Goal: Task Accomplishment & Management: Complete application form

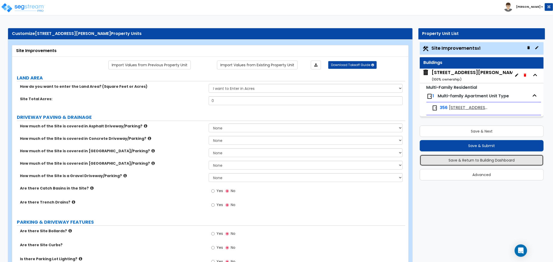
click at [473, 162] on button "Save & Return to Building Dashboard" at bounding box center [482, 160] width 124 height 11
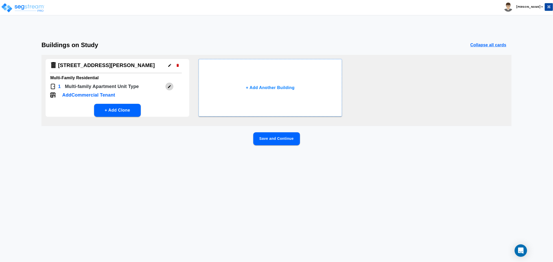
click at [169, 90] on button "button" at bounding box center [169, 87] width 8 height 8
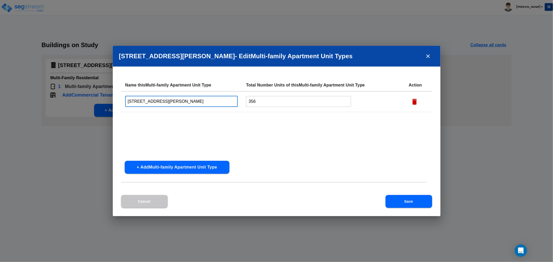
drag, startPoint x: 214, startPoint y: 101, endPoint x: 84, endPoint y: 101, distance: 129.9
click at [84, 101] on div "[STREET_ADDRESS][PERSON_NAME] - Edit Multi-family Apartment Unit Type s Name th…" at bounding box center [276, 131] width 553 height 262
click at [213, 104] on input "[STREET_ADDRESS][PERSON_NAME]" at bounding box center [181, 101] width 113 height 11
drag, startPoint x: 214, startPoint y: 101, endPoint x: 111, endPoint y: 101, distance: 103.2
click at [111, 101] on div "[STREET_ADDRESS][PERSON_NAME] - Edit Multi-family Apartment Unit Type s Name th…" at bounding box center [276, 131] width 553 height 262
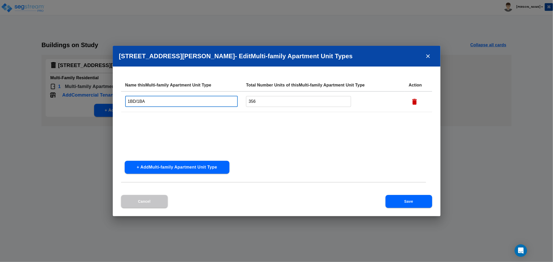
type input "1BD/1BA"
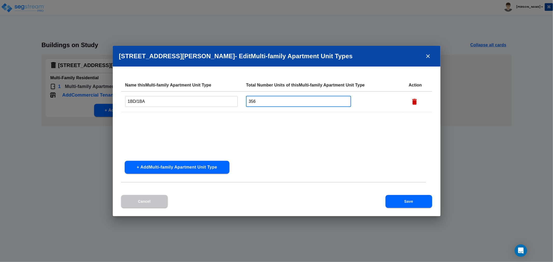
drag, startPoint x: 263, startPoint y: 101, endPoint x: 223, endPoint y: 101, distance: 40.4
click at [223, 101] on tr "1BD/1BA ​ 356 ​" at bounding box center [276, 102] width 311 height 21
type input "42"
click at [174, 170] on button "+ Add Multi-family Apartment Unit Type" at bounding box center [177, 167] width 105 height 13
drag, startPoint x: 164, startPoint y: 99, endPoint x: 111, endPoint y: 100, distance: 53.4
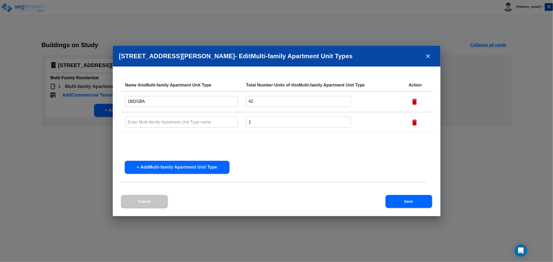
click at [111, 100] on div "[STREET_ADDRESS][PERSON_NAME] - Edit Multi-family Apartment Unit Type s Name th…" at bounding box center [276, 131] width 553 height 262
click at [145, 124] on input "text" at bounding box center [181, 122] width 113 height 11
paste input "1BD/1BA"
drag, startPoint x: 129, startPoint y: 121, endPoint x: 109, endPoint y: 122, distance: 19.8
click at [109, 122] on div "[STREET_ADDRESS][PERSON_NAME] - Edit Multi-family Apartment Unit Type s Name th…" at bounding box center [276, 131] width 553 height 262
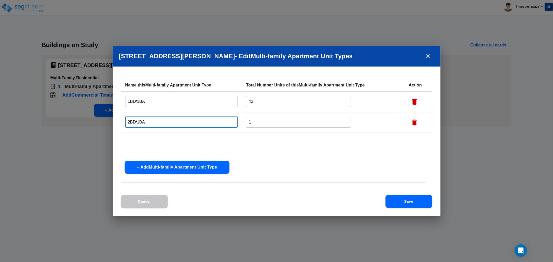
click at [140, 121] on input "2BD/1BA" at bounding box center [181, 122] width 113 height 11
type input "2BD/1.5BA"
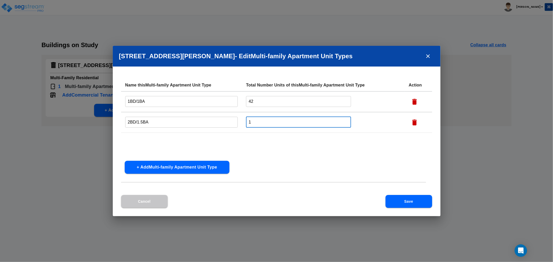
drag, startPoint x: 258, startPoint y: 122, endPoint x: 200, endPoint y: 123, distance: 58.3
click at [200, 123] on tr "2BD/1.5BA ​ 1 ​" at bounding box center [276, 122] width 311 height 21
type input "139"
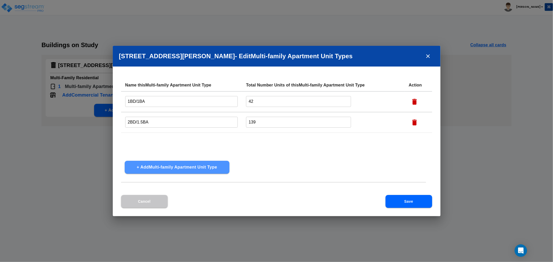
click at [148, 165] on button "+ Add Multi-family Apartment Unit Type" at bounding box center [177, 167] width 105 height 13
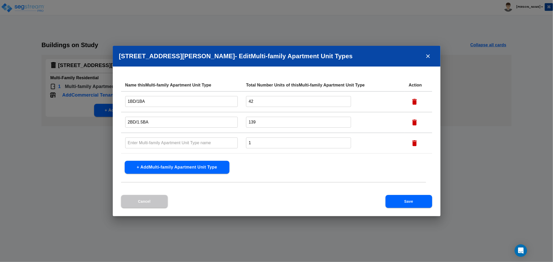
drag, startPoint x: 158, startPoint y: 122, endPoint x: 103, endPoint y: 119, distance: 54.8
click at [103, 119] on div "[STREET_ADDRESS][PERSON_NAME] - Edit Multi-family Apartment Unit Type s Name th…" at bounding box center [276, 131] width 553 height 262
click at [148, 141] on input "text" at bounding box center [181, 142] width 113 height 11
paste input "2BD/1.5BA"
type input "2BD/1.5BA"
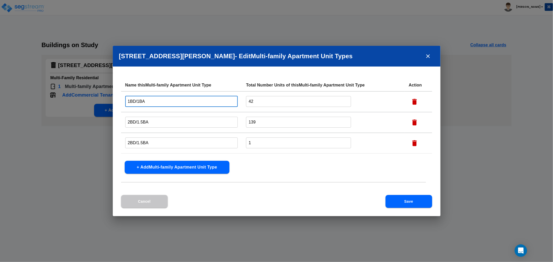
drag, startPoint x: 157, startPoint y: 102, endPoint x: 84, endPoint y: 106, distance: 73.2
click at [84, 106] on div "[GEOGRAPHIC_DATA][PERSON_NAME][STREET_ADDRESS] - Edit Multi-family Apartment Un…" at bounding box center [276, 131] width 553 height 262
drag, startPoint x: 164, startPoint y: 124, endPoint x: 117, endPoint y: 122, distance: 46.4
click at [117, 122] on div "Name this Multi-family Apartment Unit Type Total Number Units of this Multi-fam…" at bounding box center [277, 137] width 328 height 116
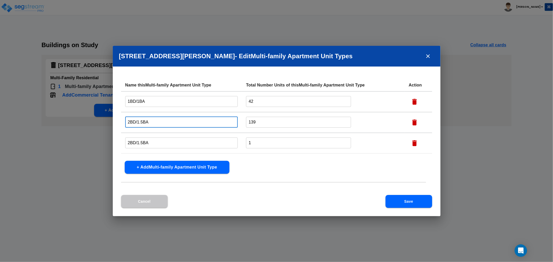
paste input "1BD/1"
type input "1BD/1BA"
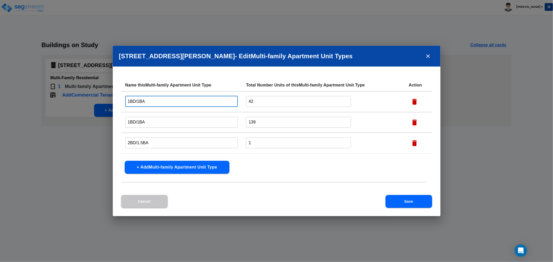
drag, startPoint x: 168, startPoint y: 102, endPoint x: 101, endPoint y: 102, distance: 66.4
click at [101, 102] on div "[STREET_ADDRESS][PERSON_NAME] - Edit Multi-family Apartment Unit Type s Name th…" at bounding box center [276, 131] width 553 height 262
type input "Studio"
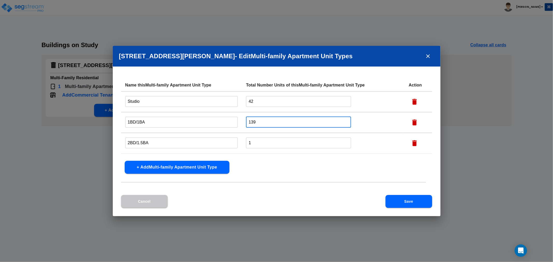
drag, startPoint x: 266, startPoint y: 121, endPoint x: 183, endPoint y: 125, distance: 83.6
click at [183, 125] on tr "1BD/1BA ​ 139 ​" at bounding box center [276, 122] width 311 height 21
type input "67"
drag, startPoint x: 259, startPoint y: 145, endPoint x: 220, endPoint y: 144, distance: 39.4
click at [220, 144] on tr "2BD/1.5BA ​ 1 ​" at bounding box center [276, 143] width 311 height 21
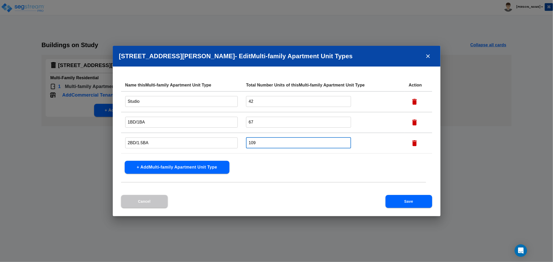
type input "109"
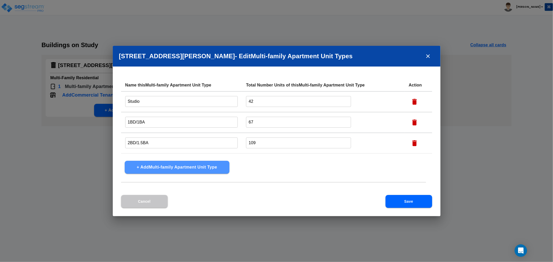
click at [177, 166] on button "+ Add Multi-family Apartment Unit Type" at bounding box center [177, 167] width 105 height 13
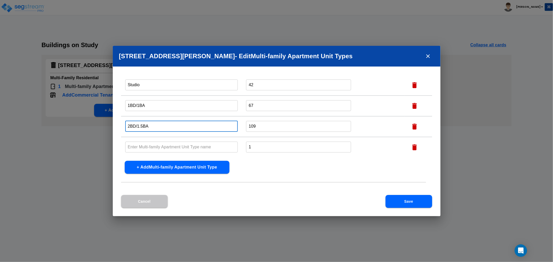
drag, startPoint x: 161, startPoint y: 124, endPoint x: 98, endPoint y: 124, distance: 62.7
click at [98, 125] on div "[STREET_ADDRESS][PERSON_NAME] - Edit Multi-family Apartment Unit Type s Name th…" at bounding box center [276, 131] width 553 height 262
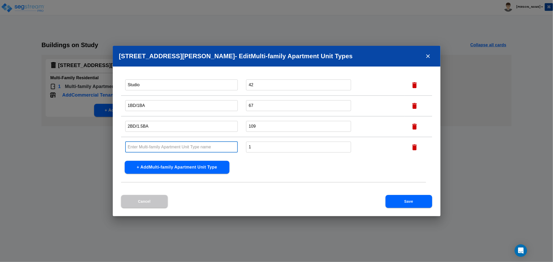
click at [147, 144] on input "text" at bounding box center [181, 147] width 113 height 11
paste input "2BD/1.5BA"
click at [142, 146] on input "2BD/1.5BA" at bounding box center [181, 147] width 113 height 11
type input "2BD/2BA"
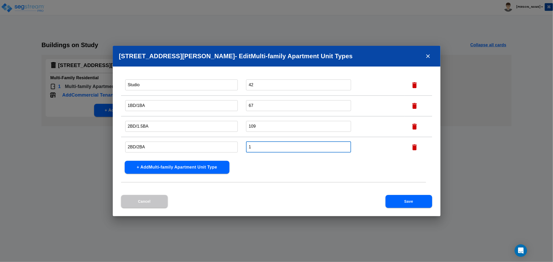
drag, startPoint x: 263, startPoint y: 145, endPoint x: 204, endPoint y: 146, distance: 58.9
click at [204, 146] on tr "2BD/2BA ​ 1 ​" at bounding box center [276, 147] width 311 height 21
type input "111"
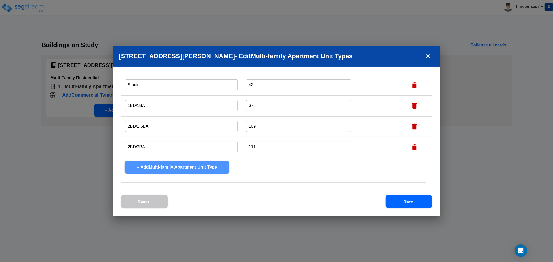
click at [172, 169] on button "+ Add Multi-family Apartment Unit Type" at bounding box center [177, 167] width 105 height 13
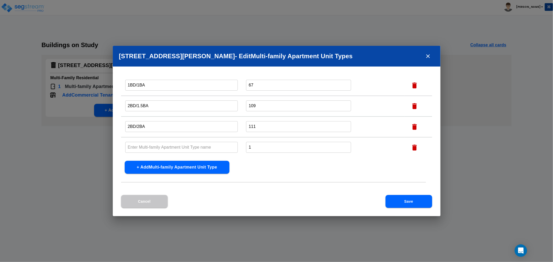
drag, startPoint x: 149, startPoint y: 128, endPoint x: 121, endPoint y: 130, distance: 27.8
click at [121, 130] on td "2BD/2BA ​" at bounding box center [181, 127] width 121 height 21
click at [146, 144] on input "text" at bounding box center [181, 147] width 113 height 11
paste input "2BD/2BA"
click at [129, 145] on input "2BD/2BA" at bounding box center [181, 147] width 113 height 11
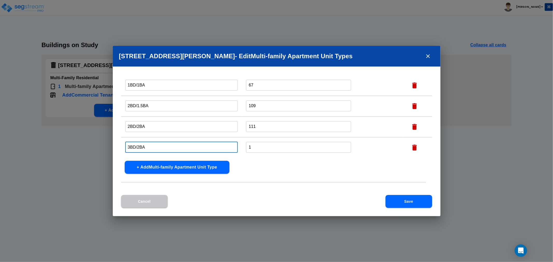
type input "3BD/2BA"
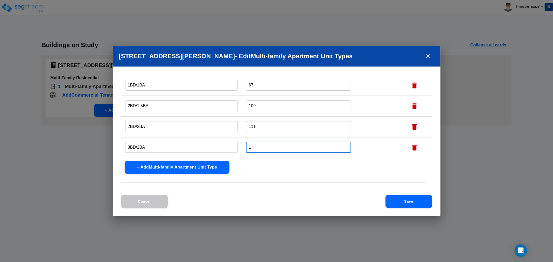
drag, startPoint x: 263, startPoint y: 146, endPoint x: 225, endPoint y: 148, distance: 38.4
click at [225, 148] on tr "3BD/2BA ​ 1 ​" at bounding box center [276, 147] width 311 height 21
type input "27"
click at [416, 200] on button "Save" at bounding box center [408, 201] width 47 height 13
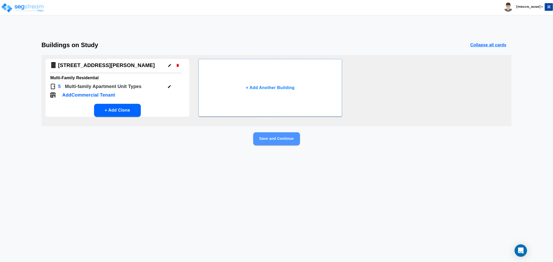
click at [274, 139] on button "Save and Continue" at bounding box center [276, 138] width 47 height 13
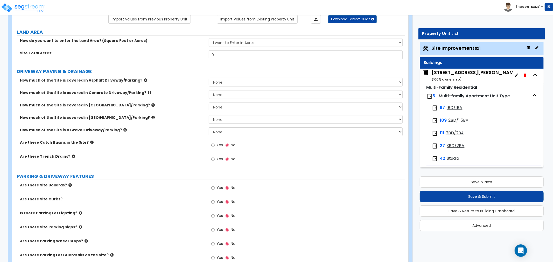
scroll to position [0, 0]
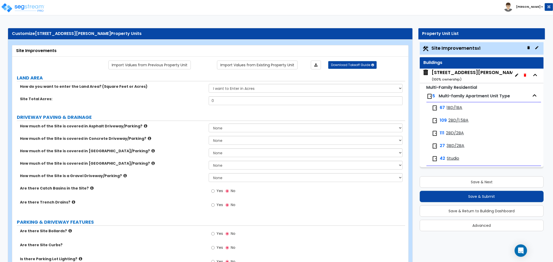
click at [455, 108] on span "1BD/1BA" at bounding box center [455, 108] width 16 height 6
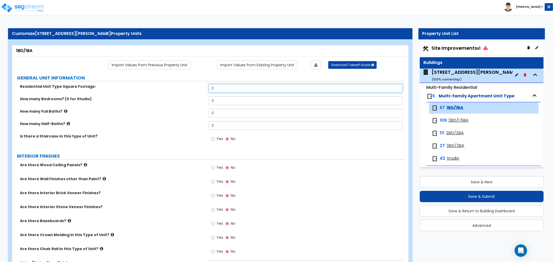
drag, startPoint x: 229, startPoint y: 92, endPoint x: 200, endPoint y: 90, distance: 28.8
click at [200, 90] on div "Residential Unit Type Square Footage: 0" at bounding box center [208, 90] width 393 height 12
type input "600"
drag, startPoint x: 221, startPoint y: 100, endPoint x: 192, endPoint y: 100, distance: 28.8
click at [192, 100] on div "How many Bedrooms? (0 for Studio) 0" at bounding box center [208, 102] width 393 height 12
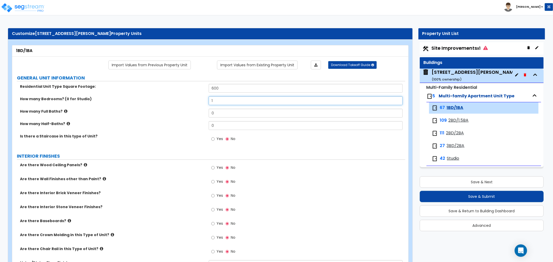
type input "1"
drag, startPoint x: 232, startPoint y: 113, endPoint x: 185, endPoint y: 112, distance: 47.2
click at [185, 112] on div "How many Full Baths? 0" at bounding box center [208, 115] width 393 height 12
type input "1"
click at [189, 128] on div "How many Half-Baths? 0" at bounding box center [208, 127] width 393 height 12
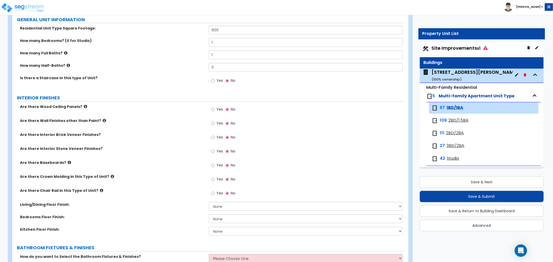
scroll to position [86, 0]
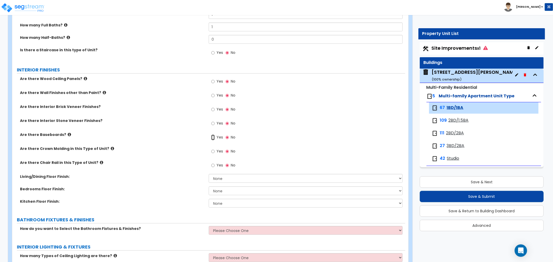
click at [213, 136] on input "Yes" at bounding box center [212, 138] width 3 height 6
radio input "true"
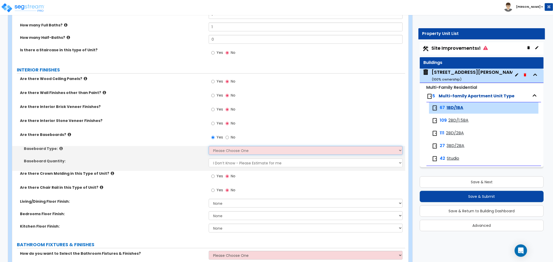
click at [224, 149] on select "Please Choose One Wood Vinyl Carpet Tile" at bounding box center [306, 150] width 194 height 9
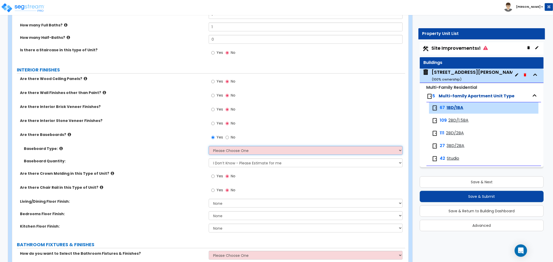
select select "1"
click at [209, 146] on select "Please Choose One Wood Vinyl Carpet Tile" at bounding box center [306, 150] width 194 height 9
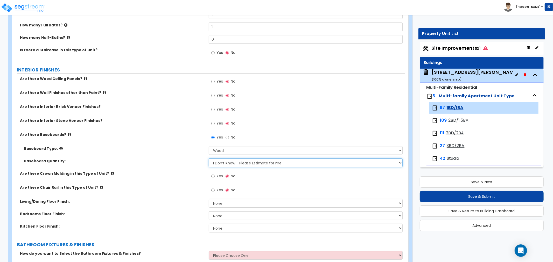
click at [229, 163] on select "I Don’t Know - Please Estimate for me I want to Enter the Linear Footage" at bounding box center [306, 163] width 194 height 9
click at [192, 163] on label "Baseboard Quantity:" at bounding box center [114, 161] width 181 height 5
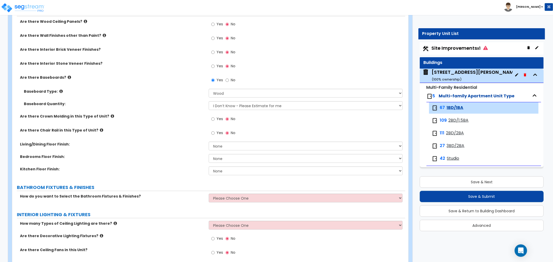
scroll to position [144, 0]
click at [222, 146] on select "None Tile Flooring Hardwood Flooring Resilient Laminate Flooring VCT Flooring S…" at bounding box center [306, 146] width 194 height 9
select select "3"
click at [209, 142] on select "None Tile Flooring Hardwood Flooring Resilient Laminate Flooring VCT Flooring S…" at bounding box center [306, 146] width 194 height 9
click at [224, 158] on select "None Tile Flooring Hardwood Flooring Resilient Laminate Flooring VCT Flooring S…" at bounding box center [306, 158] width 194 height 9
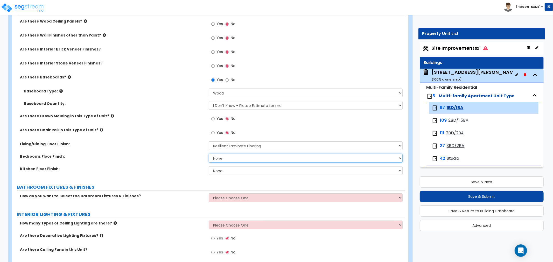
select select "5"
click at [209, 154] on select "None Tile Flooring Hardwood Flooring Resilient Laminate Flooring VCT Flooring S…" at bounding box center [306, 158] width 194 height 9
click at [223, 171] on select "None Tile Flooring Hardwood Flooring Resilient Laminate Flooring VCT Flooring S…" at bounding box center [306, 170] width 194 height 9
click at [259, 171] on select "None Tile Flooring Hardwood Flooring Resilient Laminate Flooring VCT Flooring S…" at bounding box center [306, 170] width 194 height 9
select select "3"
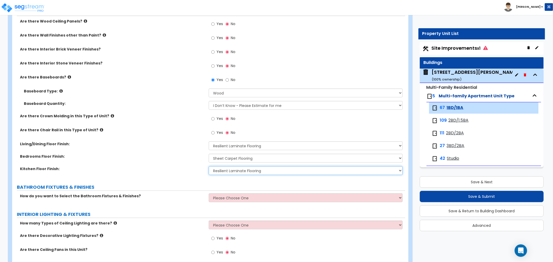
click at [209, 166] on select "None Tile Flooring Hardwood Flooring Resilient Laminate Flooring VCT Flooring S…" at bounding box center [306, 170] width 194 height 9
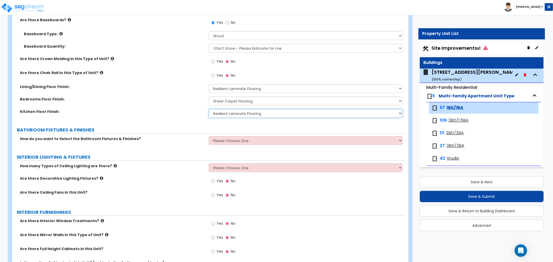
scroll to position [201, 0]
click at [228, 140] on select "Please Choose One Select the type of Fixtures and Finishes only for one Bath an…" at bounding box center [306, 140] width 194 height 9
select select "1"
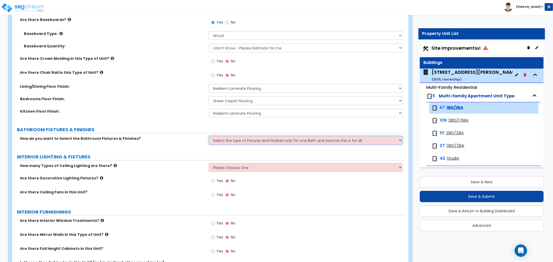
click at [209, 136] on select "Please Choose One Select the type of Fixtures and Finishes only for one Bath an…" at bounding box center [306, 140] width 194 height 9
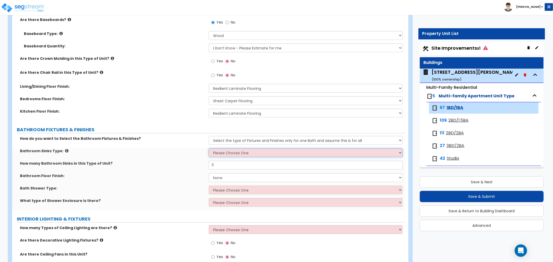
click at [229, 152] on select "Please Choose One Wall-mounted Pedestal-mounted Vanity-mounted" at bounding box center [306, 153] width 194 height 9
select select "3"
click at [209, 149] on select "Please Choose One Wall-mounted Pedestal-mounted Vanity-mounted" at bounding box center [306, 153] width 194 height 9
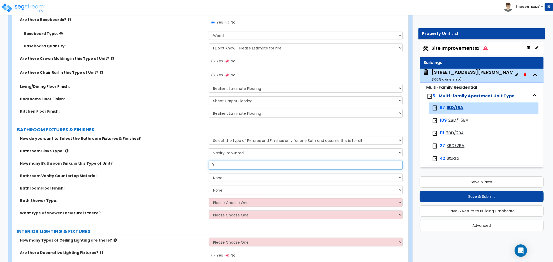
drag, startPoint x: 225, startPoint y: 166, endPoint x: 202, endPoint y: 167, distance: 22.8
click at [202, 167] on div "How many Bathroom Sinks in this Type of Unit? 0" at bounding box center [208, 167] width 393 height 12
type input "1"
click at [231, 176] on select "None Plastic Laminate Solid Surface Stone Quartz Marble Tile Wood" at bounding box center [306, 177] width 194 height 9
select select "1"
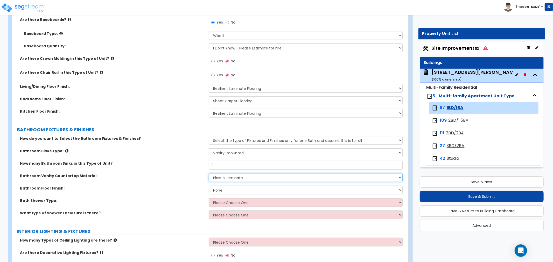
click at [209, 173] on select "None Plastic Laminate Solid Surface Stone Quartz Marble Tile Wood" at bounding box center [306, 177] width 194 height 9
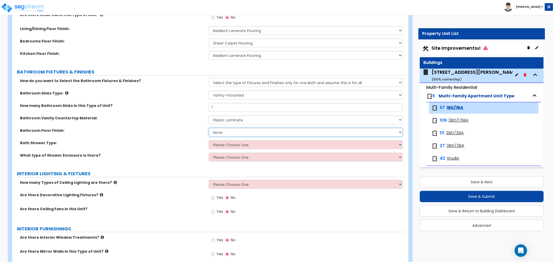
click at [224, 132] on select "None Tile Flooring Hardwood Flooring Resilient Laminate Flooring VCT Flooring S…" at bounding box center [306, 132] width 194 height 9
select select "5"
click at [209, 128] on select "None Tile Flooring Hardwood Flooring Resilient Laminate Flooring VCT Flooring S…" at bounding box center [306, 132] width 194 height 9
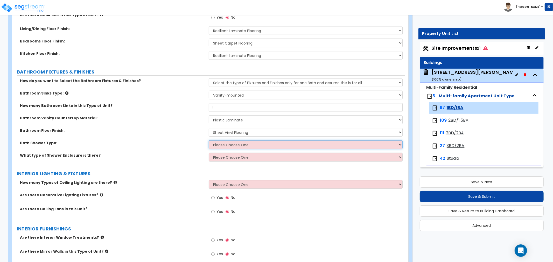
click at [227, 144] on select "Please Choose One Standalone Shower Bathtub - Shower Combination" at bounding box center [306, 144] width 194 height 9
select select "2"
click at [209, 140] on select "Please Choose One Standalone Shower Bathtub - Shower Combination" at bounding box center [306, 144] width 194 height 9
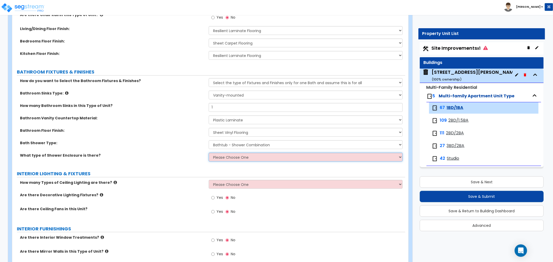
click at [227, 157] on select "Please Choose One Curtain & [PERSON_NAME] Sliding Doors Glass Hinged Doors" at bounding box center [306, 157] width 194 height 9
select select "1"
click at [209, 153] on select "Please Choose One Curtain & [PERSON_NAME] Sliding Doors Glass Hinged Doors" at bounding box center [306, 157] width 194 height 9
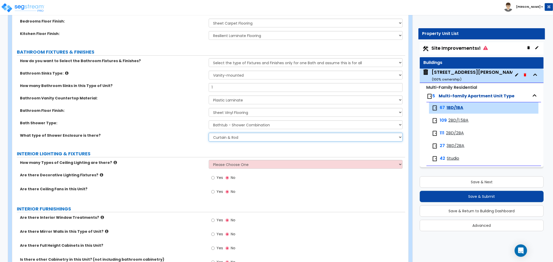
scroll to position [288, 0]
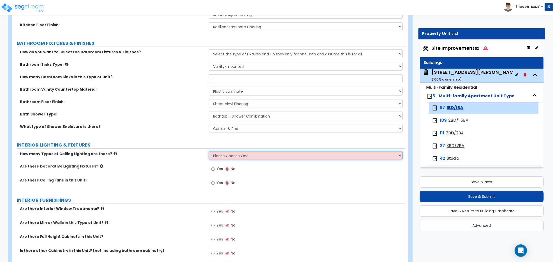
click at [230, 156] on select "Please Choose One 1 2 3" at bounding box center [306, 155] width 194 height 9
select select "1"
click at [209, 151] on select "Please Choose One 1 2 3" at bounding box center [306, 155] width 194 height 9
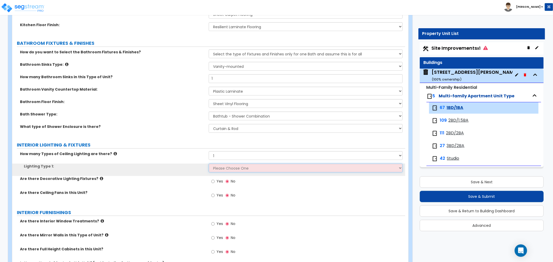
click at [231, 170] on select "Please Choose One LED Surface-Mounted LED Recessed Fluorescent Surface-Mounted …" at bounding box center [306, 168] width 194 height 9
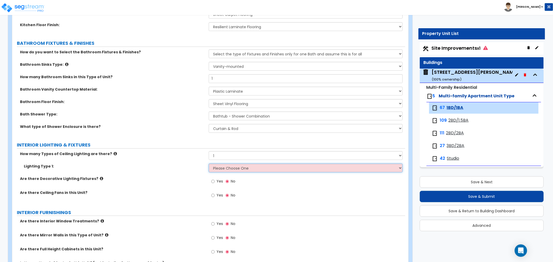
select select "3"
click at [209, 164] on select "Please Choose One LED Surface-Mounted LED Recessed Fluorescent Surface-Mounted …" at bounding box center [306, 168] width 194 height 9
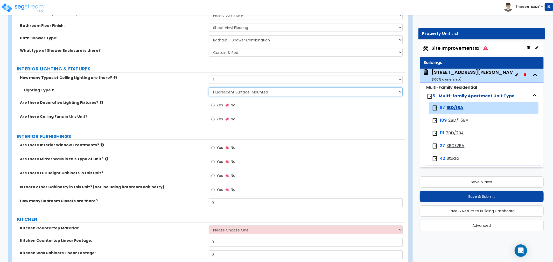
scroll to position [374, 0]
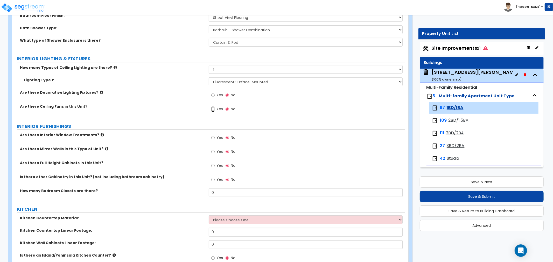
click at [214, 110] on input "Yes" at bounding box center [212, 110] width 3 height 6
radio input "true"
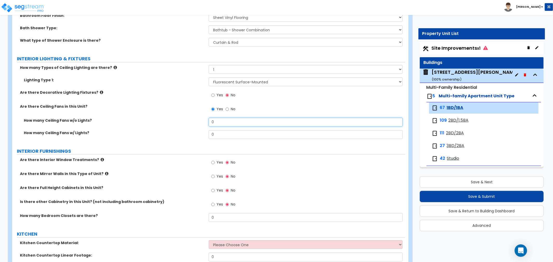
drag, startPoint x: 216, startPoint y: 121, endPoint x: 204, endPoint y: 121, distance: 12.2
click at [204, 121] on div "How many Ceiling Fans w/o Lights? 0" at bounding box center [208, 124] width 393 height 12
type input "1"
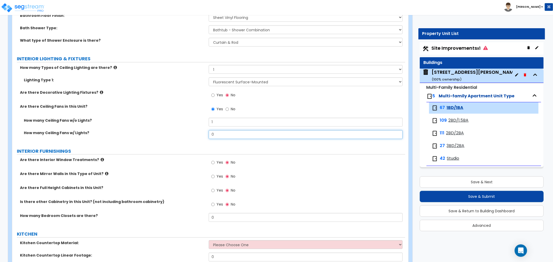
drag, startPoint x: 219, startPoint y: 136, endPoint x: 207, endPoint y: 135, distance: 11.9
click at [207, 135] on div "How many Ceiling Fans w/ Lights? 0" at bounding box center [208, 136] width 393 height 12
type input "1"
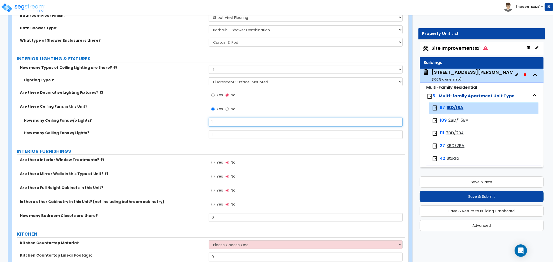
drag, startPoint x: 216, startPoint y: 123, endPoint x: 205, endPoint y: 122, distance: 10.4
click at [205, 122] on div "How many Ceiling Fans w/o Lights? 1" at bounding box center [208, 124] width 393 height 12
type input "0"
click at [190, 128] on div "How many Ceiling Fans w/o Lights? 0" at bounding box center [208, 124] width 393 height 12
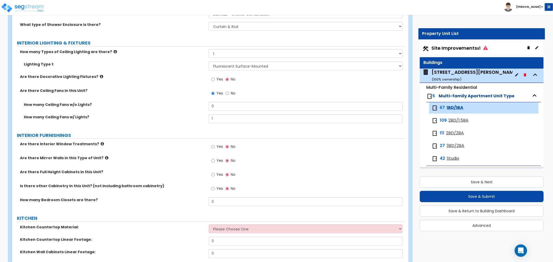
scroll to position [461, 0]
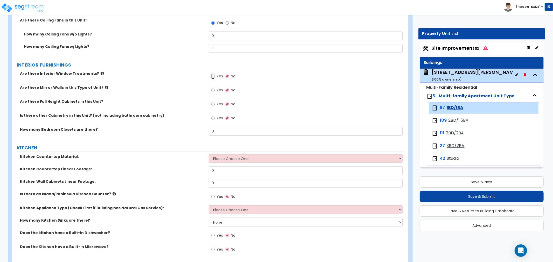
click at [211, 76] on input "Yes" at bounding box center [212, 77] width 3 height 6
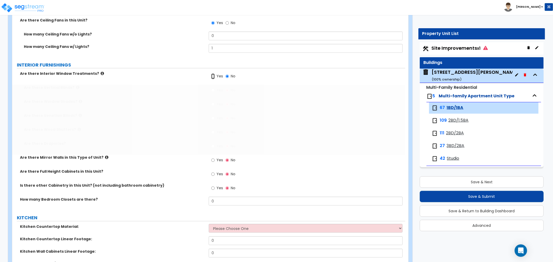
radio input "true"
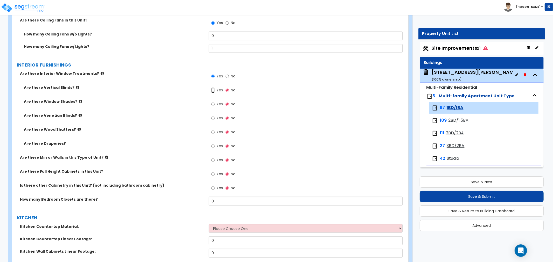
click at [213, 90] on input "Yes" at bounding box center [212, 91] width 3 height 6
radio input "true"
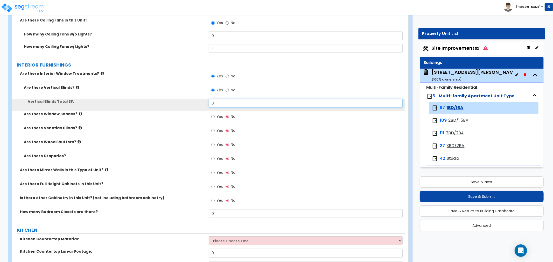
drag, startPoint x: 227, startPoint y: 104, endPoint x: 188, endPoint y: 104, distance: 38.9
click at [188, 104] on div "Vertical Blinds Total SF: 0" at bounding box center [208, 105] width 393 height 12
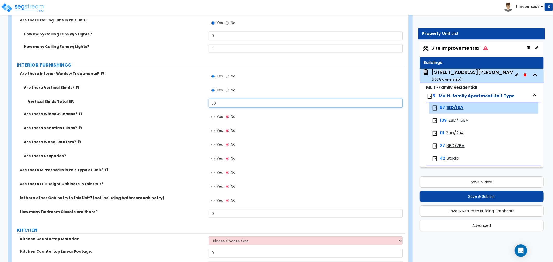
type input "50"
click at [182, 118] on div "Are there Window Shades? Yes No" at bounding box center [208, 118] width 393 height 14
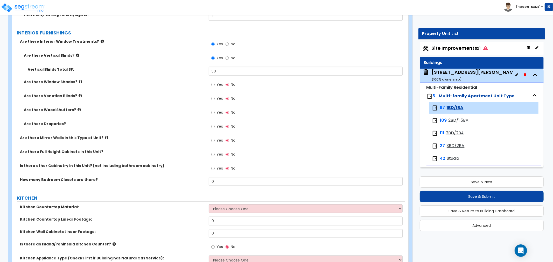
scroll to position [489, 0]
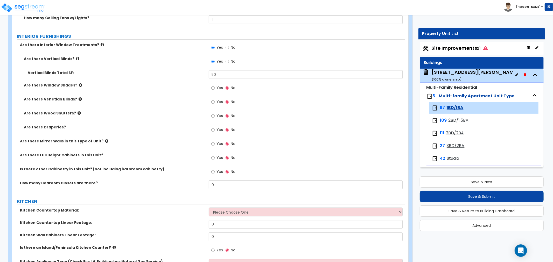
click at [105, 140] on icon at bounding box center [106, 141] width 3 height 4
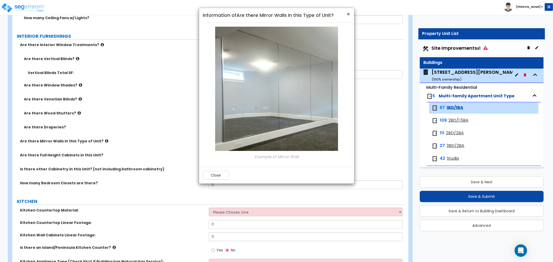
click at [347, 13] on span "×" at bounding box center [348, 14] width 3 height 8
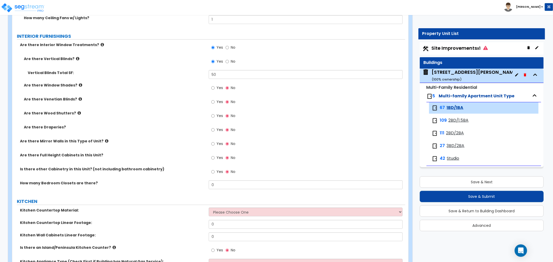
scroll to position [518, 0]
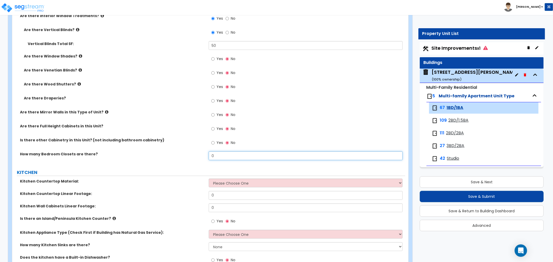
drag, startPoint x: 217, startPoint y: 156, endPoint x: 174, endPoint y: 153, distance: 42.8
click at [174, 153] on div "How many Bedroom Closets are there? 0" at bounding box center [208, 158] width 393 height 12
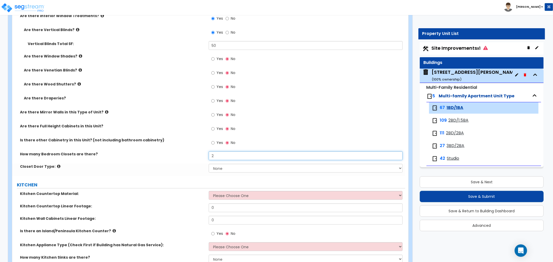
type input "2"
click at [220, 169] on select "None Bi-fold Louvered Doors Bi-fold Panel Doors Sliding Doors Hinged Wood Door" at bounding box center [306, 168] width 194 height 9
select select "4"
click at [209, 164] on select "None Bi-fold Louvered Doors Bi-fold Panel Doors Sliding Doors Hinged Wood Door" at bounding box center [306, 168] width 194 height 9
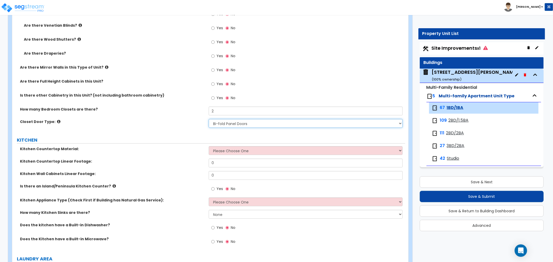
scroll to position [576, 0]
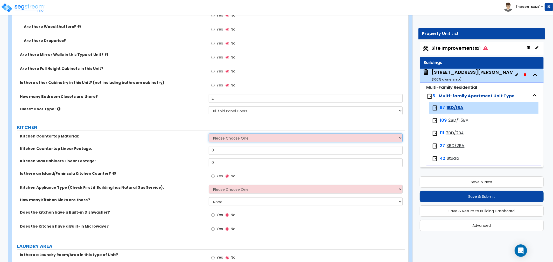
click at [225, 138] on select "Please Choose One Plastic Laminate Solid Surface Stone Quartz Marble Tile Wood …" at bounding box center [306, 138] width 194 height 9
select select "1"
click at [209, 134] on select "Please Choose One Plastic Laminate Solid Surface Stone Quartz Marble Tile Wood …" at bounding box center [306, 138] width 194 height 9
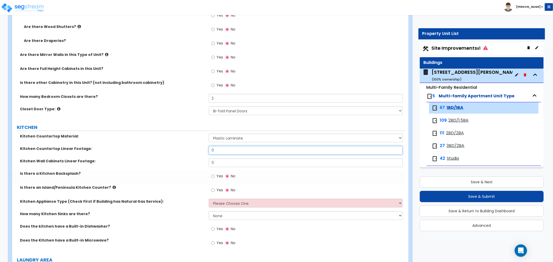
drag, startPoint x: 226, startPoint y: 151, endPoint x: 193, endPoint y: 151, distance: 32.9
click at [193, 151] on div "Kitchen Countertop Linear Footage: 0" at bounding box center [208, 152] width 393 height 12
type input "9.5"
drag, startPoint x: 226, startPoint y: 165, endPoint x: 193, endPoint y: 166, distance: 33.2
click at [193, 166] on div "Kitchen Wall Cabinets Linear Footage: 0" at bounding box center [208, 165] width 393 height 12
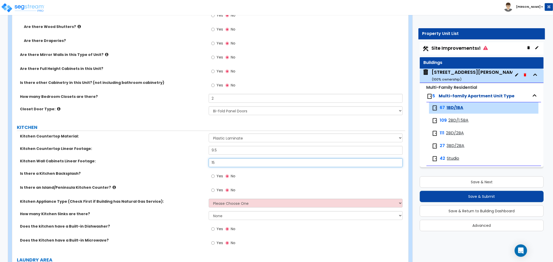
type input "15"
click at [193, 166] on div "Kitchen Wall Cabinets Linear Footage: 15" at bounding box center [208, 165] width 393 height 12
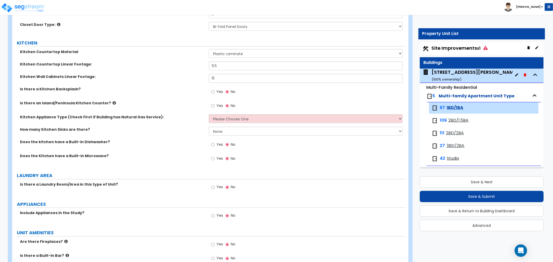
scroll to position [662, 0]
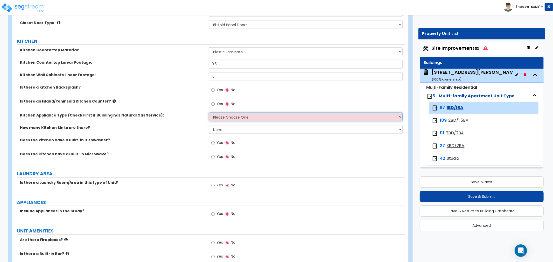
click at [223, 115] on select "Please Choose One Gas Electric" at bounding box center [306, 117] width 194 height 9
select select "2"
click at [209, 113] on select "Please Choose One Gas Electric" at bounding box center [306, 117] width 194 height 9
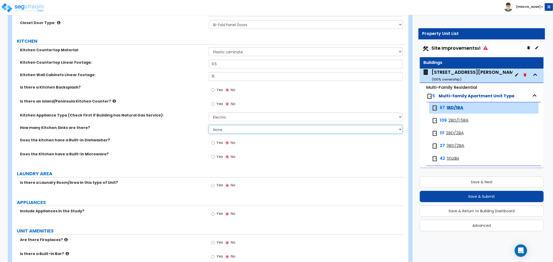
click at [227, 129] on select "None 1 2 3" at bounding box center [306, 129] width 194 height 9
select select "1"
click at [209, 125] on select "None 1 2 3" at bounding box center [306, 129] width 194 height 9
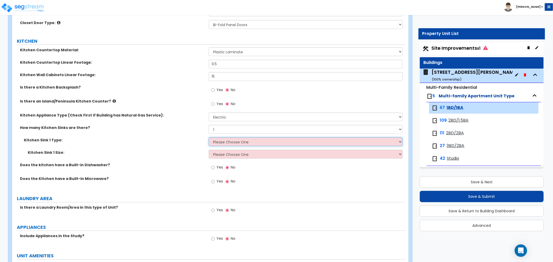
click at [227, 142] on select "Please Choose One Stainless Steel Porcelain Enamel Cast Iron Granite Composite" at bounding box center [306, 142] width 194 height 9
select select "1"
click at [209, 138] on select "Please Choose One Stainless Steel Porcelain Enamel Cast Iron Granite Composite" at bounding box center [306, 142] width 194 height 9
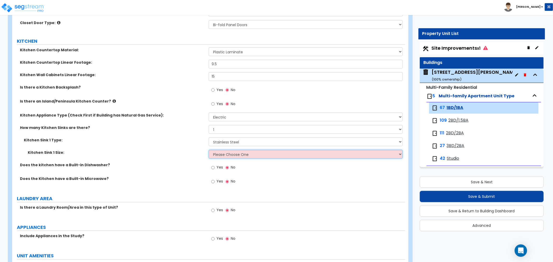
click at [229, 154] on select "Please Choose One Single Sink Double Sink" at bounding box center [306, 154] width 194 height 9
select select "2"
click at [209, 150] on select "Please Choose One Single Sink Double Sink" at bounding box center [306, 154] width 194 height 9
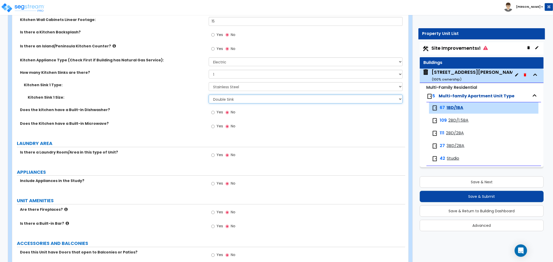
scroll to position [720, 0]
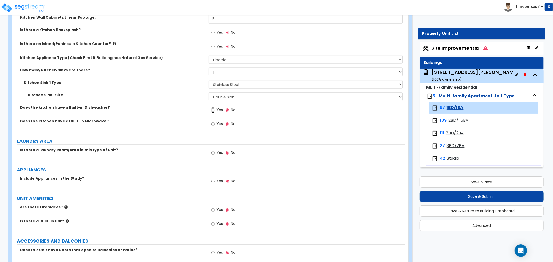
click at [214, 110] on input "Yes" at bounding box center [212, 111] width 3 height 6
radio input "true"
click at [214, 123] on input "Yes" at bounding box center [212, 125] width 3 height 6
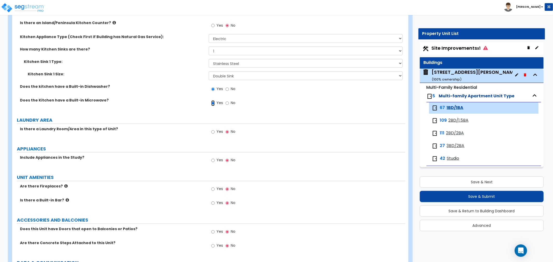
scroll to position [749, 0]
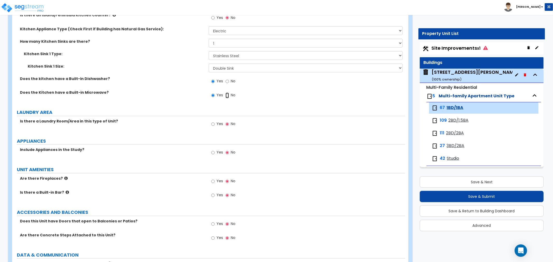
click at [227, 94] on input "No" at bounding box center [227, 96] width 3 height 6
radio input "false"
radio input "true"
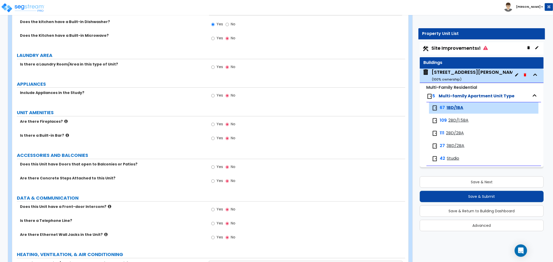
scroll to position [806, 0]
click at [211, 95] on div "Yes No" at bounding box center [223, 96] width 29 height 12
click at [212, 95] on input "Yes" at bounding box center [212, 95] width 3 height 6
radio input "true"
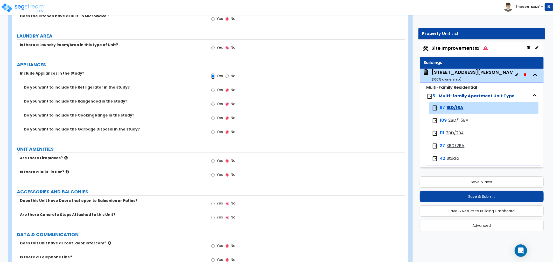
scroll to position [835, 0]
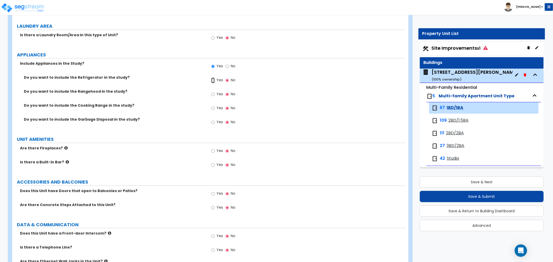
click at [214, 80] on input "Yes" at bounding box center [212, 81] width 3 height 6
radio input "true"
click at [213, 94] on input "Yes" at bounding box center [212, 95] width 3 height 6
radio input "true"
click at [214, 108] on input "Yes" at bounding box center [212, 108] width 3 height 6
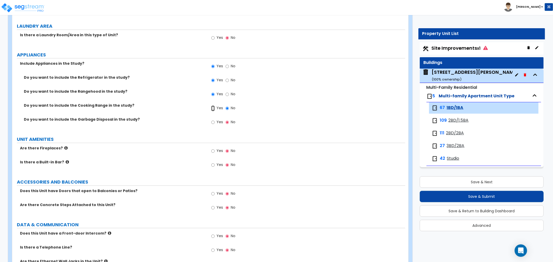
radio input "true"
click at [213, 122] on input "Yes" at bounding box center [212, 122] width 3 height 6
radio input "true"
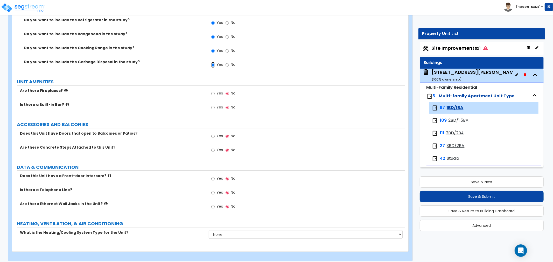
scroll to position [897, 0]
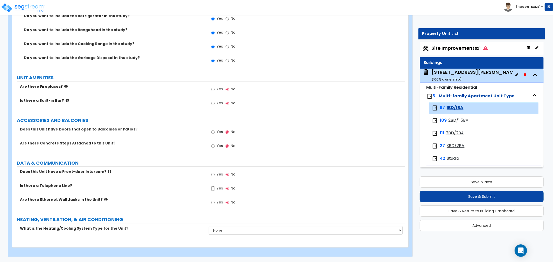
click at [213, 188] on input "Yes" at bounding box center [212, 189] width 3 height 6
radio input "true"
click at [213, 202] on input "Yes" at bounding box center [212, 203] width 3 height 6
radio input "true"
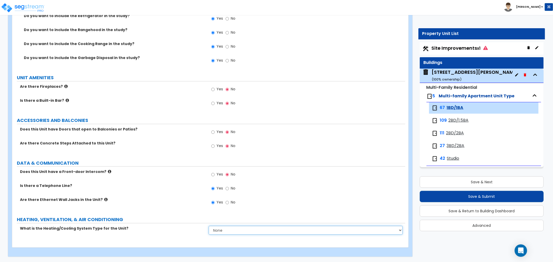
click at [237, 229] on select "None Heat Only Centralized Heating & Cooling Thru Wall Air Conditioners Mini Sp…" at bounding box center [306, 230] width 194 height 9
click at [240, 233] on select "None Heat Only Centralized Heating & Cooling Thru Wall Air Conditioners Mini Sp…" at bounding box center [306, 230] width 194 height 9
click at [209, 226] on select "None Heat Only Centralized Heating & Cooling Thru Wall Air Conditioners Mini Sp…" at bounding box center [306, 230] width 194 height 9
click at [233, 231] on select "None Heat Only Centralized Heating & Cooling Thru Wall Air Conditioners Mini Sp…" at bounding box center [306, 230] width 194 height 9
select select "2"
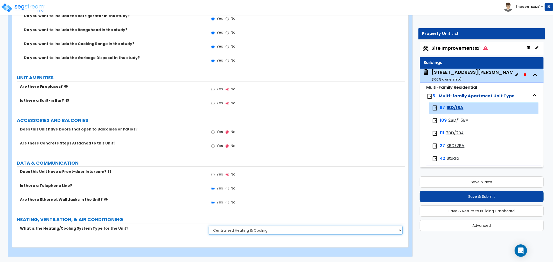
click at [209, 226] on select "None Heat Only Centralized Heating & Cooling Thru Wall Air Conditioners Mini Sp…" at bounding box center [306, 230] width 194 height 9
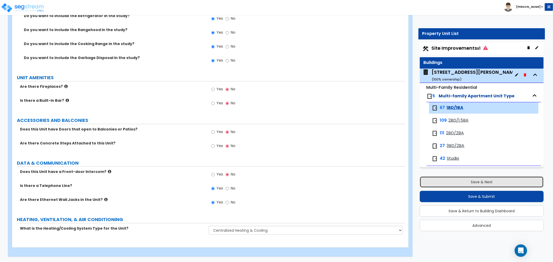
click at [470, 182] on button "Save & Next" at bounding box center [482, 182] width 124 height 11
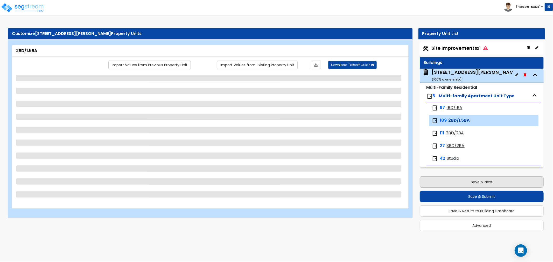
scroll to position [0, 0]
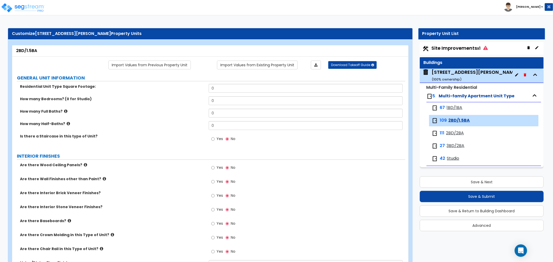
click at [450, 109] on span "1BD/1BA" at bounding box center [455, 108] width 16 height 6
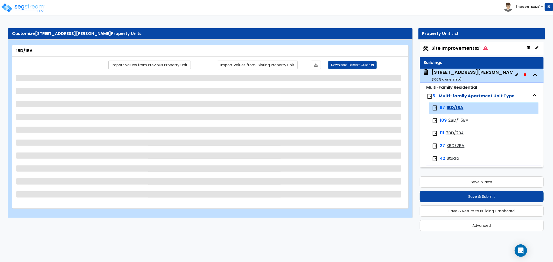
select select "1"
select select "3"
select select "5"
select select "3"
select select "1"
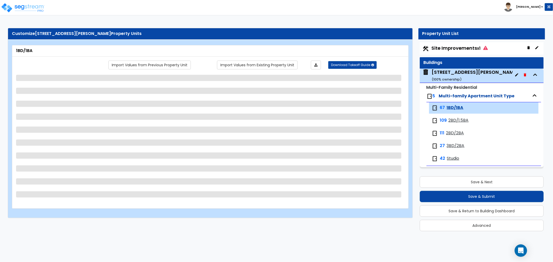
select select "3"
select select "1"
select select "5"
select select "2"
select select "1"
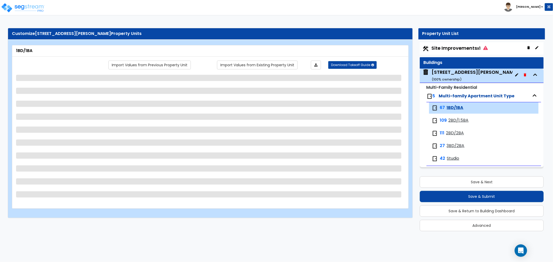
select select "1"
select select "3"
select select "4"
select select "1"
select select "2"
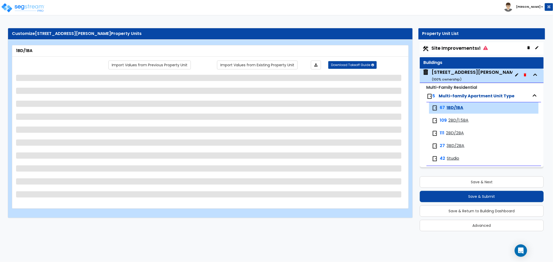
select select "1"
select select "2"
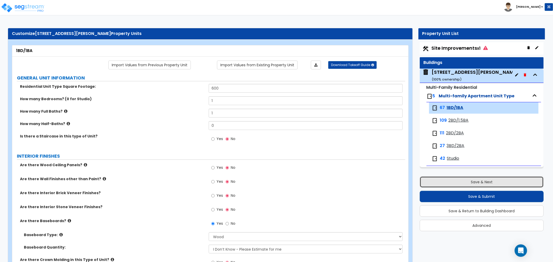
click at [469, 184] on button "Save & Next" at bounding box center [482, 182] width 124 height 11
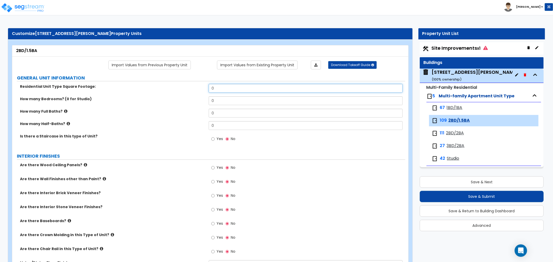
drag, startPoint x: 219, startPoint y: 88, endPoint x: 141, endPoint y: 89, distance: 77.8
click at [141, 89] on div "Residential Unit Type Square Footage: 0" at bounding box center [208, 90] width 393 height 12
type input "960"
drag, startPoint x: 226, startPoint y: 103, endPoint x: 193, endPoint y: 101, distance: 33.2
click at [193, 101] on div "How many Bedrooms? (0 for Studio) 0" at bounding box center [208, 102] width 393 height 12
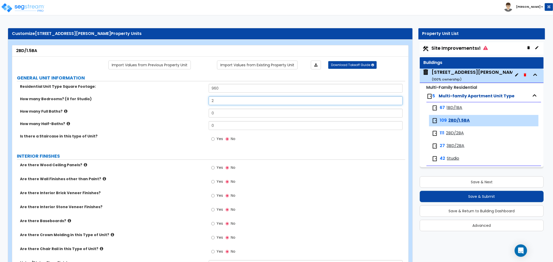
type input "2"
drag, startPoint x: 224, startPoint y: 114, endPoint x: 183, endPoint y: 115, distance: 41.0
click at [183, 115] on div "How many Full Baths? 0" at bounding box center [208, 115] width 393 height 12
type input "1"
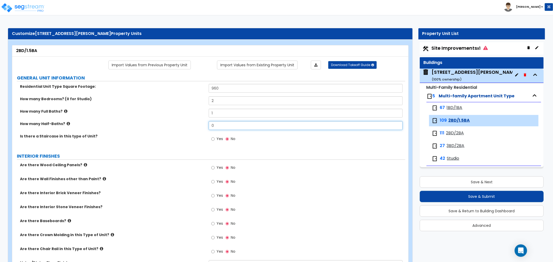
drag, startPoint x: 227, startPoint y: 124, endPoint x: 183, endPoint y: 128, distance: 44.5
click at [180, 126] on div "How many Half-Baths? 0" at bounding box center [208, 127] width 393 height 12
type input "1"
click at [183, 129] on div "How many Half-Baths? 1" at bounding box center [208, 127] width 393 height 12
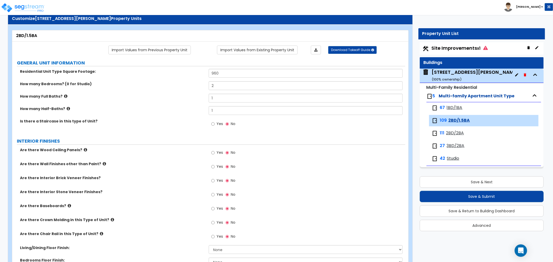
scroll to position [29, 0]
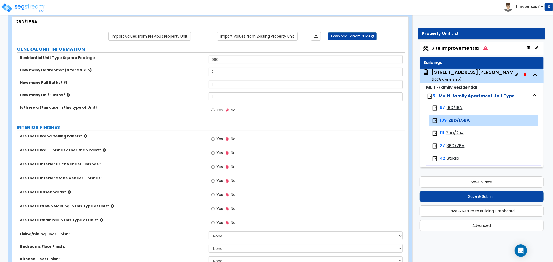
click at [454, 110] on span "1BD/1BA" at bounding box center [455, 108] width 16 height 6
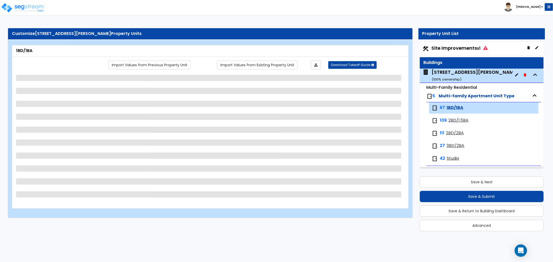
scroll to position [0, 0]
select select "1"
select select "3"
select select "5"
select select "3"
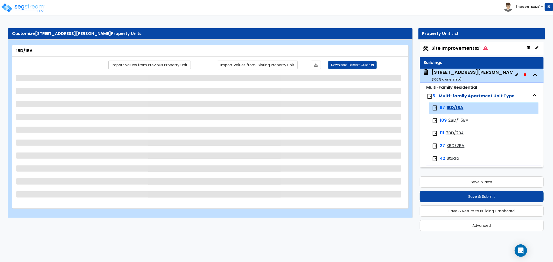
select select "1"
select select "3"
select select "1"
select select "5"
select select "2"
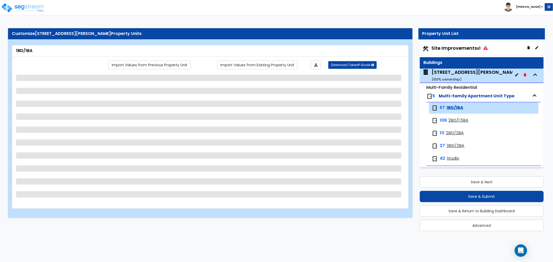
select select "1"
select select "3"
select select "4"
select select "1"
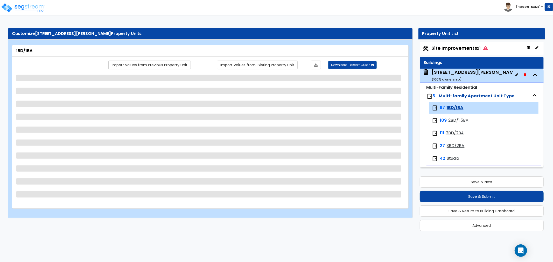
select select "2"
select select "1"
select select "2"
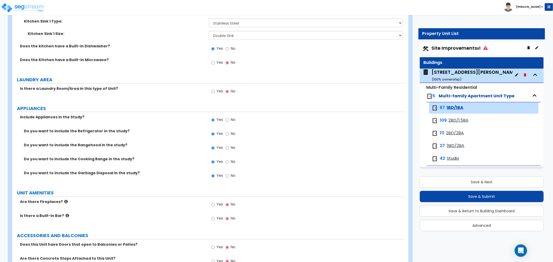
scroll to position [897, 0]
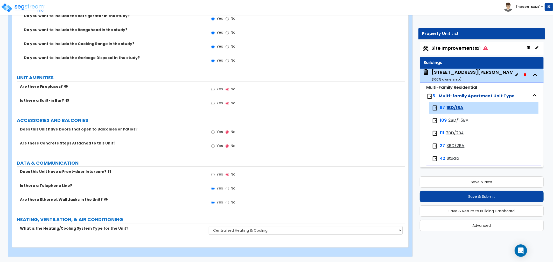
click at [455, 121] on span "2BD/1.5BA" at bounding box center [458, 121] width 20 height 6
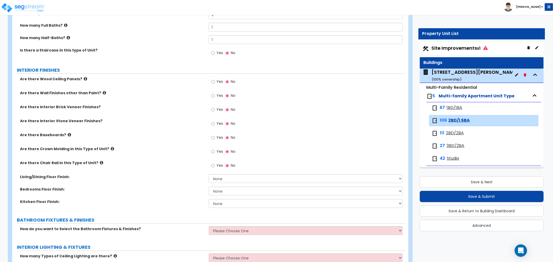
scroll to position [86, 0]
click at [215, 138] on label "Yes" at bounding box center [217, 138] width 12 height 9
click at [215, 138] on input "Yes" at bounding box center [212, 138] width 3 height 6
radio input "true"
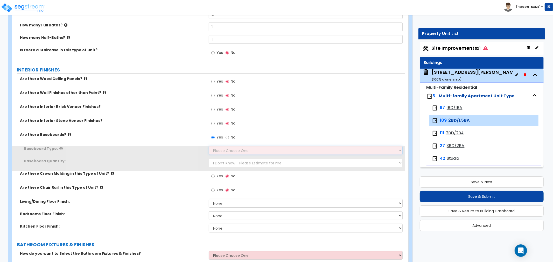
click at [226, 149] on select "Please Choose One Wood Vinyl Carpet Tile" at bounding box center [306, 150] width 194 height 9
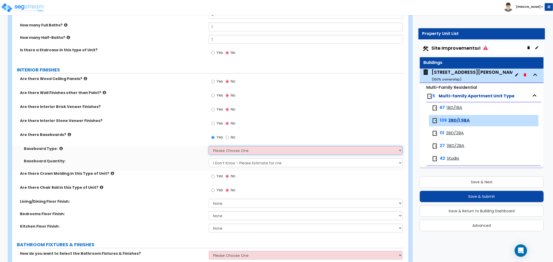
select select "1"
click at [209, 146] on select "Please Choose One Wood Vinyl Carpet Tile" at bounding box center [306, 150] width 194 height 9
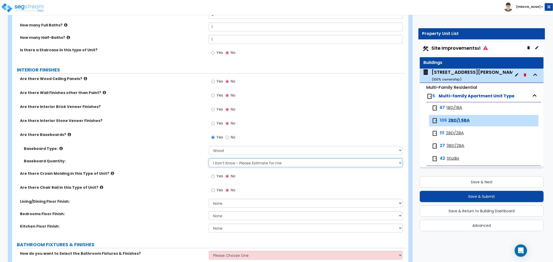
click at [232, 165] on select "I Don’t Know - Please Estimate for me I want to Enter the Linear Footage" at bounding box center [306, 163] width 194 height 9
click at [165, 161] on label "Baseboard Quantity:" at bounding box center [114, 161] width 181 height 5
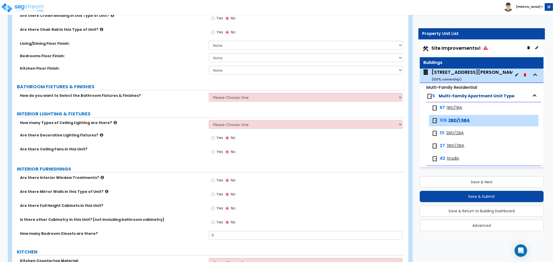
scroll to position [230, 0]
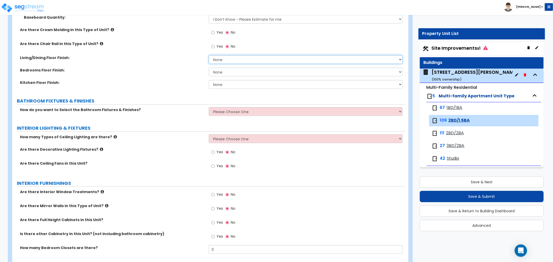
click at [221, 58] on select "None Tile Flooring Hardwood Flooring Resilient Laminate Flooring VCT Flooring S…" at bounding box center [306, 59] width 194 height 9
select select "3"
click at [209, 55] on select "None Tile Flooring Hardwood Flooring Resilient Laminate Flooring VCT Flooring S…" at bounding box center [306, 59] width 194 height 9
click at [229, 72] on select "None Tile Flooring Hardwood Flooring Resilient Laminate Flooring VCT Flooring S…" at bounding box center [306, 72] width 194 height 9
select select "3"
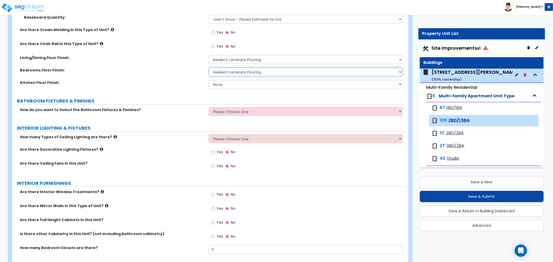
click at [209, 68] on select "None Tile Flooring Hardwood Flooring Resilient Laminate Flooring VCT Flooring S…" at bounding box center [306, 72] width 194 height 9
drag, startPoint x: 230, startPoint y: 82, endPoint x: 230, endPoint y: 86, distance: 4.4
click at [230, 82] on select "None Tile Flooring Hardwood Flooring Resilient Laminate Flooring VCT Flooring S…" at bounding box center [306, 84] width 194 height 9
select select "3"
click at [209, 80] on select "None Tile Flooring Hardwood Flooring Resilient Laminate Flooring VCT Flooring S…" at bounding box center [306, 84] width 194 height 9
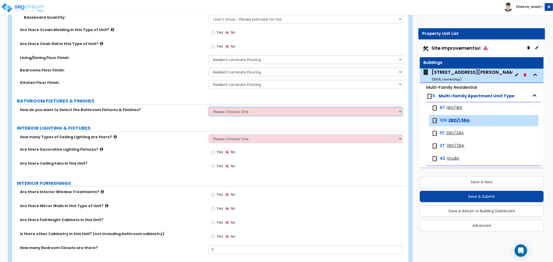
click at [217, 111] on select "Please Choose One Select the type of Fixtures and Finishes only for one Bath an…" at bounding box center [306, 111] width 194 height 9
select select "2"
click at [209, 107] on select "Please Choose One Select the type of Fixtures and Finishes only for one Bath an…" at bounding box center [306, 111] width 194 height 9
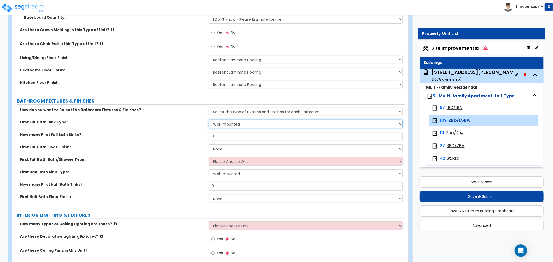
click at [224, 124] on select "Wall-mounted Pedestal-mounted Vanity-mounted" at bounding box center [306, 124] width 194 height 9
select select "3"
click at [209, 120] on select "Wall-mounted Pedestal-mounted Vanity-mounted" at bounding box center [306, 124] width 194 height 9
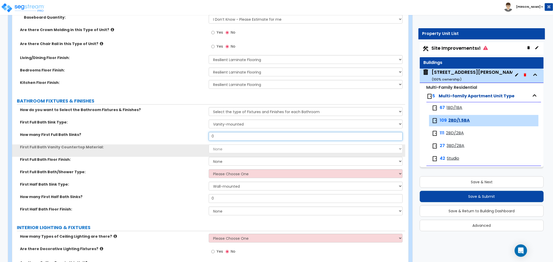
drag, startPoint x: 229, startPoint y: 134, endPoint x: 195, endPoint y: 138, distance: 34.7
click at [195, 138] on div "How many First Full Bath Sinks? 0" at bounding box center [208, 138] width 393 height 12
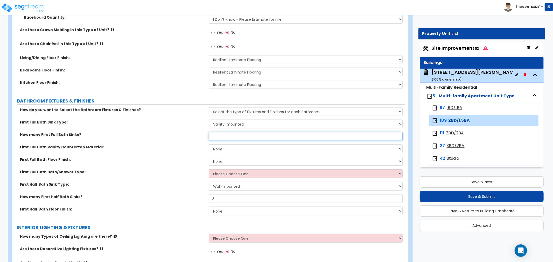
type input "1"
click at [223, 149] on select "None Plastic Laminate Solid Surface Stone Quartz Marble Tile Wood" at bounding box center [306, 149] width 194 height 9
select select "1"
click at [209, 145] on select "None Plastic Laminate Solid Surface Stone Quartz Marble Tile Wood" at bounding box center [306, 149] width 194 height 9
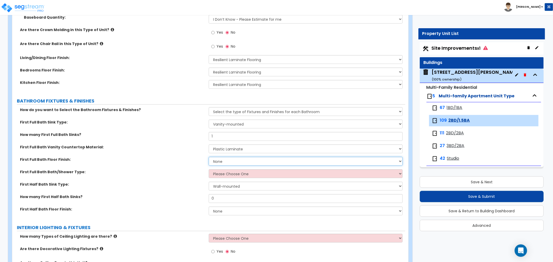
click at [226, 162] on select "None Tile Flooring Hardwood Flooring Resilient Laminate Flooring VCT Flooring S…" at bounding box center [306, 161] width 194 height 9
select select "3"
click at [209, 157] on select "None Tile Flooring Hardwood Flooring Resilient Laminate Flooring VCT Flooring S…" at bounding box center [306, 161] width 194 height 9
click at [230, 172] on select "Please Choose One Standalone Shower Bathtub - Shower Combo" at bounding box center [306, 174] width 194 height 9
click at [209, 170] on select "Please Choose One Standalone Shower Bathtub - Shower Combo" at bounding box center [306, 174] width 194 height 9
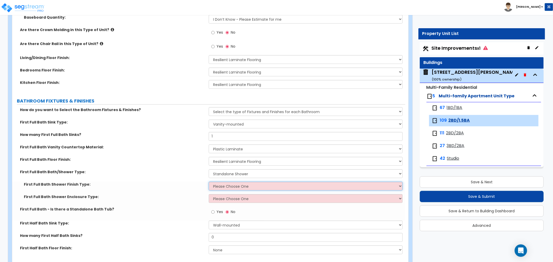
click at [230, 186] on select "Please Choose One Plastic Tile Stone" at bounding box center [306, 186] width 194 height 9
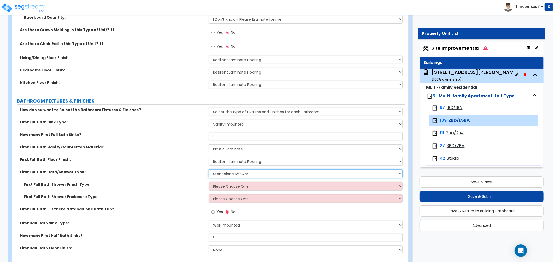
click at [236, 175] on select "Please Choose One Standalone Shower Bathtub - Shower Combo" at bounding box center [306, 174] width 194 height 9
select select "2"
click at [209, 170] on select "Please Choose One Standalone Shower Bathtub - Shower Combo" at bounding box center [306, 174] width 194 height 9
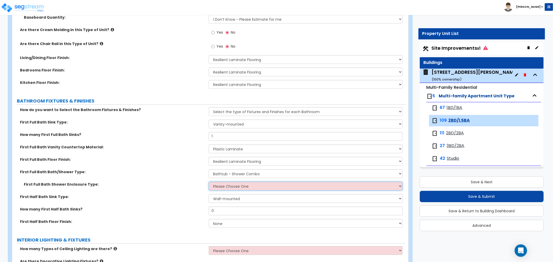
click at [238, 187] on select "Please Choose One Curtain & [PERSON_NAME] Sliding Doors Glass Hinged Doors" at bounding box center [306, 186] width 194 height 9
select select "1"
click at [209, 182] on select "Please Choose One Curtain & [PERSON_NAME] Sliding Doors Glass Hinged Doors" at bounding box center [306, 186] width 194 height 9
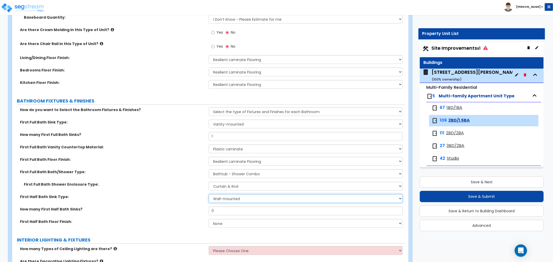
click at [233, 196] on select "Wall-mounted Pedestal-mounted Vanity-mounted" at bounding box center [306, 198] width 194 height 9
select select "3"
click at [209, 194] on select "Wall-mounted Pedestal-mounted Vanity-mounted" at bounding box center [306, 198] width 194 height 9
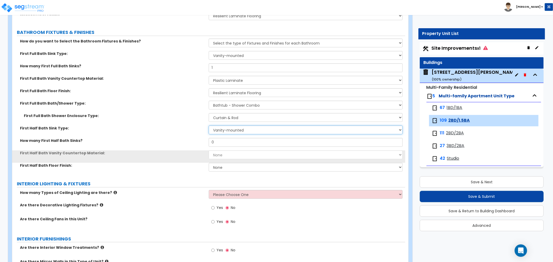
scroll to position [317, 0]
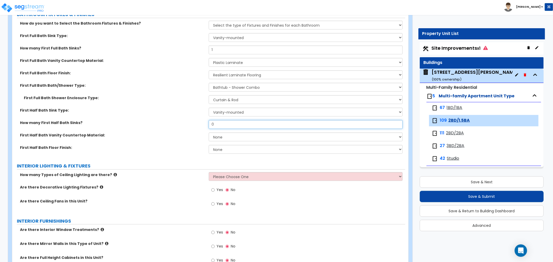
drag, startPoint x: 216, startPoint y: 125, endPoint x: 201, endPoint y: 124, distance: 14.5
click at [201, 124] on div "How many First Half Bath Sinks? 0" at bounding box center [208, 126] width 393 height 12
type input "1"
click at [227, 137] on select "None Plastic Laminate Solid Surface Stone Quartz Marble Tile Wood" at bounding box center [306, 137] width 194 height 9
select select "1"
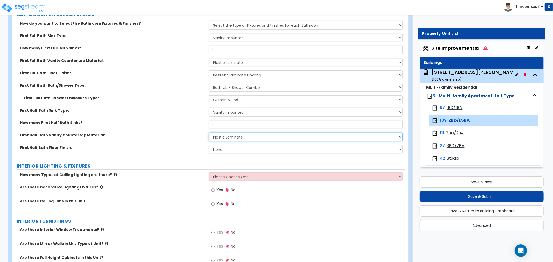
click at [209, 133] on select "None Plastic Laminate Solid Surface Stone Quartz Marble Tile Wood" at bounding box center [306, 137] width 194 height 9
click at [228, 149] on select "None Tile Flooring Hardwood Flooring Resilient Laminate Flooring VCT Flooring S…" at bounding box center [306, 149] width 194 height 9
select select "3"
click at [209, 145] on select "None Tile Flooring Hardwood Flooring Resilient Laminate Flooring VCT Flooring S…" at bounding box center [306, 149] width 194 height 9
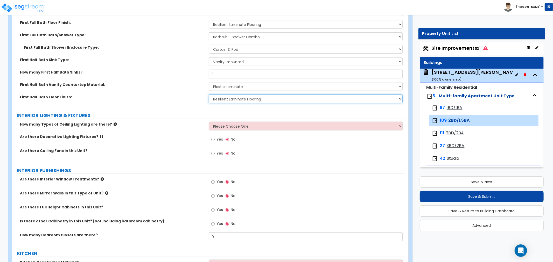
scroll to position [374, 0]
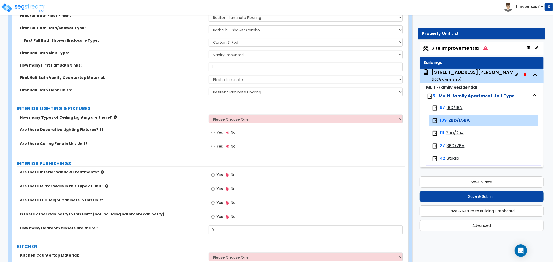
click at [228, 123] on div "How many Types of Ceiling Lighting are there? Please Choose One 1 2 3" at bounding box center [208, 121] width 393 height 12
click at [234, 113] on div "GENERAL UNIT INFORMATION Residential Unit Type Square Footage: 960 How many Bed…" at bounding box center [208, 141] width 385 height 883
click at [230, 121] on select "Please Choose One 1 2 3" at bounding box center [306, 119] width 194 height 9
select select "1"
click at [209, 115] on select "Please Choose One 1 2 3" at bounding box center [306, 119] width 194 height 9
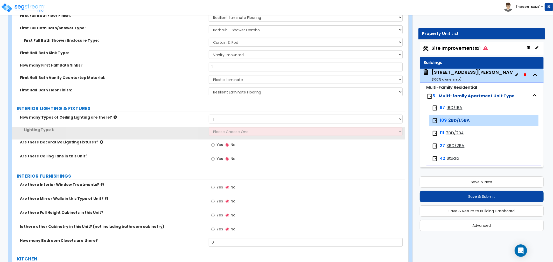
click at [232, 136] on div "Lighting Type 1: Please Choose One LED Surface-Mounted LED Recessed Fluorescent…" at bounding box center [208, 133] width 393 height 12
click at [233, 133] on select "Please Choose One LED Surface-Mounted LED Recessed Fluorescent Surface-Mounted …" at bounding box center [306, 131] width 194 height 9
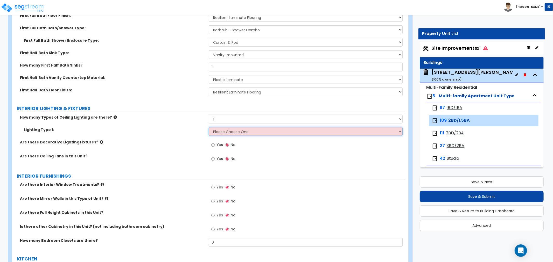
select select "3"
click at [209, 127] on select "Please Choose One LED Surface-Mounted LED Recessed Fluorescent Surface-Mounted …" at bounding box center [306, 131] width 194 height 9
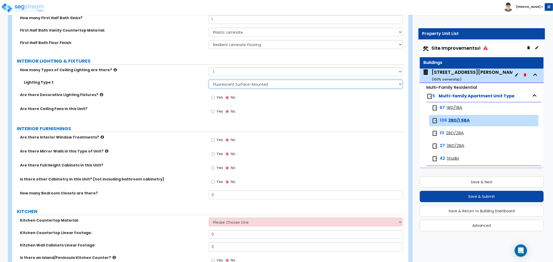
scroll to position [432, 0]
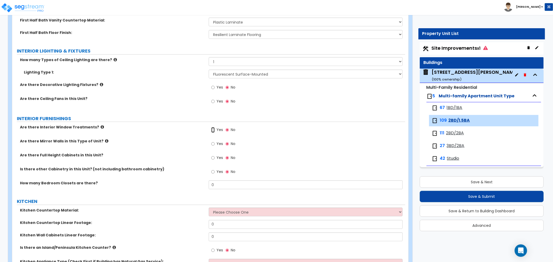
click at [214, 130] on input "Yes" at bounding box center [212, 130] width 3 height 6
radio input "true"
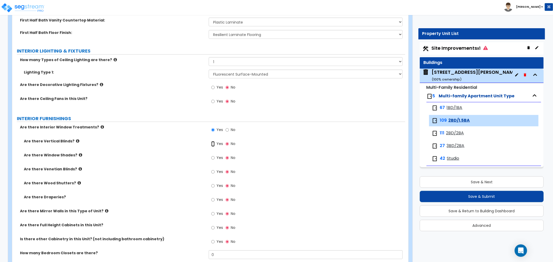
click at [214, 144] on input "Yes" at bounding box center [212, 144] width 3 height 6
radio input "true"
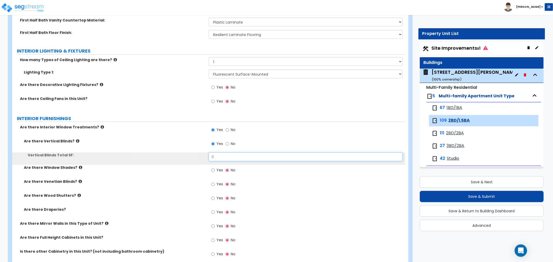
drag, startPoint x: 230, startPoint y: 156, endPoint x: 202, endPoint y: 157, distance: 28.0
click at [202, 157] on div "Vertical Blinds Total SF: 0" at bounding box center [208, 159] width 393 height 12
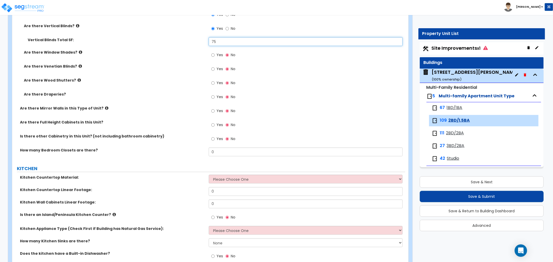
scroll to position [576, 0]
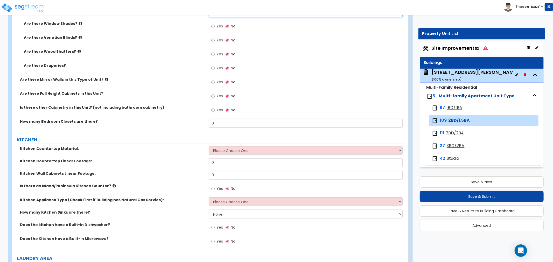
type input "75"
drag, startPoint x: 231, startPoint y: 123, endPoint x: 177, endPoint y: 124, distance: 54.2
click at [177, 124] on div "How many Bedroom Closets are there? 0" at bounding box center [208, 125] width 393 height 12
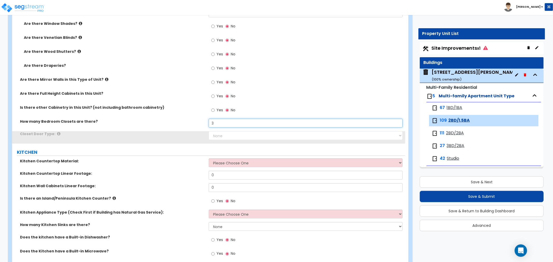
type input "3"
click at [222, 135] on select "None Bi-fold Louvered Doors Bi-fold Panel Doors Sliding Doors Hinged Wood Door" at bounding box center [306, 135] width 194 height 9
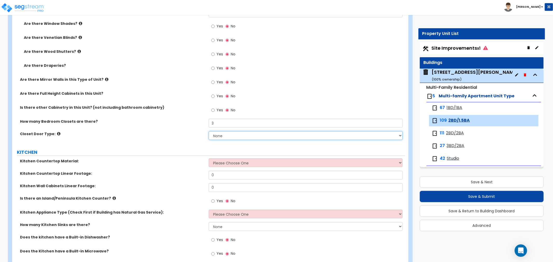
select select "4"
click at [209, 131] on select "None Bi-fold Louvered Doors Bi-fold Panel Doors Sliding Doors Hinged Wood Door" at bounding box center [306, 135] width 194 height 9
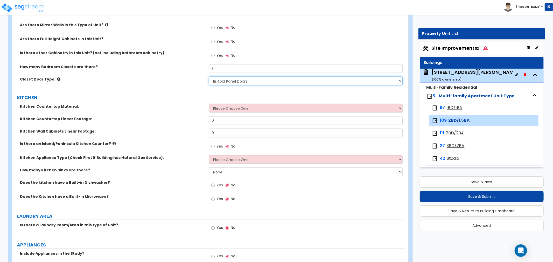
scroll to position [634, 0]
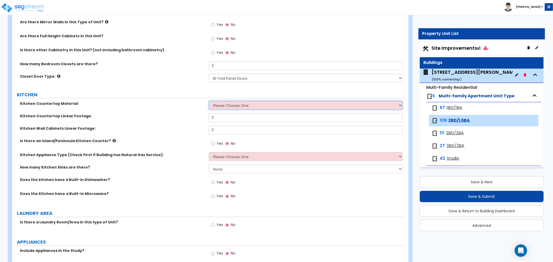
click at [239, 105] on select "Please Choose One Plastic Laminate Solid Surface Stone Quartz Marble Tile Wood …" at bounding box center [306, 105] width 194 height 9
select select "1"
click at [209, 101] on select "Please Choose One Plastic Laminate Solid Surface Stone Quartz Marble Tile Wood …" at bounding box center [306, 105] width 194 height 9
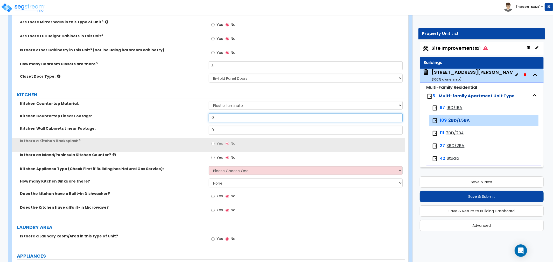
drag, startPoint x: 222, startPoint y: 118, endPoint x: 187, endPoint y: 118, distance: 34.7
click at [187, 118] on div "Kitchen Countertop Linear Footage: 0" at bounding box center [208, 120] width 393 height 12
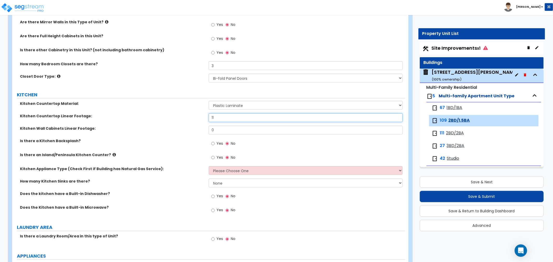
type input "11"
drag, startPoint x: 209, startPoint y: 133, endPoint x: 181, endPoint y: 133, distance: 28.3
click at [180, 133] on div "Kitchen Wall Cabinets Linear Footage: 0" at bounding box center [208, 132] width 393 height 12
type input "6"
click at [167, 140] on label "Is there a Kitchen Backsplash?" at bounding box center [112, 140] width 185 height 5
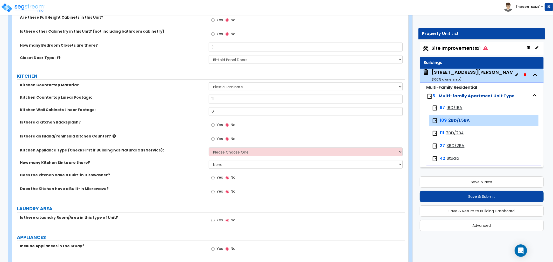
scroll to position [662, 0]
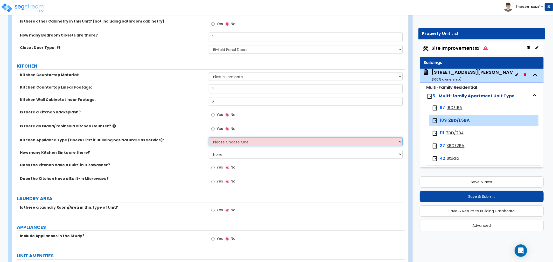
click at [244, 141] on select "Please Choose One Gas Electric" at bounding box center [306, 142] width 194 height 9
select select "2"
click at [209, 138] on select "Please Choose One Gas Electric" at bounding box center [306, 142] width 194 height 9
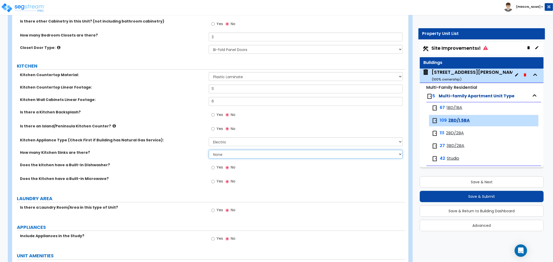
click at [239, 151] on select "None 1 2 3" at bounding box center [306, 154] width 194 height 9
select select "1"
click at [209, 150] on select "None 1 2 3" at bounding box center [306, 154] width 194 height 9
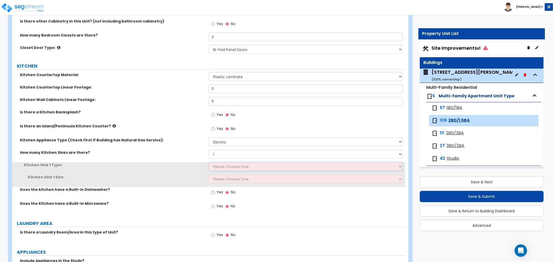
drag, startPoint x: 223, startPoint y: 167, endPoint x: 231, endPoint y: 165, distance: 8.8
click at [231, 165] on select "Please Choose One Stainless Steel Porcelain Enamel Cast Iron Granite Composite" at bounding box center [306, 167] width 194 height 9
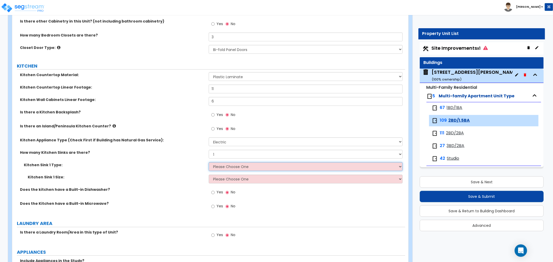
select select "1"
click at [209, 163] on select "Please Choose One Stainless Steel Porcelain Enamel Cast Iron Granite Composite" at bounding box center [306, 167] width 194 height 9
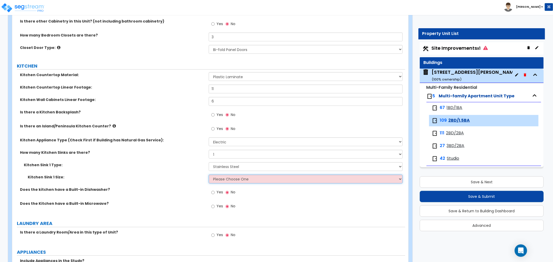
click at [235, 177] on select "Please Choose One Single Sink Double Sink" at bounding box center [306, 179] width 194 height 9
select select "2"
click at [209, 175] on select "Please Choose One Single Sink Double Sink" at bounding box center [306, 179] width 194 height 9
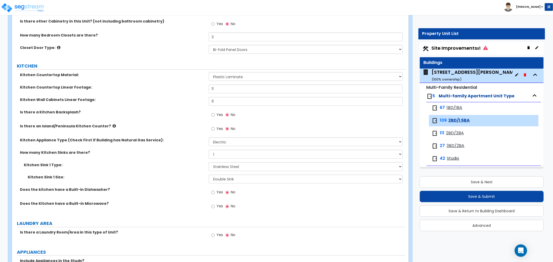
click at [215, 192] on label "Yes" at bounding box center [217, 193] width 12 height 9
click at [215, 192] on input "Yes" at bounding box center [212, 193] width 3 height 6
radio input "true"
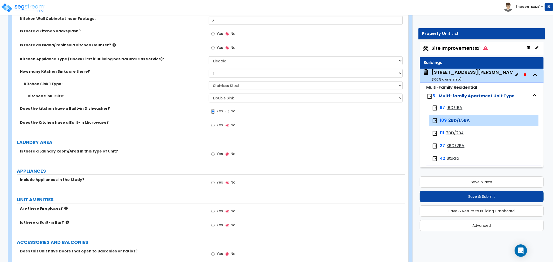
scroll to position [749, 0]
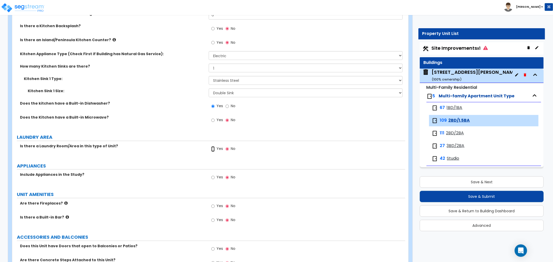
click at [212, 150] on input "Yes" at bounding box center [212, 149] width 3 height 6
radio input "true"
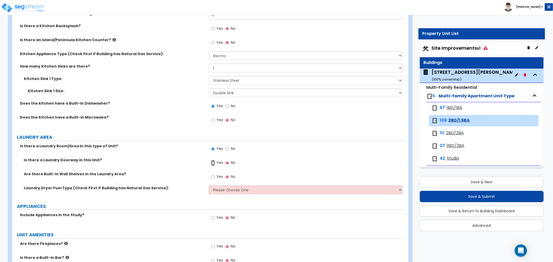
click at [213, 162] on input "Yes" at bounding box center [212, 163] width 3 height 6
radio input "true"
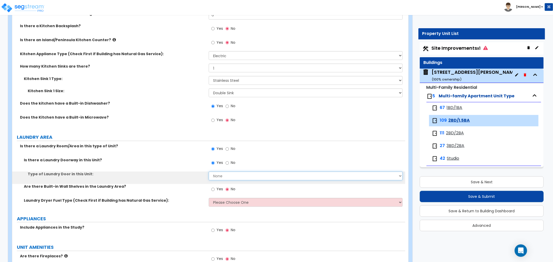
click at [219, 175] on select "None Bi-Fold Louvered Paneled Wood Passage" at bounding box center [306, 176] width 194 height 9
select select "1"
click at [209, 172] on select "None Bi-Fold Louvered Paneled Wood Passage" at bounding box center [306, 176] width 194 height 9
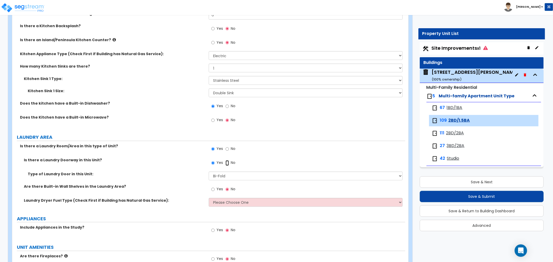
click at [227, 162] on input "No" at bounding box center [227, 163] width 3 height 6
radio input "false"
radio input "true"
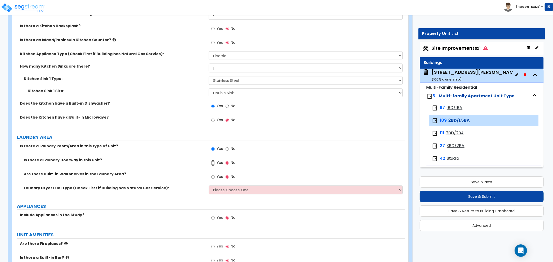
click at [212, 162] on input "Yes" at bounding box center [212, 163] width 3 height 6
radio input "true"
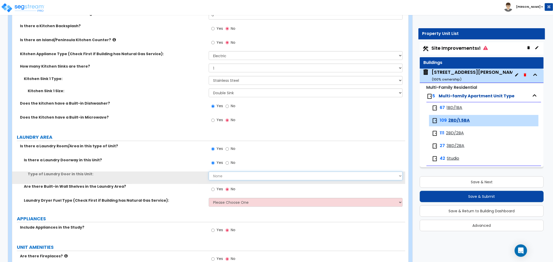
click at [234, 177] on select "None Bi-Fold Louvered Paneled Wood Passage" at bounding box center [306, 176] width 194 height 9
select select "1"
click at [209, 172] on select "None Bi-Fold Louvered Paneled Wood Passage" at bounding box center [306, 176] width 194 height 9
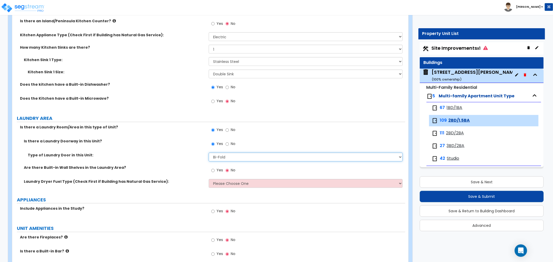
scroll to position [778, 0]
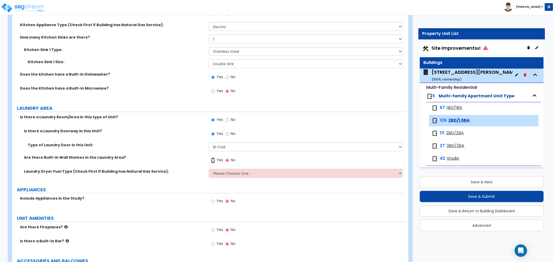
click at [213, 160] on input "Yes" at bounding box center [212, 161] width 3 height 6
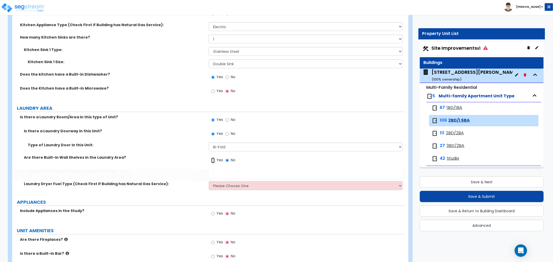
radio input "true"
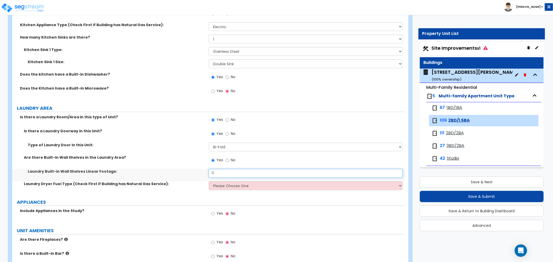
drag, startPoint x: 224, startPoint y: 172, endPoint x: 190, endPoint y: 172, distance: 34.5
click at [190, 172] on div "Laundry Built-in Wall Shelves Linear Footage: 0" at bounding box center [208, 175] width 393 height 12
type input "5"
click at [220, 185] on select "Please Choose One Gas Electric" at bounding box center [306, 186] width 194 height 9
select select "2"
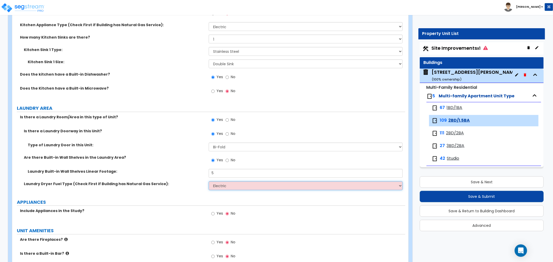
click at [209, 182] on select "Please Choose One Gas Electric" at bounding box center [306, 186] width 194 height 9
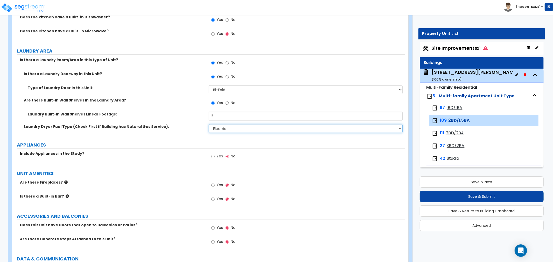
scroll to position [864, 0]
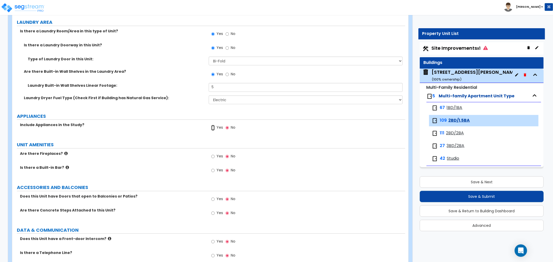
click at [213, 129] on input "Yes" at bounding box center [212, 128] width 3 height 6
radio input "true"
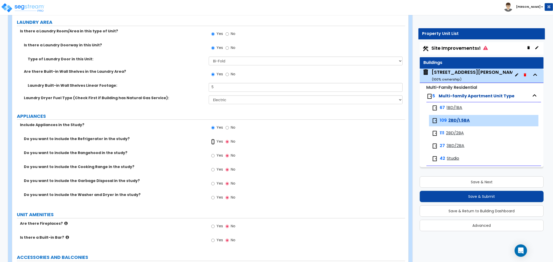
click at [213, 141] on input "Yes" at bounding box center [212, 142] width 3 height 6
radio input "true"
drag, startPoint x: 214, startPoint y: 154, endPoint x: 214, endPoint y: 171, distance: 16.8
click at [213, 156] on input "Yes" at bounding box center [212, 156] width 3 height 6
radio input "true"
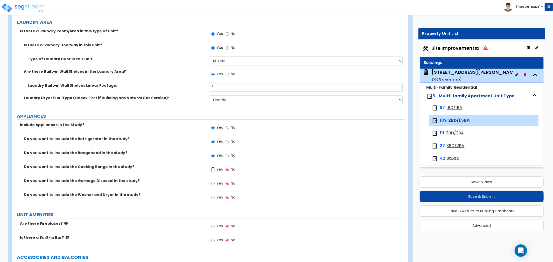
click at [214, 171] on input "Yes" at bounding box center [212, 170] width 3 height 6
radio input "true"
click at [213, 182] on input "Yes" at bounding box center [212, 184] width 3 height 6
radio input "true"
drag, startPoint x: 213, startPoint y: 196, endPoint x: 213, endPoint y: 191, distance: 5.4
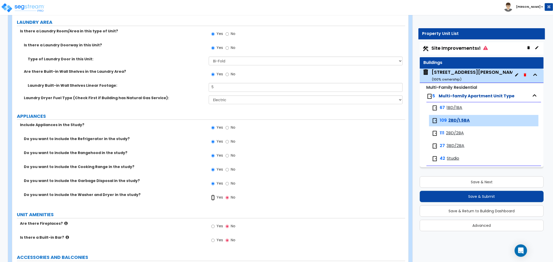
click at [213, 196] on input "Yes" at bounding box center [212, 198] width 3 height 6
radio input "true"
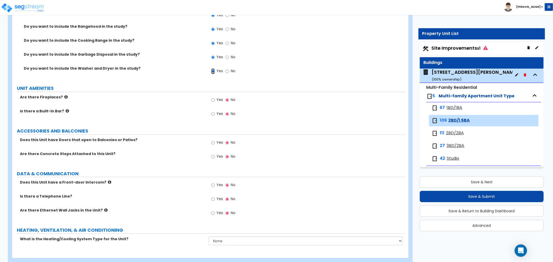
scroll to position [1001, 0]
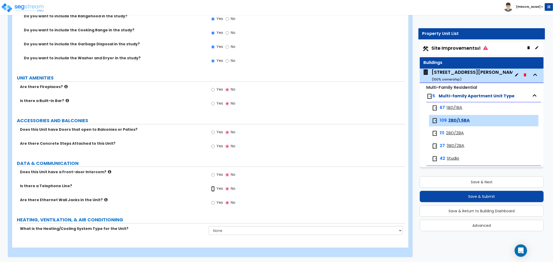
click at [213, 189] on input "Yes" at bounding box center [212, 189] width 3 height 6
radio input "true"
click at [213, 203] on input "Yes" at bounding box center [212, 203] width 3 height 6
radio input "true"
click at [231, 228] on select "None Heat Only Centralized Heating & Cooling Thru Wall Air Conditioners Mini Sp…" at bounding box center [306, 230] width 194 height 9
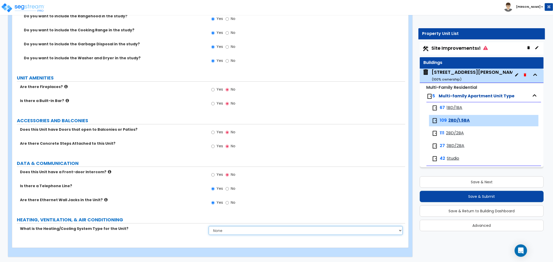
select select "2"
click at [209, 226] on select "None Heat Only Centralized Heating & Cooling Thru Wall Air Conditioners Mini Sp…" at bounding box center [306, 230] width 194 height 9
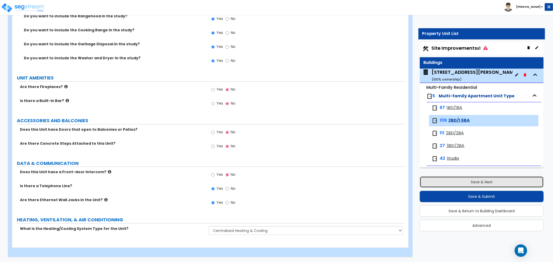
click at [465, 179] on button "Save & Next" at bounding box center [482, 182] width 124 height 11
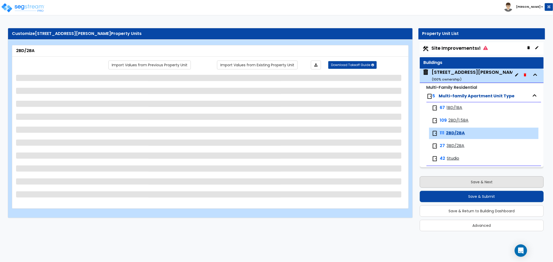
scroll to position [0, 0]
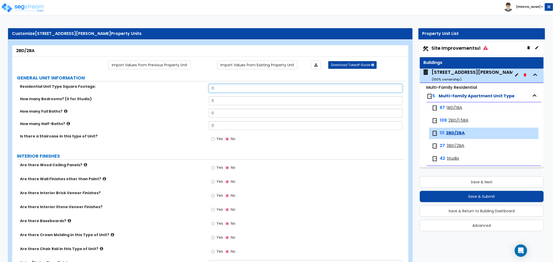
drag, startPoint x: 215, startPoint y: 89, endPoint x: 170, endPoint y: 86, distance: 45.2
click at [170, 86] on div "Residential Unit Type Square Footage: 0" at bounding box center [208, 90] width 393 height 12
type input "950"
click at [172, 113] on label "How many Full Baths?" at bounding box center [112, 111] width 185 height 5
drag, startPoint x: 223, startPoint y: 104, endPoint x: 189, endPoint y: 100, distance: 34.0
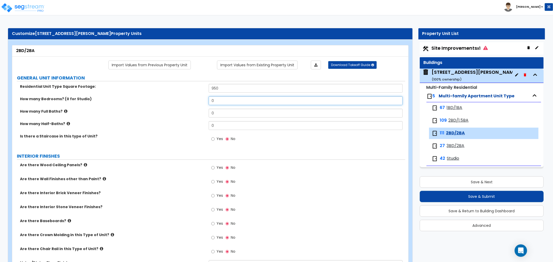
click at [189, 100] on div "How many Bedrooms? (0 for Studio) 0" at bounding box center [208, 102] width 393 height 12
type input "2"
drag, startPoint x: 222, startPoint y: 114, endPoint x: 198, endPoint y: 114, distance: 24.1
click at [198, 114] on div "How many Full Baths? 0" at bounding box center [208, 115] width 393 height 12
type input "2"
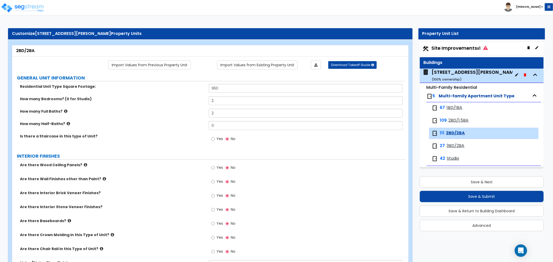
click at [178, 122] on label "How many Half-Baths?" at bounding box center [112, 123] width 185 height 5
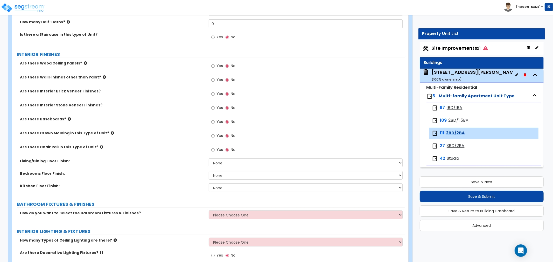
scroll to position [115, 0]
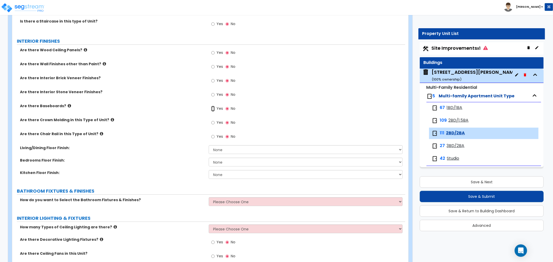
click at [212, 109] on input "Yes" at bounding box center [212, 109] width 3 height 6
radio input "true"
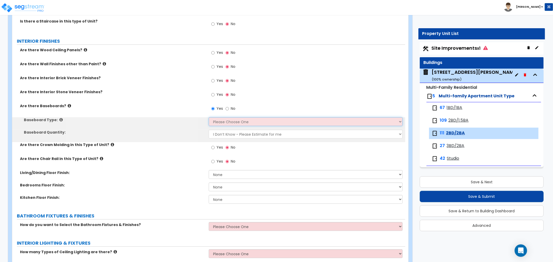
drag, startPoint x: 226, startPoint y: 121, endPoint x: 226, endPoint y: 125, distance: 4.2
click at [226, 121] on select "Please Choose One Wood Vinyl Carpet Tile" at bounding box center [306, 121] width 194 height 9
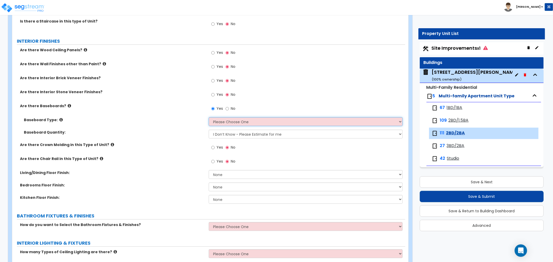
select select "1"
click at [209, 117] on select "Please Choose One Wood Vinyl Carpet Tile" at bounding box center [306, 121] width 194 height 9
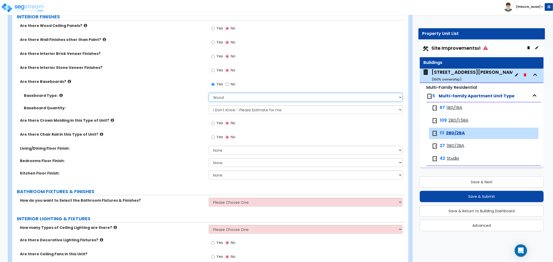
scroll to position [173, 0]
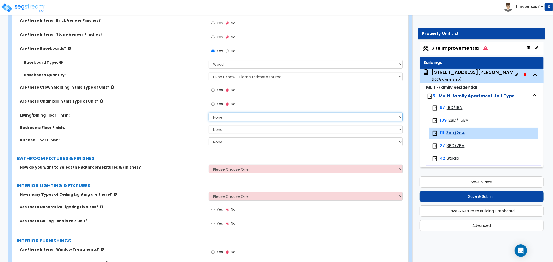
click at [226, 117] on select "None Tile Flooring Hardwood Flooring Resilient Laminate Flooring VCT Flooring S…" at bounding box center [306, 117] width 194 height 9
select select "5"
click at [209, 113] on select "None Tile Flooring Hardwood Flooring Resilient Laminate Flooring VCT Flooring S…" at bounding box center [306, 117] width 194 height 9
click at [250, 127] on select "None Tile Flooring Hardwood Flooring Resilient Laminate Flooring VCT Flooring S…" at bounding box center [306, 129] width 194 height 9
select select "5"
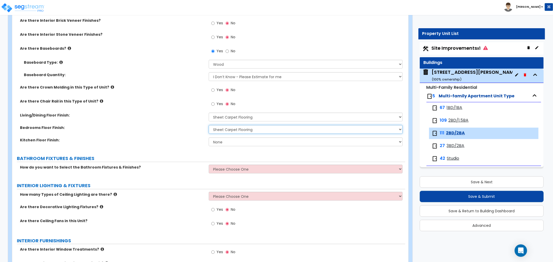
click at [209, 125] on select "None Tile Flooring Hardwood Flooring Resilient Laminate Flooring VCT Flooring S…" at bounding box center [306, 129] width 194 height 9
click at [233, 141] on select "None Tile Flooring Hardwood Flooring Resilient Laminate Flooring VCT Flooring S…" at bounding box center [306, 142] width 194 height 9
select select "7"
click at [209, 138] on select "None Tile Flooring Hardwood Flooring Resilient Laminate Flooring VCT Flooring S…" at bounding box center [306, 142] width 194 height 9
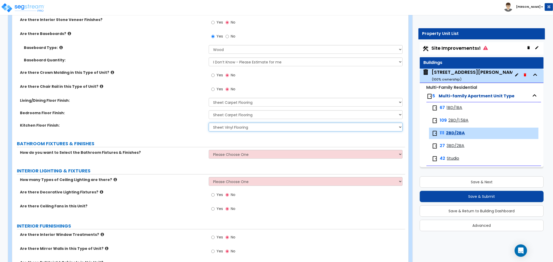
scroll to position [201, 0]
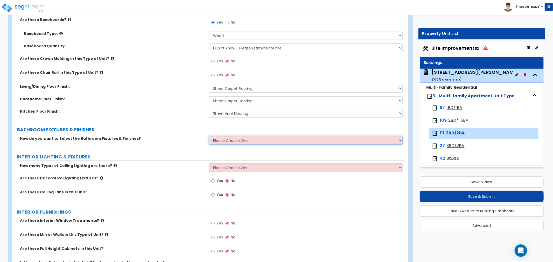
click at [237, 136] on select "Please Choose One Select the type of Fixtures and Finishes only for one Bath an…" at bounding box center [306, 140] width 194 height 9
select select "1"
click at [209, 136] on select "Please Choose One Select the type of Fixtures and Finishes only for one Bath an…" at bounding box center [306, 140] width 194 height 9
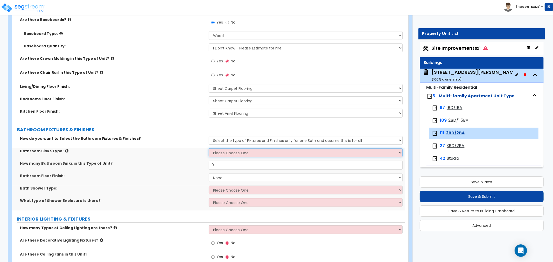
click at [226, 152] on select "Please Choose One Wall-mounted Pedestal-mounted Vanity-mounted" at bounding box center [306, 153] width 194 height 9
select select "3"
click at [209, 149] on select "Please Choose One Wall-mounted Pedestal-mounted Vanity-mounted" at bounding box center [306, 153] width 194 height 9
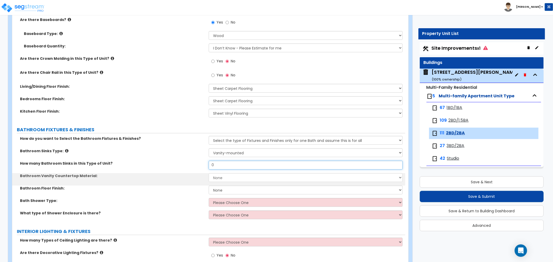
drag, startPoint x: 221, startPoint y: 165, endPoint x: 191, endPoint y: 166, distance: 29.6
click at [191, 166] on div "How many Bathroom Sinks in this Type of Unit? 0" at bounding box center [208, 167] width 393 height 12
type input "1"
click at [220, 178] on select "None Plastic Laminate Solid Surface Stone Quartz Marble Tile Wood" at bounding box center [306, 177] width 194 height 9
select select "1"
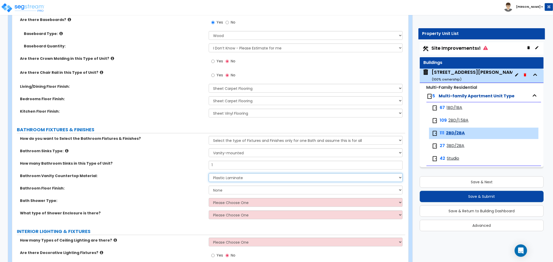
click at [209, 173] on select "None Plastic Laminate Solid Surface Stone Quartz Marble Tile Wood" at bounding box center [306, 177] width 194 height 9
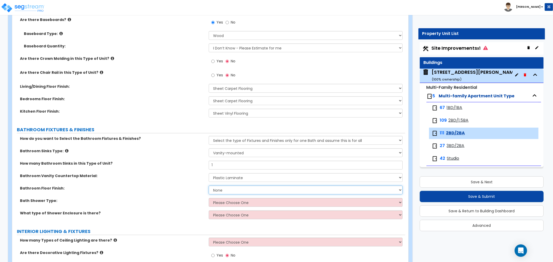
click at [230, 187] on select "None Tile Flooring Hardwood Flooring Resilient Laminate Flooring VCT Flooring S…" at bounding box center [306, 190] width 194 height 9
select select "5"
click at [209, 186] on select "None Tile Flooring Hardwood Flooring Resilient Laminate Flooring VCT Flooring S…" at bounding box center [306, 190] width 194 height 9
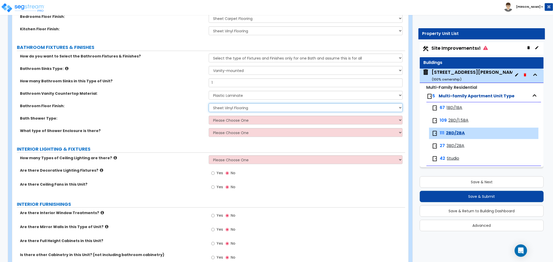
scroll to position [288, 0]
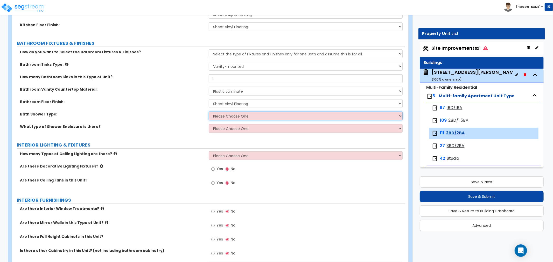
click at [229, 116] on select "Please Choose One Standalone Shower Bathtub - Shower Combination" at bounding box center [306, 116] width 194 height 9
select select "1"
click at [209, 112] on select "Please Choose One Standalone Shower Bathtub - Shower Combination" at bounding box center [306, 116] width 194 height 9
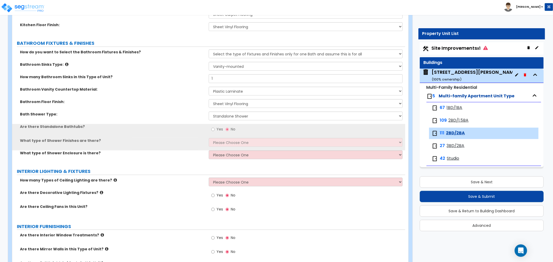
click at [230, 129] on label "No" at bounding box center [231, 130] width 10 height 9
click at [229, 129] on input "No" at bounding box center [227, 130] width 3 height 6
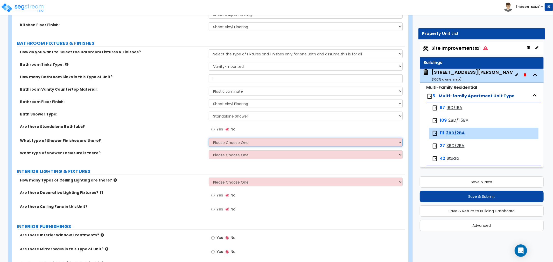
click at [222, 140] on select "Please Choose One Plastic Tile Stone" at bounding box center [306, 142] width 194 height 9
select select "1"
click at [209, 138] on select "Please Choose One Plastic Tile Stone" at bounding box center [306, 142] width 194 height 9
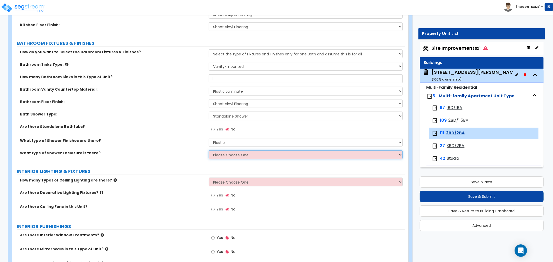
click at [223, 154] on select "Please Choose One Curtain & [PERSON_NAME] Sliding Doors Glass Hinged Doors" at bounding box center [306, 155] width 194 height 9
select select "1"
click at [209, 151] on select "Please Choose One Curtain & [PERSON_NAME] Sliding Doors Glass Hinged Doors" at bounding box center [306, 155] width 194 height 9
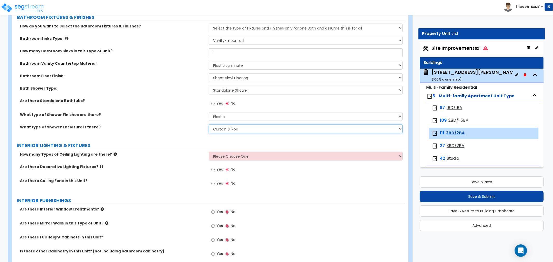
scroll to position [346, 0]
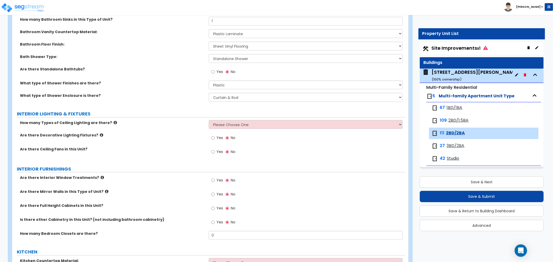
drag, startPoint x: 203, startPoint y: 122, endPoint x: 209, endPoint y: 123, distance: 6.2
click at [203, 122] on label "How many Types of Ceiling Lighting are there?" at bounding box center [112, 122] width 185 height 5
drag, startPoint x: 229, startPoint y: 123, endPoint x: 228, endPoint y: 126, distance: 3.5
click at [229, 123] on select "Please Choose One 1 2 3" at bounding box center [306, 124] width 194 height 9
select select "1"
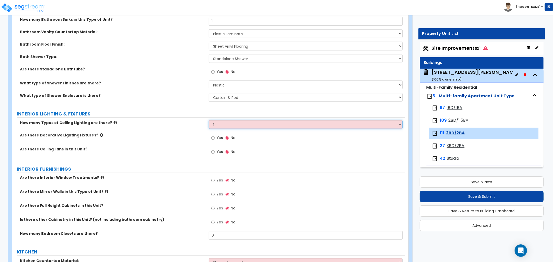
click at [209, 120] on select "Please Choose One 1 2 3" at bounding box center [306, 124] width 194 height 9
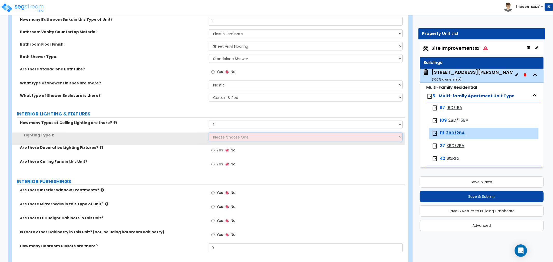
click at [225, 139] on select "Please Choose One LED Surface-Mounted LED Recessed Fluorescent Surface-Mounted …" at bounding box center [306, 137] width 194 height 9
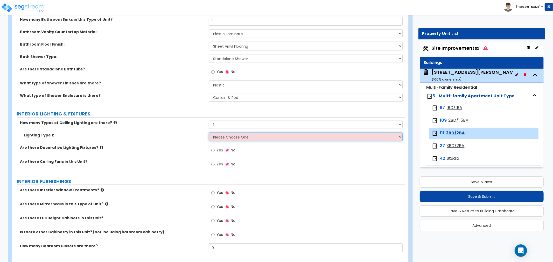
select select "3"
click at [209, 133] on select "Please Choose One LED Surface-Mounted LED Recessed Fluorescent Surface-Mounted …" at bounding box center [306, 137] width 194 height 9
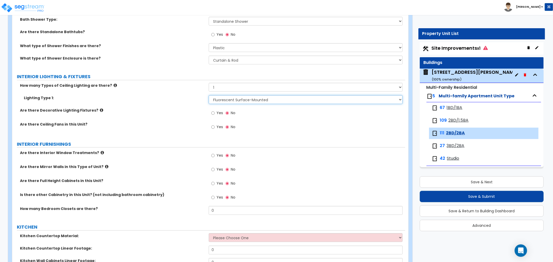
scroll to position [403, 0]
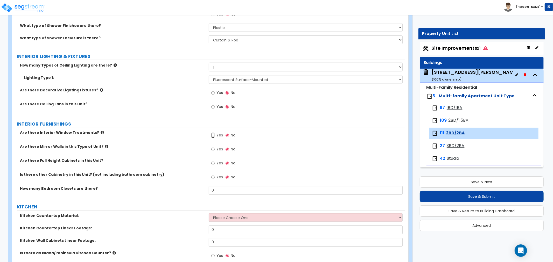
click at [212, 134] on input "Yes" at bounding box center [212, 136] width 3 height 6
radio input "true"
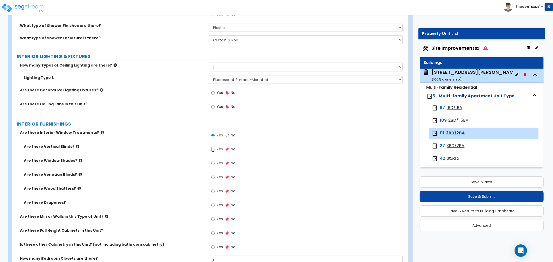
click at [213, 150] on input "Yes" at bounding box center [212, 150] width 3 height 6
radio input "true"
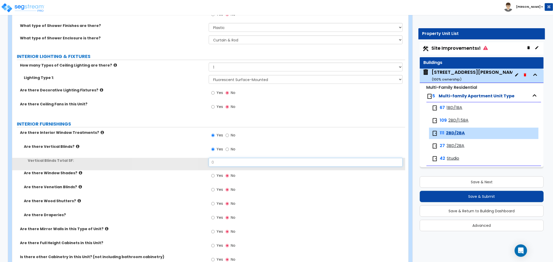
drag, startPoint x: 226, startPoint y: 161, endPoint x: 192, endPoint y: 163, distance: 34.3
click at [192, 163] on div "Vertical Blinds Total SF: 0" at bounding box center [208, 164] width 393 height 12
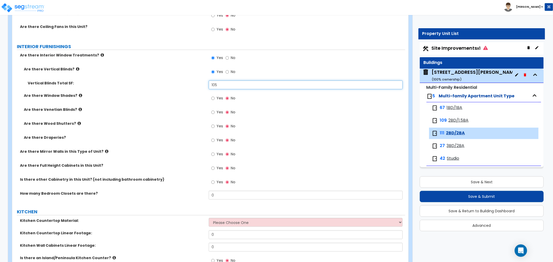
scroll to position [489, 0]
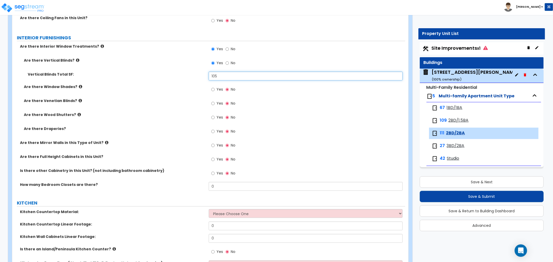
type input "105"
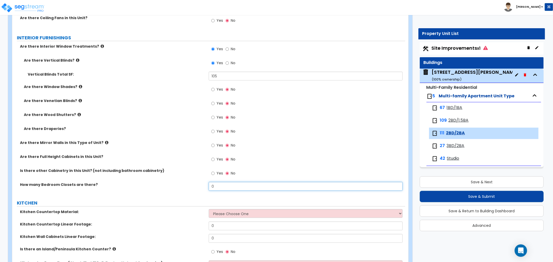
drag, startPoint x: 216, startPoint y: 187, endPoint x: 194, endPoint y: 186, distance: 22.8
click at [194, 186] on div "How many Bedroom Closets are there? 0" at bounding box center [208, 188] width 393 height 12
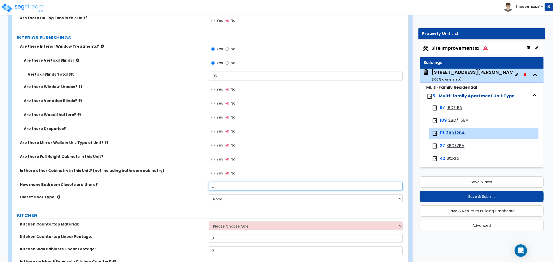
drag, startPoint x: 212, startPoint y: 185, endPoint x: 195, endPoint y: 185, distance: 16.9
click at [195, 185] on div "How many Bedroom Closets are there? 2" at bounding box center [208, 188] width 393 height 12
type input "4"
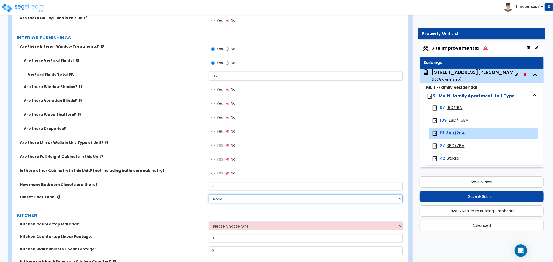
click at [222, 199] on select "None Bi-fold Louvered Doors Bi-fold Panel Doors Sliding Doors Hinged Wood Door" at bounding box center [306, 199] width 194 height 9
select select "4"
click at [209, 195] on select "None Bi-fold Louvered Doors Bi-fold Panel Doors Sliding Doors Hinged Wood Door" at bounding box center [306, 199] width 194 height 9
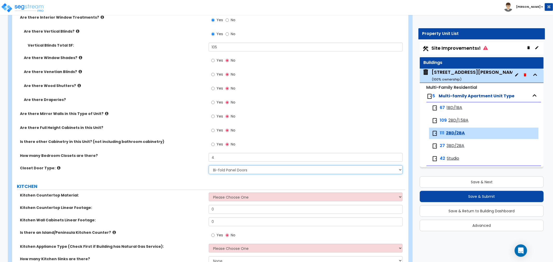
scroll to position [547, 0]
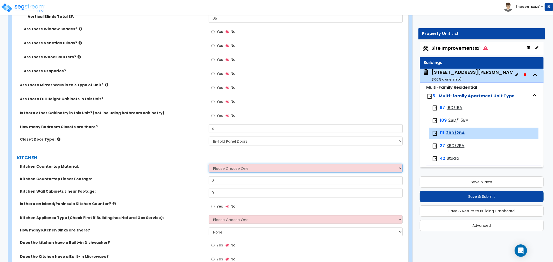
click at [227, 169] on select "Please Choose One Plastic Laminate Solid Surface Stone Quartz Marble Tile Wood …" at bounding box center [306, 168] width 194 height 9
select select "1"
click at [209, 164] on select "Please Choose One Plastic Laminate Solid Surface Stone Quartz Marble Tile Wood …" at bounding box center [306, 168] width 194 height 9
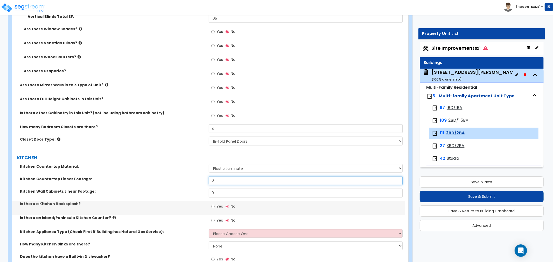
drag, startPoint x: 224, startPoint y: 182, endPoint x: 200, endPoint y: 180, distance: 23.9
click at [200, 180] on div "Kitchen Countertop Linear Footage: 0" at bounding box center [208, 183] width 393 height 12
type input "15"
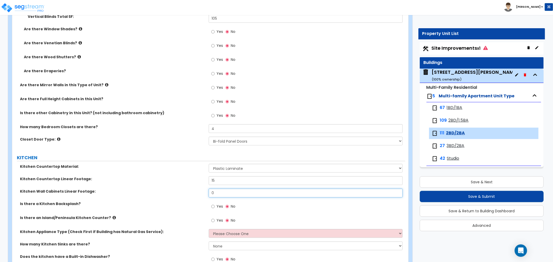
drag, startPoint x: 218, startPoint y: 194, endPoint x: 198, endPoint y: 194, distance: 19.7
click at [198, 194] on div "Kitchen Wall Cabinets Linear Footage: 0" at bounding box center [208, 195] width 393 height 12
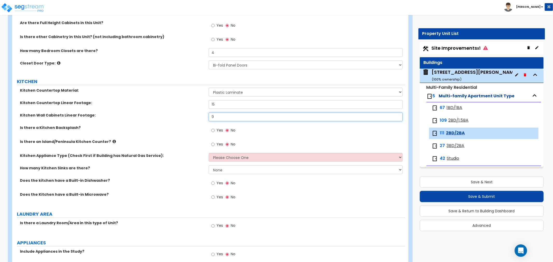
scroll to position [634, 0]
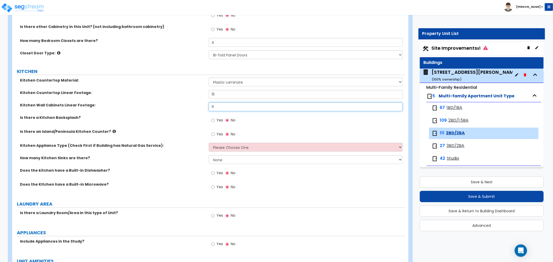
type input "9"
click at [218, 148] on select "Please Choose One Gas Electric" at bounding box center [306, 147] width 194 height 9
select select "2"
click at [209, 143] on select "Please Choose One Gas Electric" at bounding box center [306, 147] width 194 height 9
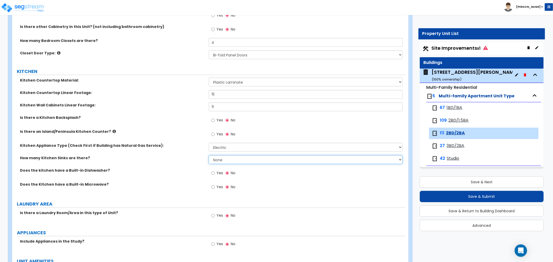
click at [227, 158] on select "None 1 2 3" at bounding box center [306, 160] width 194 height 9
select select "1"
click at [209, 156] on select "None 1 2 3" at bounding box center [306, 160] width 194 height 9
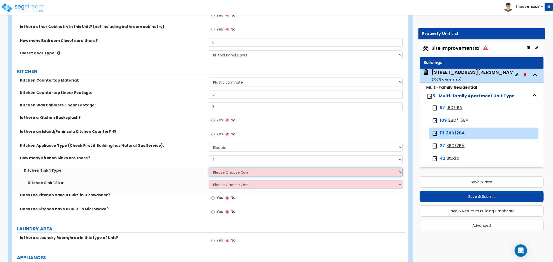
click at [227, 171] on select "Please Choose One Stainless Steel Porcelain Enamel Cast Iron Granite Composite" at bounding box center [306, 172] width 194 height 9
select select "1"
click at [209, 168] on select "Please Choose One Stainless Steel Porcelain Enamel Cast Iron Granite Composite" at bounding box center [306, 172] width 194 height 9
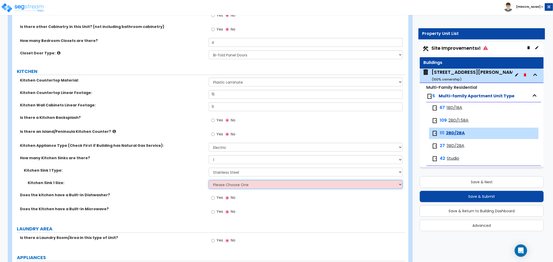
click at [229, 182] on select "Please Choose One Single Sink Double Sink" at bounding box center [306, 184] width 194 height 9
select select "2"
click at [209, 180] on select "Please Choose One Single Sink Double Sink" at bounding box center [306, 184] width 194 height 9
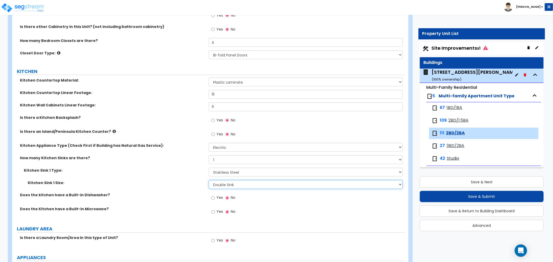
scroll to position [662, 0]
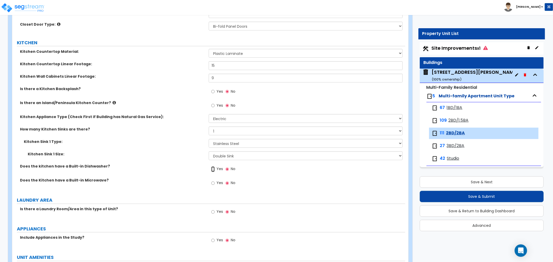
click at [213, 169] on input "Yes" at bounding box center [212, 170] width 3 height 6
radio input "true"
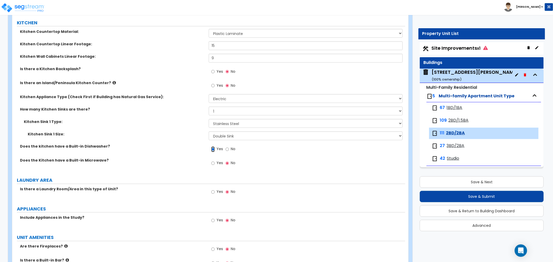
scroll to position [720, 0]
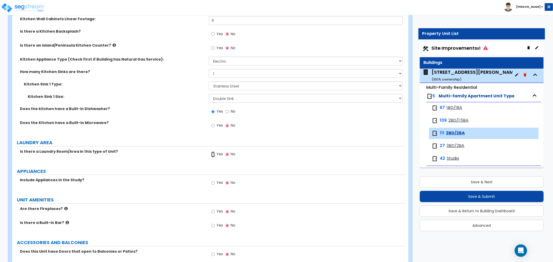
click at [213, 154] on input "Yes" at bounding box center [212, 155] width 3 height 6
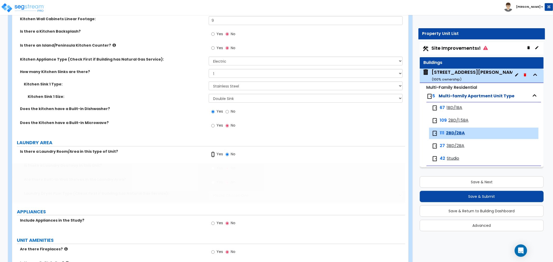
radio input "true"
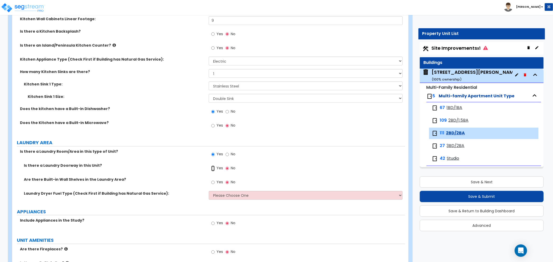
click at [213, 167] on input "Yes" at bounding box center [212, 169] width 3 height 6
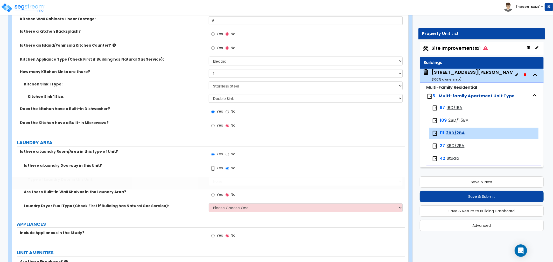
radio input "true"
click at [220, 182] on select "None Bi-Fold Louvered Paneled Wood Passage" at bounding box center [306, 181] width 194 height 9
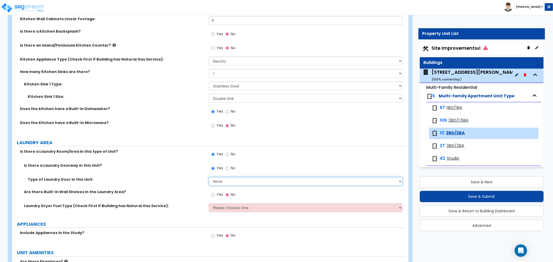
select select "1"
click at [209, 177] on select "None Bi-Fold Louvered Paneled Wood Passage" at bounding box center [306, 181] width 194 height 9
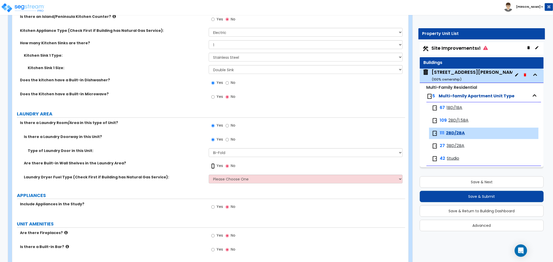
click at [213, 165] on input "Yes" at bounding box center [212, 167] width 3 height 6
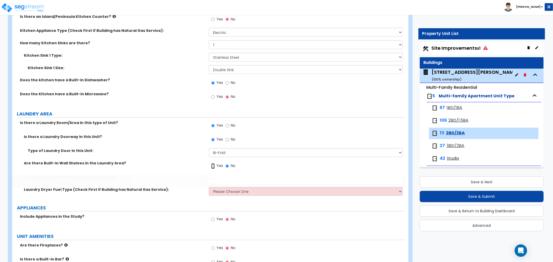
radio input "true"
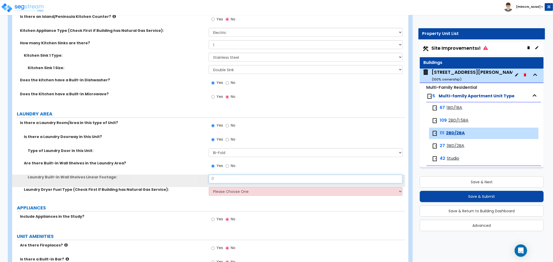
drag, startPoint x: 220, startPoint y: 177, endPoint x: 204, endPoint y: 178, distance: 15.3
click at [204, 178] on div "Laundry Built-in Wall Shelves Linear Footage: 0" at bounding box center [208, 181] width 393 height 12
type input "5"
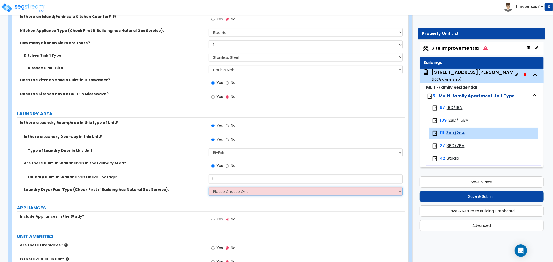
click at [226, 193] on select "Please Choose One Gas Electric" at bounding box center [306, 191] width 194 height 9
select select "2"
click at [209, 187] on select "Please Choose One Gas Electric" at bounding box center [306, 191] width 194 height 9
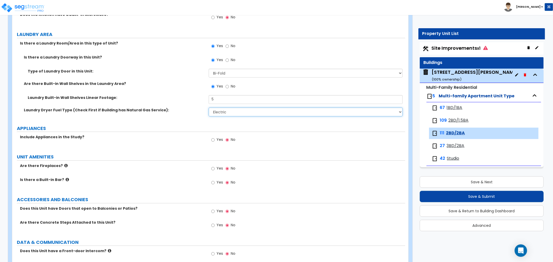
scroll to position [835, 0]
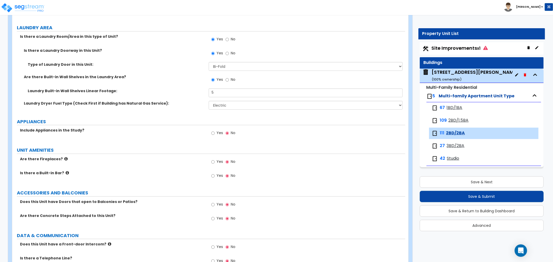
click at [215, 134] on label "Yes" at bounding box center [217, 133] width 12 height 9
click at [215, 134] on input "Yes" at bounding box center [212, 133] width 3 height 6
radio input "true"
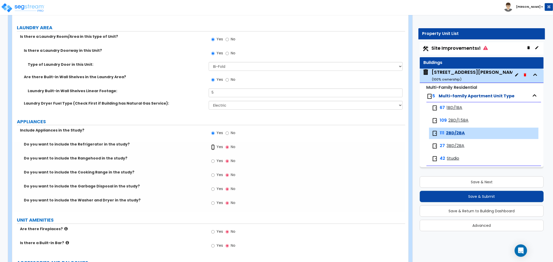
click at [213, 146] on input "Yes" at bounding box center [212, 147] width 3 height 6
radio input "true"
drag, startPoint x: 213, startPoint y: 160, endPoint x: 214, endPoint y: 169, distance: 8.9
click at [213, 161] on input "Yes" at bounding box center [212, 161] width 3 height 6
radio input "true"
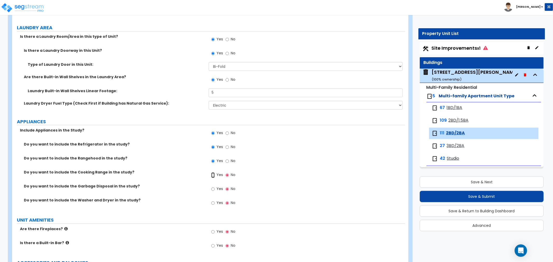
drag, startPoint x: 214, startPoint y: 175, endPoint x: 212, endPoint y: 184, distance: 9.1
click at [214, 175] on input "Yes" at bounding box center [212, 175] width 3 height 6
radio input "true"
click at [213, 190] on input "Yes" at bounding box center [212, 189] width 3 height 6
radio input "true"
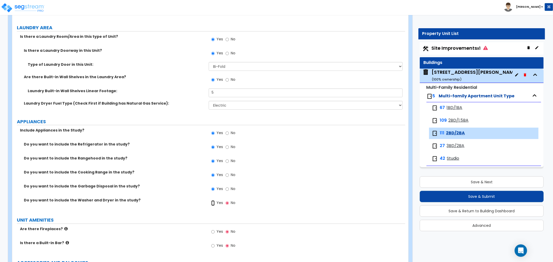
click at [213, 203] on input "Yes" at bounding box center [212, 203] width 3 height 6
radio input "true"
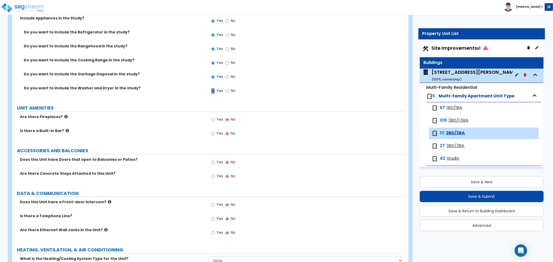
scroll to position [977, 0]
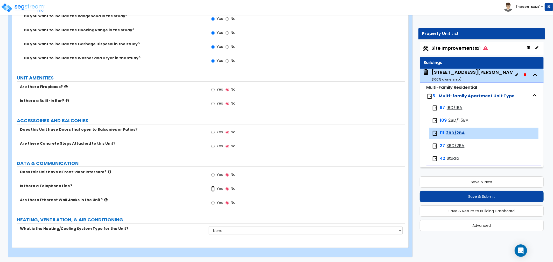
click at [214, 188] on input "Yes" at bounding box center [212, 189] width 3 height 6
radio input "true"
click at [214, 202] on input "Yes" at bounding box center [212, 203] width 3 height 6
radio input "true"
click at [233, 231] on select "None Heat Only Centralized Heating & Cooling Thru Wall Air Conditioners Mini Sp…" at bounding box center [306, 230] width 194 height 9
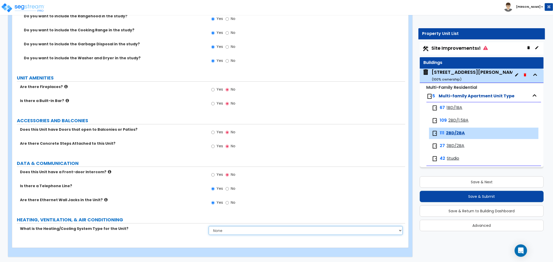
select select "2"
click at [209, 226] on select "None Heat Only Centralized Heating & Cooling Thru Wall Air Conditioners Mini Sp…" at bounding box center [306, 230] width 194 height 9
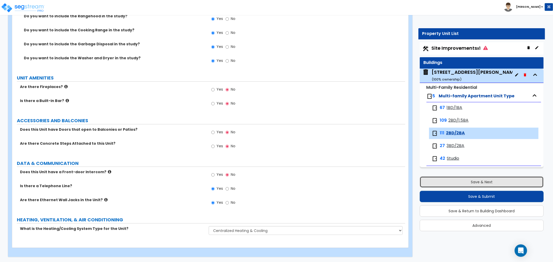
click at [462, 180] on button "Save & Next" at bounding box center [482, 182] width 124 height 11
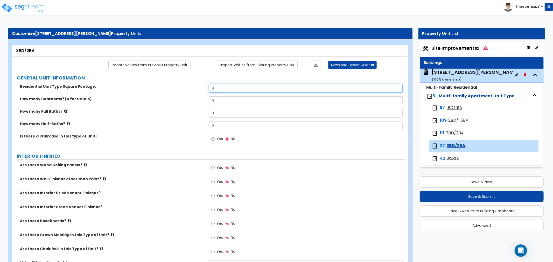
drag, startPoint x: 211, startPoint y: 90, endPoint x: 180, endPoint y: 91, distance: 31.6
click at [179, 91] on div "Residential Unit Type Square Footage: 0" at bounding box center [208, 90] width 393 height 12
type input "1,100"
drag, startPoint x: 226, startPoint y: 99, endPoint x: 175, endPoint y: 100, distance: 50.8
click at [175, 100] on div "How many Bedrooms? (0 for Studio) 0" at bounding box center [208, 102] width 393 height 12
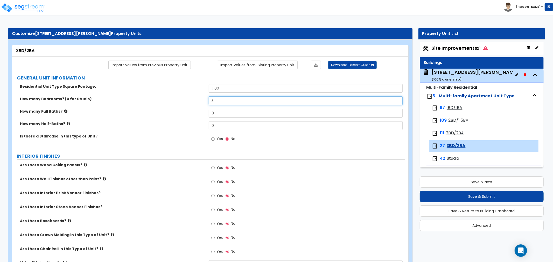
type input "3"
drag, startPoint x: 223, startPoint y: 111, endPoint x: 195, endPoint y: 112, distance: 27.8
click at [195, 112] on div "How many Full Baths? 0" at bounding box center [208, 115] width 393 height 12
type input "2"
click at [191, 125] on label "How many Half-Baths?" at bounding box center [112, 123] width 185 height 5
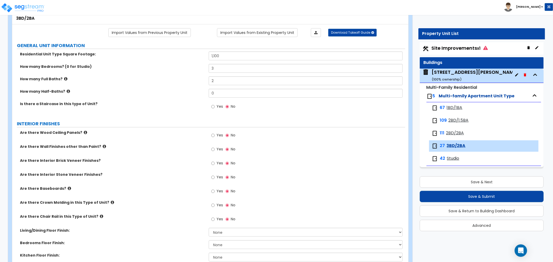
scroll to position [86, 0]
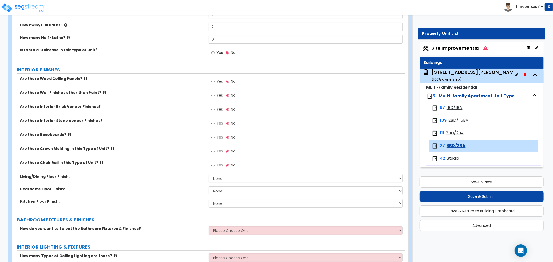
click at [215, 137] on label "Yes" at bounding box center [217, 138] width 12 height 9
click at [215, 137] on input "Yes" at bounding box center [212, 138] width 3 height 6
radio input "true"
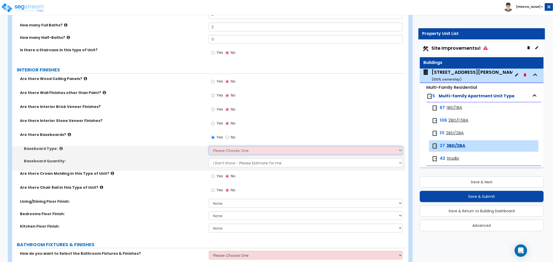
drag, startPoint x: 232, startPoint y: 150, endPoint x: 233, endPoint y: 154, distance: 5.0
click at [232, 150] on select "Please Choose One Wood Vinyl Carpet Tile" at bounding box center [306, 150] width 194 height 9
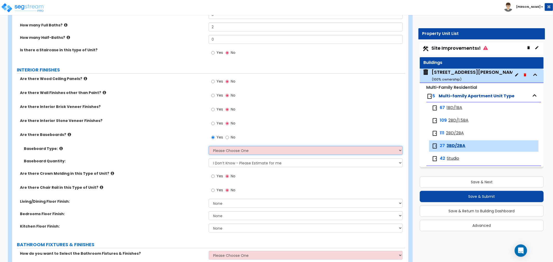
select select "1"
click at [209, 146] on select "Please Choose One Wood Vinyl Carpet Tile" at bounding box center [306, 150] width 194 height 9
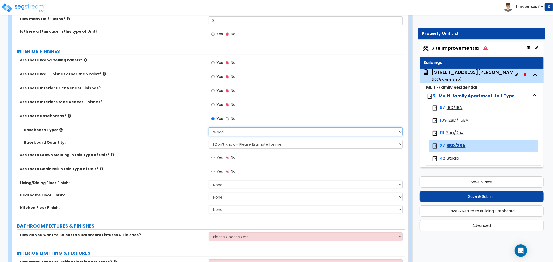
scroll to position [115, 0]
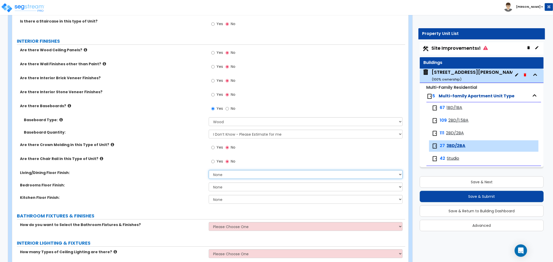
click at [232, 174] on select "None Tile Flooring Hardwood Flooring Resilient Laminate Flooring VCT Flooring S…" at bounding box center [306, 174] width 194 height 9
click at [209, 170] on select "None Tile Flooring Hardwood Flooring Resilient Laminate Flooring VCT Flooring S…" at bounding box center [306, 174] width 194 height 9
drag, startPoint x: 232, startPoint y: 186, endPoint x: 234, endPoint y: 190, distance: 4.5
click at [232, 186] on select "None Tile Flooring Hardwood Flooring Resilient Laminate Flooring VCT Flooring S…" at bounding box center [306, 187] width 194 height 9
click at [209, 183] on select "None Tile Flooring Hardwood Flooring Resilient Laminate Flooring VCT Flooring S…" at bounding box center [306, 187] width 194 height 9
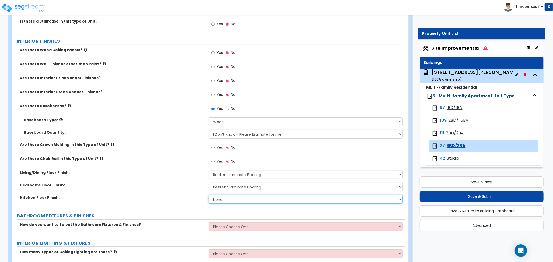
drag, startPoint x: 236, startPoint y: 198, endPoint x: 237, endPoint y: 200, distance: 2.6
click at [236, 198] on select "None Tile Flooring Hardwood Flooring Resilient Laminate Flooring VCT Flooring S…" at bounding box center [306, 199] width 194 height 9
click at [209, 195] on select "None Tile Flooring Hardwood Flooring Resilient Laminate Flooring VCT Flooring S…" at bounding box center [306, 199] width 194 height 9
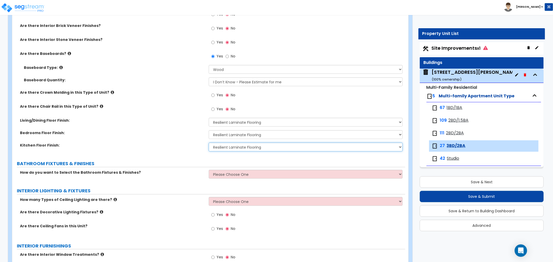
scroll to position [173, 0]
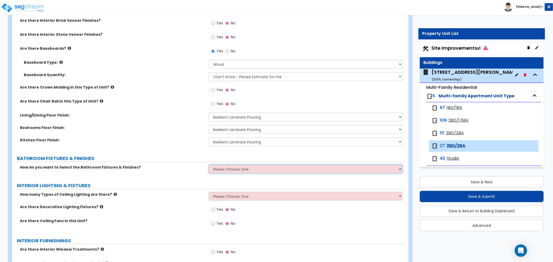
click at [231, 167] on select "Please Choose One Select the type of Fixtures and Finishes only for one Bath an…" at bounding box center [306, 169] width 194 height 9
click at [209, 165] on select "Please Choose One Select the type of Fixtures and Finishes only for one Bath an…" at bounding box center [306, 169] width 194 height 9
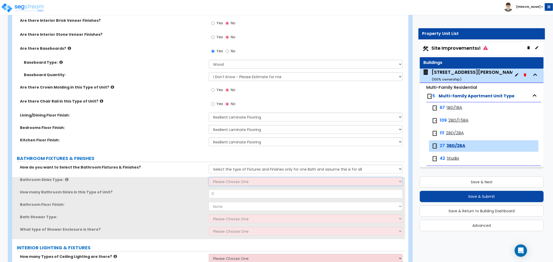
click at [235, 182] on select "Please Choose One Wall-mounted Pedestal-mounted Vanity-mounted" at bounding box center [306, 181] width 194 height 9
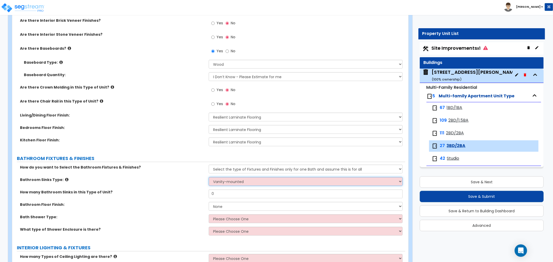
click at [209, 177] on select "Please Choose One Wall-mounted Pedestal-mounted Vanity-mounted" at bounding box center [306, 181] width 194 height 9
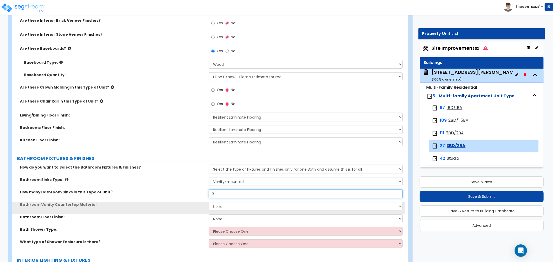
drag, startPoint x: 227, startPoint y: 194, endPoint x: 205, endPoint y: 195, distance: 22.6
click at [205, 196] on div "How many Bathroom Sinks in this Type of Unit? 0" at bounding box center [208, 196] width 393 height 12
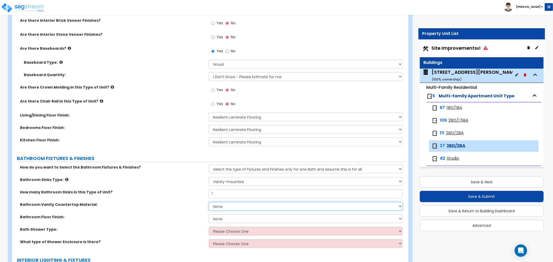
click at [230, 204] on select "None Plastic Laminate Solid Surface Stone Quartz Marble Tile Wood" at bounding box center [306, 206] width 194 height 9
click at [209, 202] on select "None Plastic Laminate Solid Surface Stone Quartz Marble Tile Wood" at bounding box center [306, 206] width 194 height 9
click at [221, 216] on select "None Tile Flooring Hardwood Flooring Resilient Laminate Flooring VCT Flooring S…" at bounding box center [306, 219] width 194 height 9
click at [209, 215] on select "None Tile Flooring Hardwood Flooring Resilient Laminate Flooring VCT Flooring S…" at bounding box center [306, 219] width 194 height 9
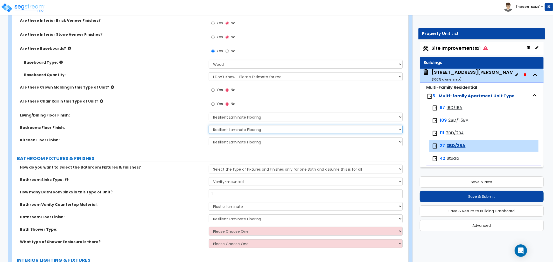
click at [238, 128] on select "None Tile Flooring Hardwood Flooring Resilient Laminate Flooring VCT Flooring S…" at bounding box center [306, 129] width 194 height 9
click at [209, 125] on select "None Tile Flooring Hardwood Flooring Resilient Laminate Flooring VCT Flooring S…" at bounding box center [306, 129] width 194 height 9
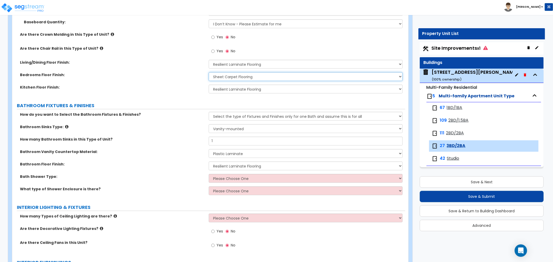
scroll to position [230, 0]
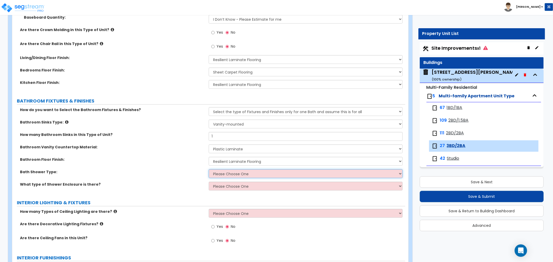
click at [224, 171] on select "Please Choose One Standalone Shower Bathtub - Shower Combination" at bounding box center [306, 174] width 194 height 9
click at [209, 170] on select "Please Choose One Standalone Shower Bathtub - Shower Combination" at bounding box center [306, 174] width 194 height 9
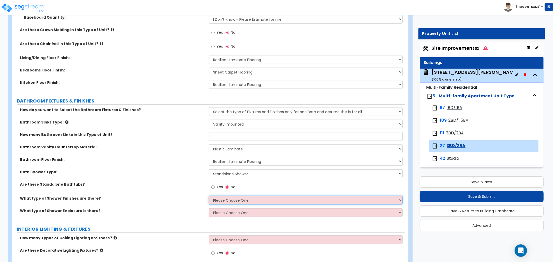
click at [228, 199] on select "Please Choose One Plastic Tile Stone" at bounding box center [306, 200] width 194 height 9
click at [209, 196] on select "Please Choose One Plastic Tile Stone" at bounding box center [306, 200] width 194 height 9
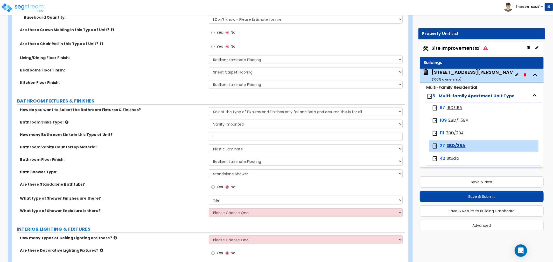
click at [221, 199] on select "Please Choose One Plastic Tile Stone" at bounding box center [306, 200] width 194 height 9
click at [209, 196] on select "Please Choose One Plastic Tile Stone" at bounding box center [306, 200] width 194 height 9
click at [224, 216] on select "Please Choose One Curtain & [PERSON_NAME] Sliding Doors Glass Hinged Doors" at bounding box center [306, 212] width 194 height 9
click at [209, 208] on select "Please Choose One Curtain & [PERSON_NAME] Sliding Doors Glass Hinged Doors" at bounding box center [306, 212] width 194 height 9
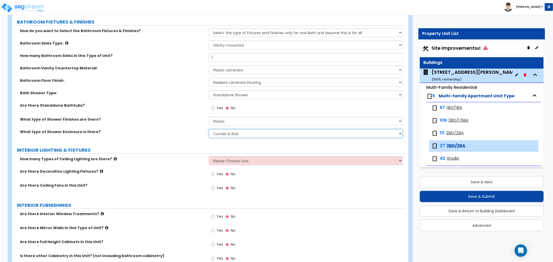
scroll to position [317, 0]
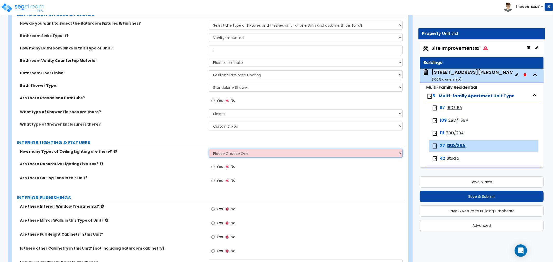
click at [227, 155] on select "Please Choose One 1 2 3" at bounding box center [306, 153] width 194 height 9
click at [209, 149] on select "Please Choose One 1 2 3" at bounding box center [306, 153] width 194 height 9
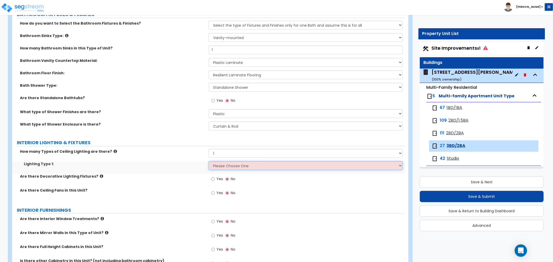
click at [224, 166] on select "Please Choose One LED Surface-Mounted LED Recessed Fluorescent Surface-Mounted …" at bounding box center [306, 165] width 194 height 9
click at [209, 161] on select "Please Choose One LED Surface-Mounted LED Recessed Fluorescent Surface-Mounted …" at bounding box center [306, 165] width 194 height 9
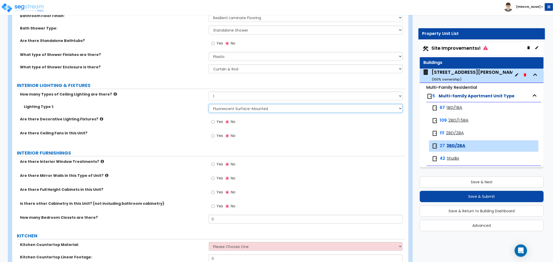
scroll to position [374, 0]
click at [212, 163] on input "Yes" at bounding box center [212, 164] width 3 height 6
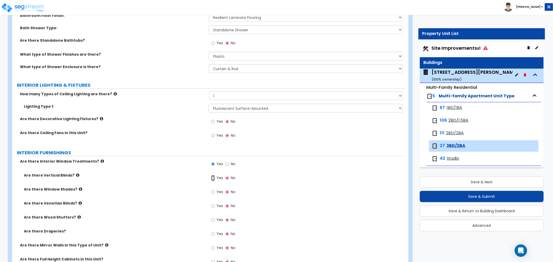
click at [212, 179] on input "Yes" at bounding box center [212, 178] width 3 height 6
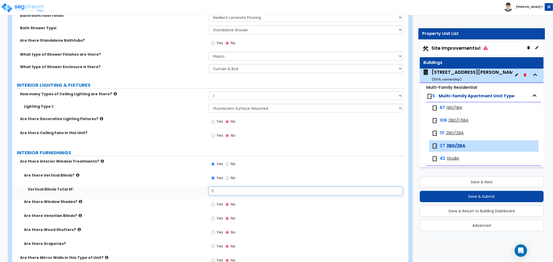
drag, startPoint x: 221, startPoint y: 189, endPoint x: 196, endPoint y: 192, distance: 24.5
click at [196, 192] on div "Vertical Blinds Total SF: 0" at bounding box center [208, 193] width 393 height 12
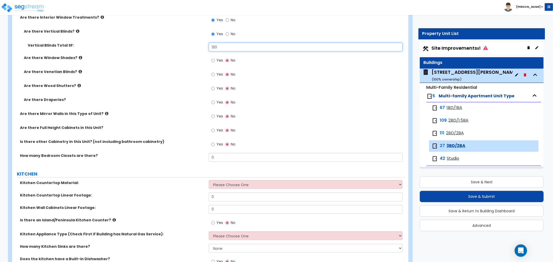
scroll to position [547, 0]
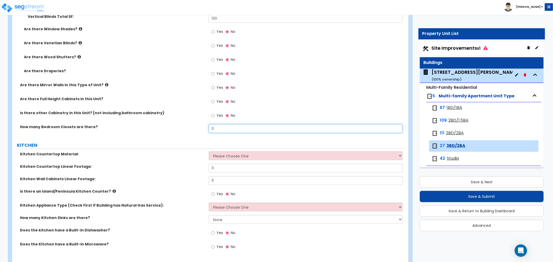
drag, startPoint x: 226, startPoint y: 127, endPoint x: 193, endPoint y: 128, distance: 32.4
click at [193, 128] on div "How many Bedroom Closets are there? 0" at bounding box center [208, 130] width 393 height 12
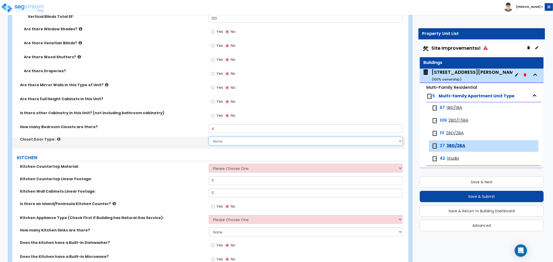
click at [222, 140] on select "None Bi-fold Louvered Doors Bi-fold Panel Doors Sliding Doors Hinged Wood Door" at bounding box center [306, 141] width 194 height 9
click at [209, 137] on select "None Bi-fold Louvered Doors Bi-fold Panel Doors Sliding Doors Hinged Wood Door" at bounding box center [306, 141] width 194 height 9
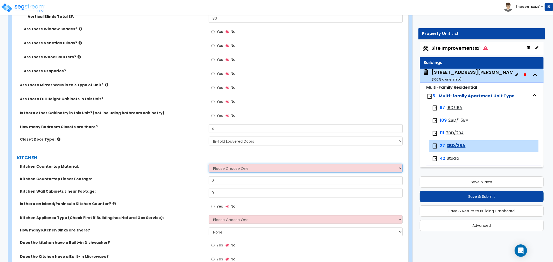
click at [235, 167] on select "Please Choose One Plastic Laminate Solid Surface Stone Quartz Marble Tile Wood …" at bounding box center [306, 168] width 194 height 9
click at [209, 164] on select "Please Choose One Plastic Laminate Solid Surface Stone Quartz Marble Tile Wood …" at bounding box center [306, 168] width 194 height 9
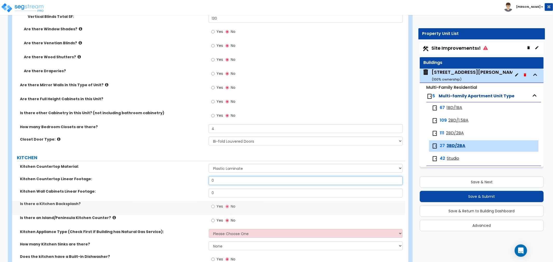
drag, startPoint x: 226, startPoint y: 178, endPoint x: 193, endPoint y: 178, distance: 32.9
click at [193, 178] on div "Kitchen Countertop Linear Footage: 0" at bounding box center [208, 183] width 393 height 12
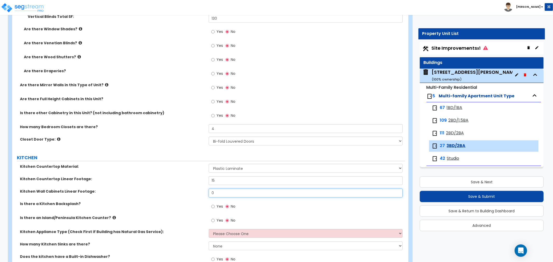
drag, startPoint x: 220, startPoint y: 192, endPoint x: 177, endPoint y: 184, distance: 43.7
click at [177, 184] on div "Kitchen Countertop Material: Please Choose One Plastic Laminate Solid Surface S…" at bounding box center [208, 223] width 385 height 118
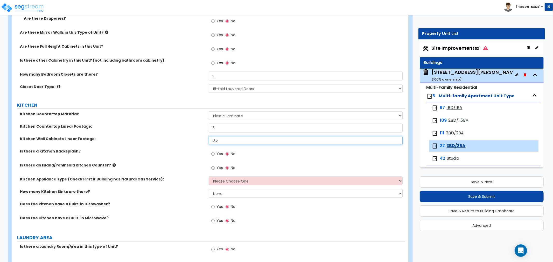
scroll to position [605, 0]
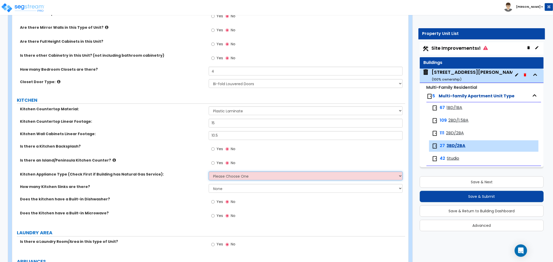
drag, startPoint x: 229, startPoint y: 173, endPoint x: 230, endPoint y: 178, distance: 4.7
click at [229, 173] on select "Please Choose One Gas Electric" at bounding box center [306, 176] width 194 height 9
click at [209, 172] on select "Please Choose One Gas Electric" at bounding box center [306, 176] width 194 height 9
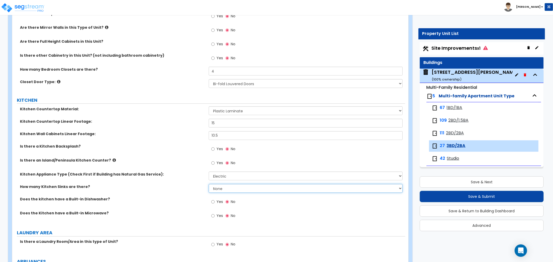
click at [230, 188] on select "None 1 2 3" at bounding box center [306, 188] width 194 height 9
click at [209, 184] on select "None 1 2 3" at bounding box center [306, 188] width 194 height 9
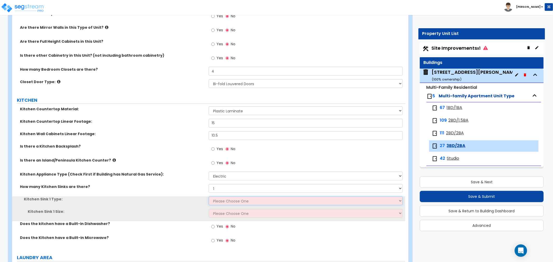
click at [225, 197] on select "Please Choose One Stainless Steel Porcelain Enamel Cast Iron Granite Composite" at bounding box center [306, 201] width 194 height 9
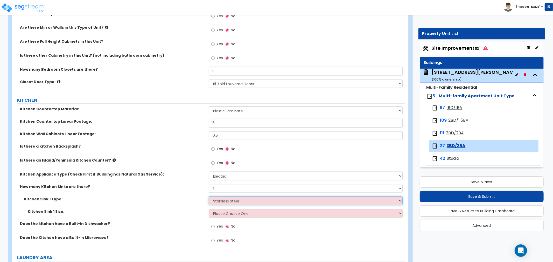
click at [209, 197] on select "Please Choose One Stainless Steel Porcelain Enamel Cast Iron Granite Composite" at bounding box center [306, 201] width 194 height 9
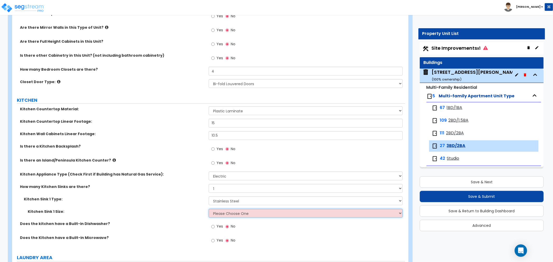
click at [230, 209] on select "Please Choose One Single Sink Double Sink" at bounding box center [306, 213] width 194 height 9
click at [209, 209] on select "Please Choose One Single Sink Double Sink" at bounding box center [306, 213] width 194 height 9
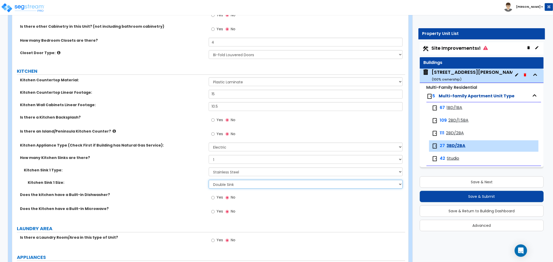
scroll to position [691, 0]
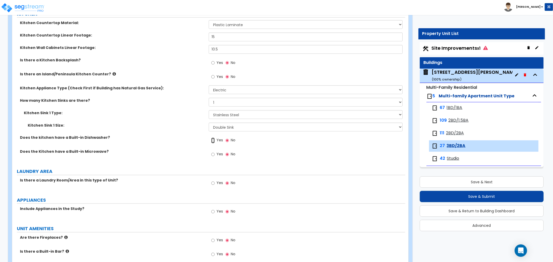
click at [213, 140] on input "Yes" at bounding box center [212, 141] width 3 height 6
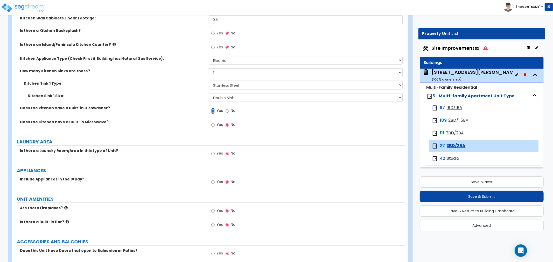
scroll to position [749, 0]
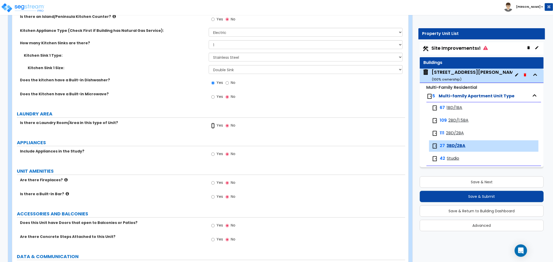
click at [213, 124] on input "Yes" at bounding box center [212, 126] width 3 height 6
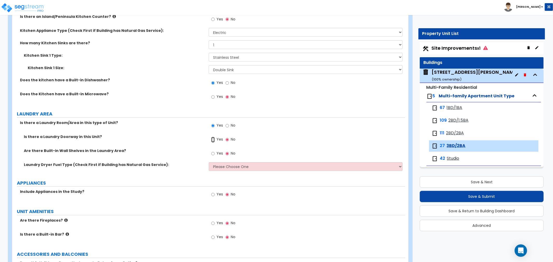
click at [213, 139] on input "Yes" at bounding box center [212, 140] width 3 height 6
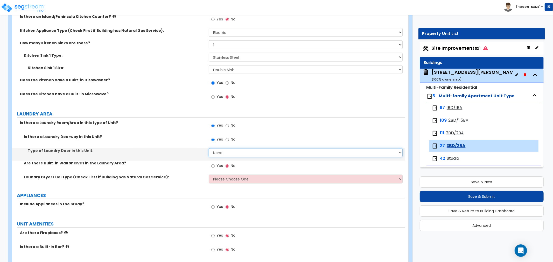
click at [220, 152] on select "None Bi-Fold Louvered Paneled Wood Passage" at bounding box center [306, 153] width 194 height 9
click at [209, 149] on select "None Bi-Fold Louvered Paneled Wood Passage" at bounding box center [306, 153] width 194 height 9
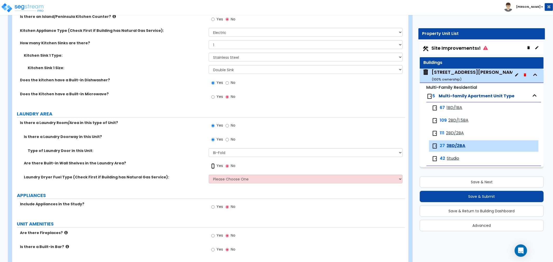
click at [213, 165] on input "Yes" at bounding box center [212, 167] width 3 height 6
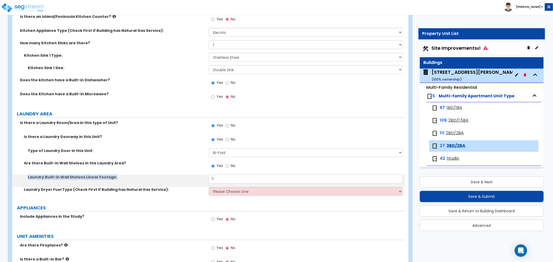
drag, startPoint x: 221, startPoint y: 174, endPoint x: 202, endPoint y: 175, distance: 19.0
click at [202, 175] on div "Is there a Laundry Doorway in this Unit? Yes No Type of Laundry Door in this Un…" at bounding box center [208, 167] width 385 height 65
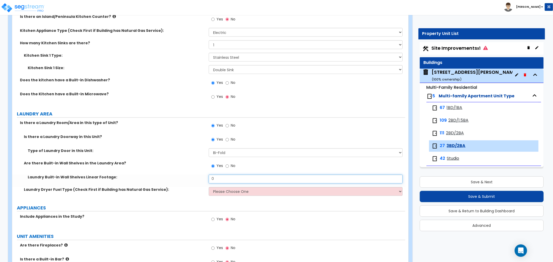
drag, startPoint x: 217, startPoint y: 177, endPoint x: 209, endPoint y: 177, distance: 7.5
click at [209, 177] on input "0" at bounding box center [306, 179] width 194 height 9
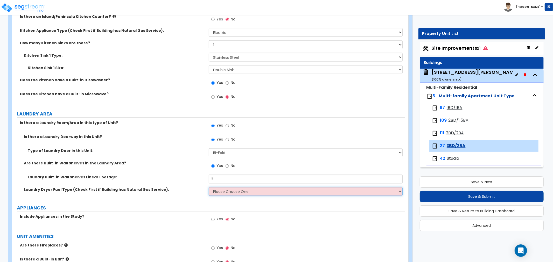
click at [233, 189] on select "Please Choose One Gas Electric" at bounding box center [306, 191] width 194 height 9
click at [209, 187] on select "Please Choose One Gas Electric" at bounding box center [306, 191] width 194 height 9
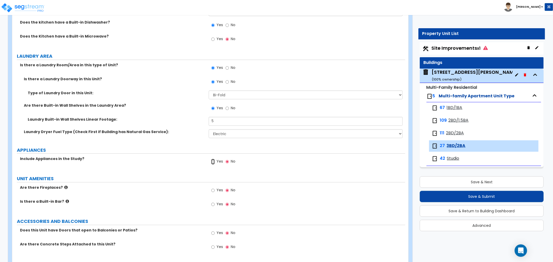
click at [212, 162] on input "Yes" at bounding box center [212, 162] width 3 height 6
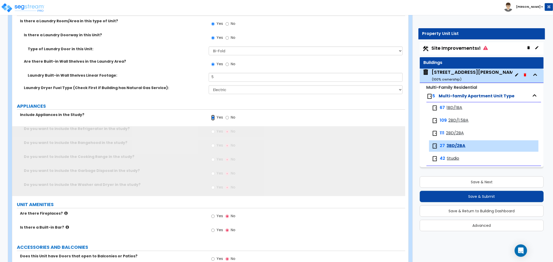
scroll to position [921, 0]
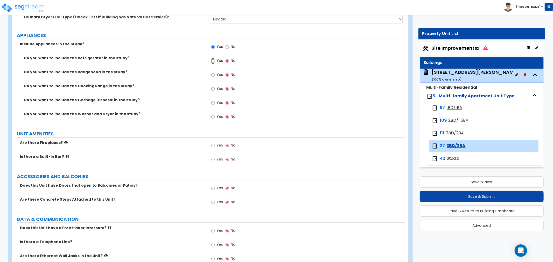
drag, startPoint x: 213, startPoint y: 61, endPoint x: 211, endPoint y: 77, distance: 16.5
click at [213, 64] on label "Yes" at bounding box center [217, 61] width 12 height 9
click at [213, 64] on input "Yes" at bounding box center [212, 61] width 3 height 6
click at [213, 76] on input "Yes" at bounding box center [212, 75] width 3 height 6
click at [213, 90] on input "Yes" at bounding box center [212, 89] width 3 height 6
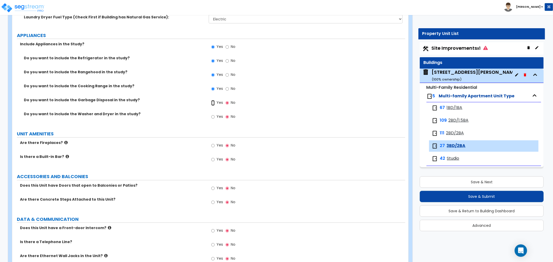
drag, startPoint x: 213, startPoint y: 103, endPoint x: 213, endPoint y: 114, distance: 11.2
click at [213, 104] on input "Yes" at bounding box center [212, 103] width 3 height 6
click at [212, 118] on input "Yes" at bounding box center [212, 117] width 3 height 6
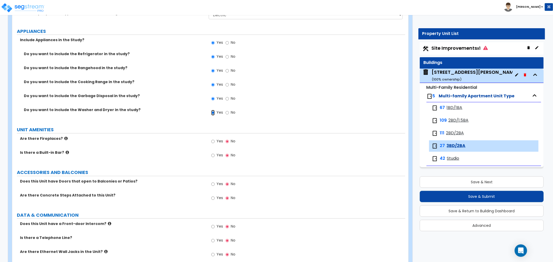
scroll to position [977, 0]
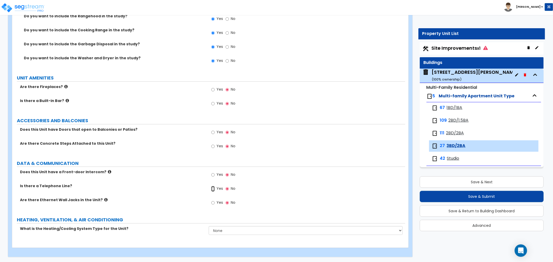
click at [214, 188] on input "Yes" at bounding box center [212, 189] width 3 height 6
drag, startPoint x: 213, startPoint y: 201, endPoint x: 227, endPoint y: 231, distance: 33.1
click at [213, 201] on input "Yes" at bounding box center [212, 203] width 3 height 6
click at [227, 231] on select "None Heat Only Centralized Heating & Cooling Thru Wall Air Conditioners Mini Sp…" at bounding box center [306, 230] width 194 height 9
click at [209, 226] on select "None Heat Only Centralized Heating & Cooling Thru Wall Air Conditioners Mini Sp…" at bounding box center [306, 230] width 194 height 9
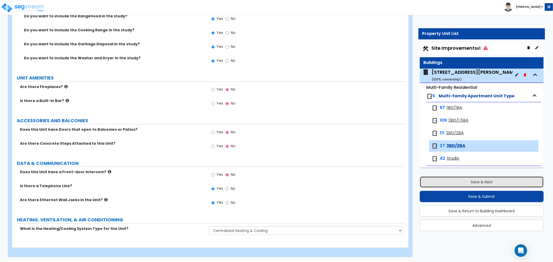
click at [467, 182] on button "Save & Next" at bounding box center [482, 182] width 124 height 11
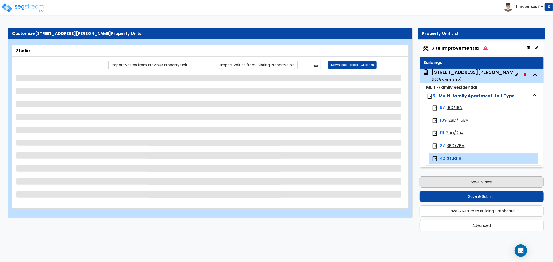
scroll to position [0, 0]
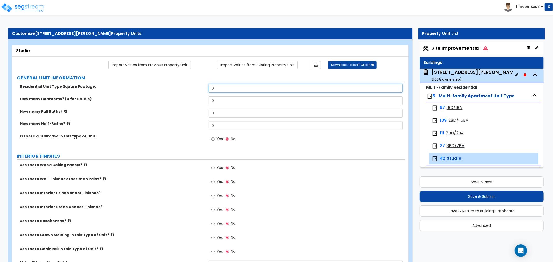
drag, startPoint x: 226, startPoint y: 92, endPoint x: 192, endPoint y: 90, distance: 33.5
click at [192, 90] on div "Residential Unit Type Square Footage: 0" at bounding box center [208, 90] width 393 height 12
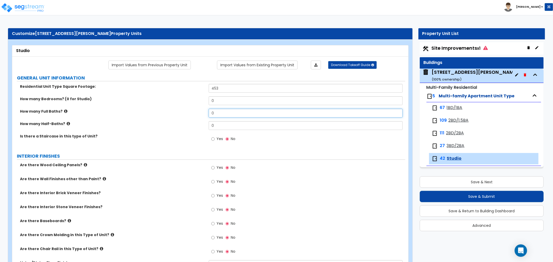
drag, startPoint x: 222, startPoint y: 113, endPoint x: 204, endPoint y: 114, distance: 18.4
click at [204, 114] on div "How many Full Baths? 0" at bounding box center [208, 115] width 393 height 12
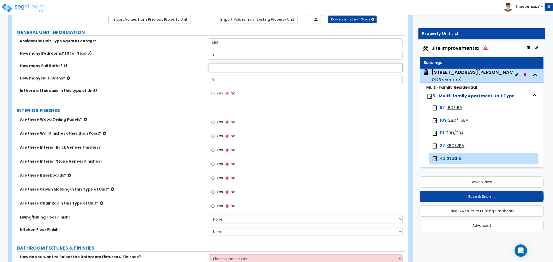
scroll to position [58, 0]
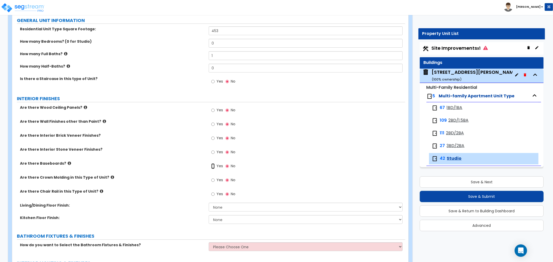
click at [214, 165] on input "Yes" at bounding box center [212, 167] width 3 height 6
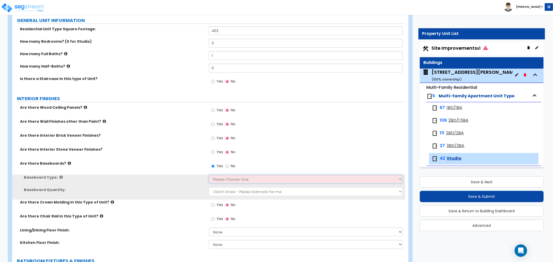
click at [226, 177] on select "Please Choose One Wood Vinyl Carpet Tile" at bounding box center [306, 179] width 194 height 9
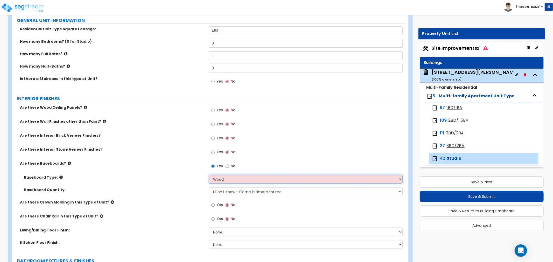
click at [209, 175] on select "Please Choose One Wood Vinyl Carpet Tile" at bounding box center [306, 179] width 194 height 9
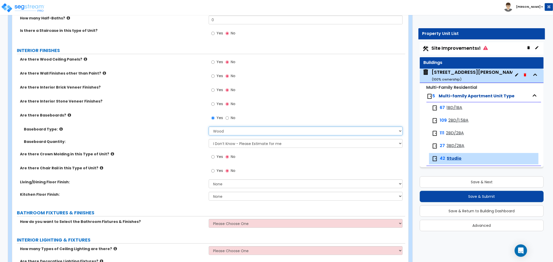
scroll to position [115, 0]
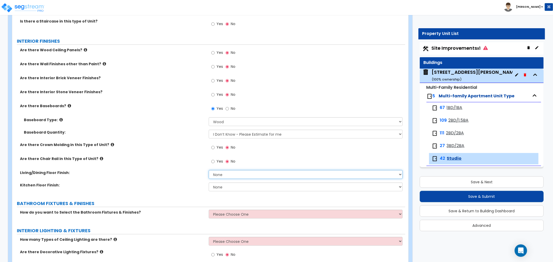
click at [226, 175] on select "None Tile Flooring Hardwood Flooring Resilient Laminate Flooring VCT Flooring S…" at bounding box center [306, 174] width 194 height 9
click at [209, 170] on select "None Tile Flooring Hardwood Flooring Resilient Laminate Flooring VCT Flooring S…" at bounding box center [306, 174] width 194 height 9
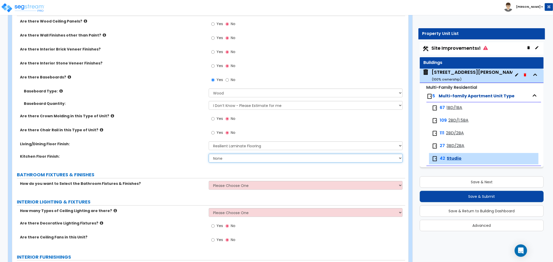
click at [224, 158] on select "None Tile Flooring Hardwood Flooring Resilient Laminate Flooring VCT Flooring S…" at bounding box center [306, 158] width 194 height 9
click at [209, 154] on select "None Tile Flooring Hardwood Flooring Resilient Laminate Flooring VCT Flooring S…" at bounding box center [306, 158] width 194 height 9
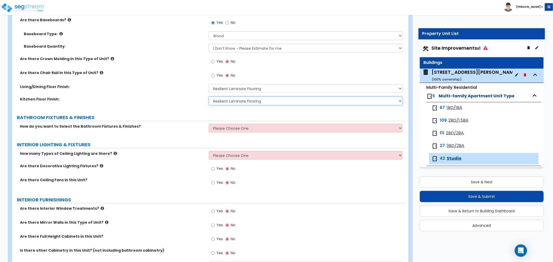
scroll to position [201, 0]
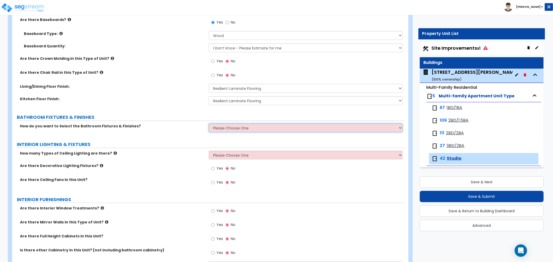
click at [223, 127] on select "Please Choose One Select the type of Fixtures and Finishes only for one Bath an…" at bounding box center [306, 128] width 194 height 9
click at [209, 124] on select "Please Choose One Select the type of Fixtures and Finishes only for one Bath an…" at bounding box center [306, 128] width 194 height 9
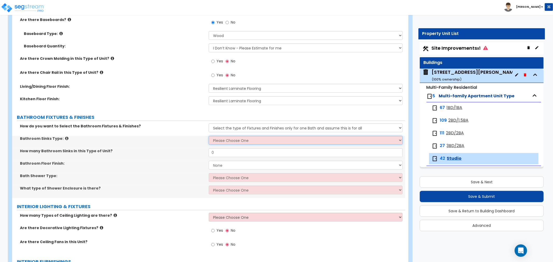
click at [231, 139] on select "Please Choose One Wall-mounted Pedestal-mounted Vanity-mounted" at bounding box center [306, 140] width 194 height 9
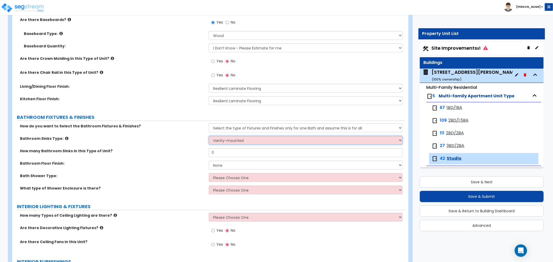
click at [209, 136] on select "Please Choose One Wall-mounted Pedestal-mounted Vanity-mounted" at bounding box center [306, 140] width 194 height 9
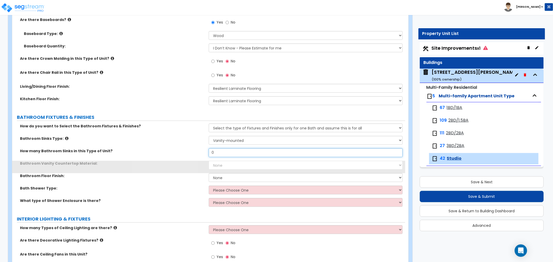
drag, startPoint x: 226, startPoint y: 151, endPoint x: 183, endPoint y: 147, distance: 43.3
click at [183, 148] on div "How do you want to Select the Bathroom Fixtures & Finishes? Please Choose One S…" at bounding box center [208, 167] width 385 height 87
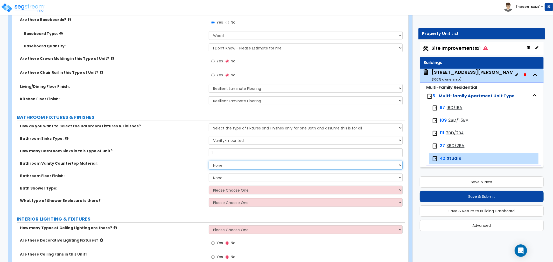
click at [228, 165] on select "None Plastic Laminate Solid Surface Stone Quartz Marble Tile Wood" at bounding box center [306, 165] width 194 height 9
click at [209, 161] on select "None Plastic Laminate Solid Surface Stone Quartz Marble Tile Wood" at bounding box center [306, 165] width 194 height 9
click at [227, 177] on select "None Tile Flooring Hardwood Flooring Resilient Laminate Flooring VCT Flooring S…" at bounding box center [306, 177] width 194 height 9
click at [209, 173] on select "None Tile Flooring Hardwood Flooring Resilient Laminate Flooring VCT Flooring S…" at bounding box center [306, 177] width 194 height 9
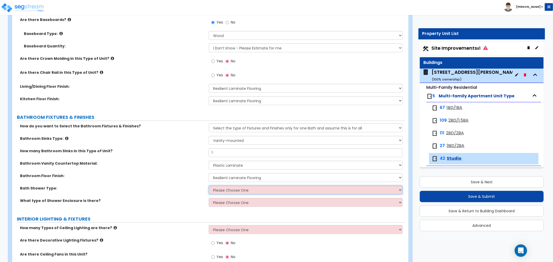
click at [235, 188] on select "Please Choose One Standalone Shower Bathtub - Shower Combination" at bounding box center [306, 190] width 194 height 9
click at [239, 176] on select "None Tile Flooring Hardwood Flooring Resilient Laminate Flooring VCT Flooring S…" at bounding box center [306, 177] width 194 height 9
click at [209, 173] on select "None Tile Flooring Hardwood Flooring Resilient Laminate Flooring VCT Flooring S…" at bounding box center [306, 177] width 194 height 9
click at [453, 108] on span "1BD/1BA" at bounding box center [455, 108] width 16 height 6
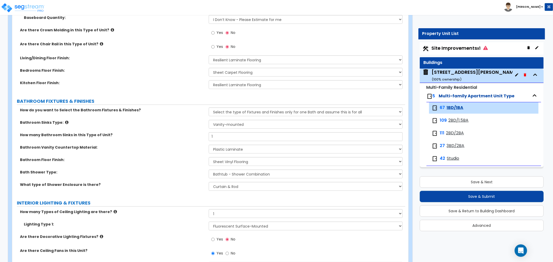
scroll to position [230, 0]
click at [449, 159] on span "Studio" at bounding box center [453, 159] width 12 height 6
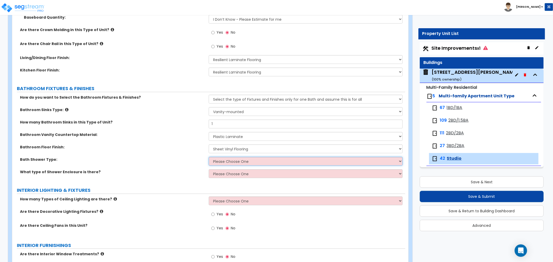
click at [231, 161] on select "Please Choose One Standalone Shower Bathtub - Shower Combination" at bounding box center [306, 161] width 194 height 9
click at [209, 157] on select "Please Choose One Standalone Shower Bathtub - Shower Combination" at bounding box center [306, 161] width 194 height 9
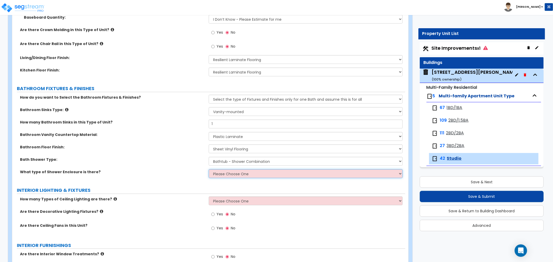
click at [236, 174] on select "Please Choose One Curtain & [PERSON_NAME] Sliding Doors Glass Hinged Doors" at bounding box center [306, 174] width 194 height 9
click at [209, 170] on select "Please Choose One Curtain & [PERSON_NAME] Sliding Doors Glass Hinged Doors" at bounding box center [306, 174] width 194 height 9
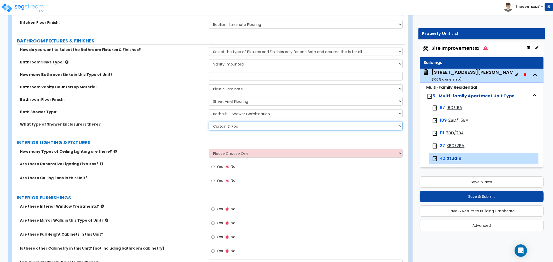
scroll to position [288, 0]
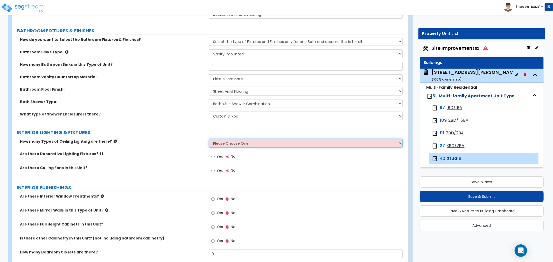
click at [238, 144] on select "Please Choose One 1 2 3" at bounding box center [306, 143] width 194 height 9
click at [209, 139] on select "Please Choose One 1 2 3" at bounding box center [306, 143] width 194 height 9
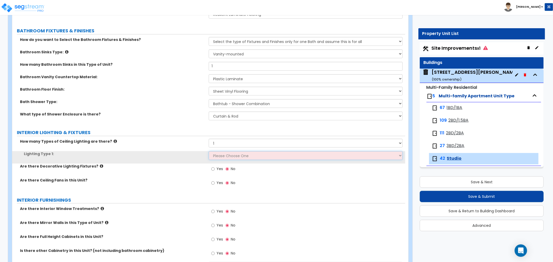
click at [232, 156] on select "Please Choose One LED Surface-Mounted LED Recessed Fluorescent Surface-Mounted …" at bounding box center [306, 155] width 194 height 9
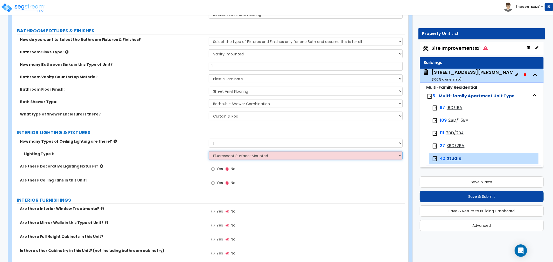
click at [209, 151] on select "Please Choose One LED Surface-Mounted LED Recessed Fluorescent Surface-Mounted …" at bounding box center [306, 155] width 194 height 9
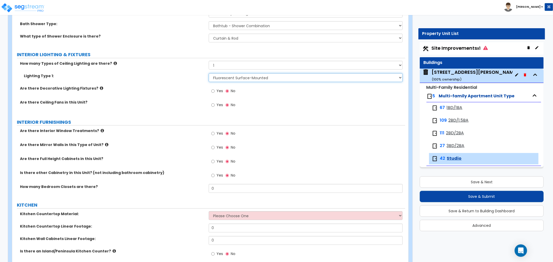
scroll to position [374, 0]
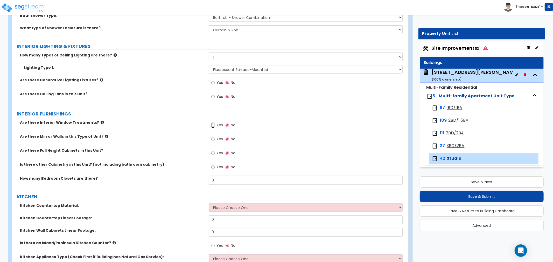
click at [212, 125] on input "Yes" at bounding box center [212, 126] width 3 height 6
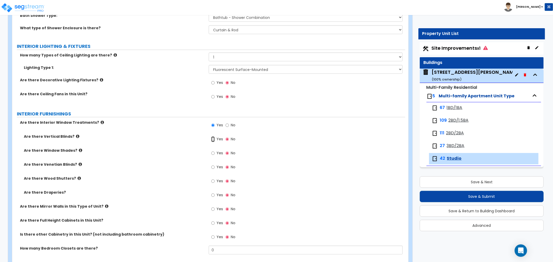
click at [213, 137] on input "Yes" at bounding box center [212, 140] width 3 height 6
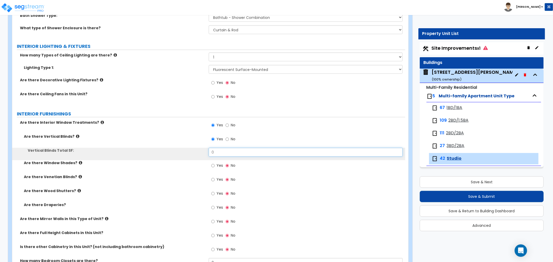
drag, startPoint x: 224, startPoint y: 151, endPoint x: 198, endPoint y: 151, distance: 25.9
click at [198, 151] on div "Vertical Blinds Total SF: 0" at bounding box center [208, 154] width 393 height 12
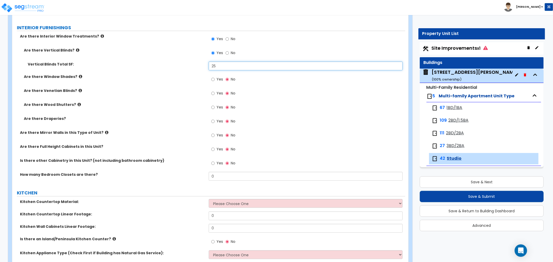
scroll to position [518, 0]
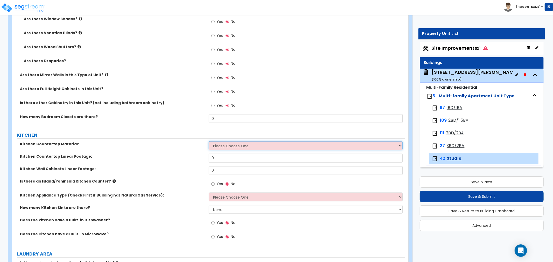
click at [228, 144] on select "Please Choose One Plastic Laminate Solid Surface Stone Quartz Marble Tile Wood …" at bounding box center [306, 146] width 194 height 9
click at [209, 142] on select "Please Choose One Plastic Laminate Solid Surface Stone Quartz Marble Tile Wood …" at bounding box center [306, 146] width 194 height 9
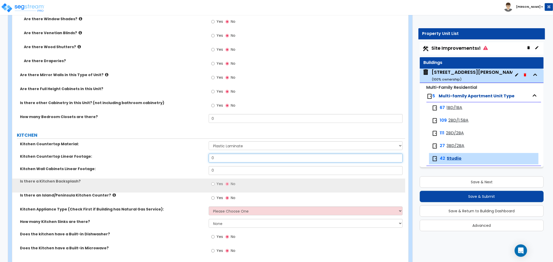
drag, startPoint x: 224, startPoint y: 161, endPoint x: 200, endPoint y: 158, distance: 24.1
click at [200, 158] on div "Kitchen Countertop Linear Footage: 0" at bounding box center [208, 160] width 393 height 12
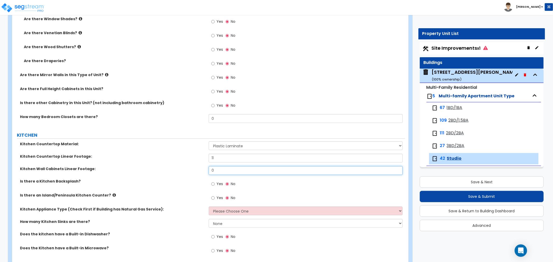
drag, startPoint x: 221, startPoint y: 171, endPoint x: 198, endPoint y: 167, distance: 22.8
click at [198, 167] on div "Kitchen Wall Cabinets Linear Footage: 0" at bounding box center [208, 172] width 393 height 12
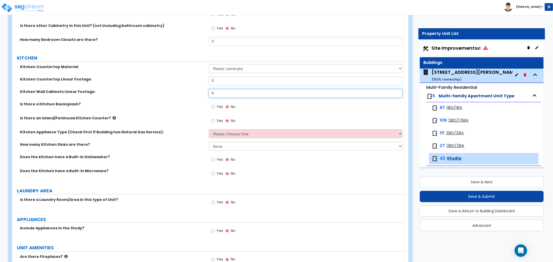
scroll to position [605, 0]
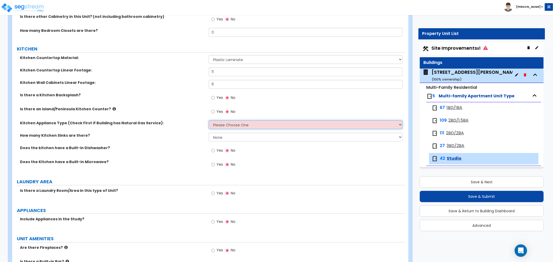
click at [228, 125] on select "Please Choose One Gas Electric" at bounding box center [306, 125] width 194 height 9
click at [209, 121] on select "Please Choose One Gas Electric" at bounding box center [306, 125] width 194 height 9
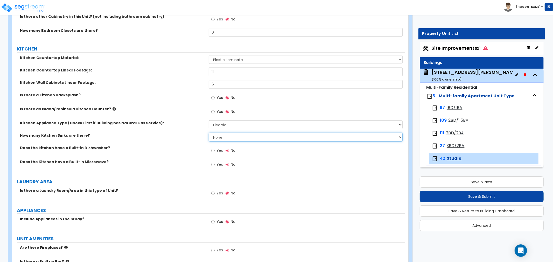
click at [222, 138] on select "None 1 2 3" at bounding box center [306, 137] width 194 height 9
click at [209, 133] on select "None 1 2 3" at bounding box center [306, 137] width 194 height 9
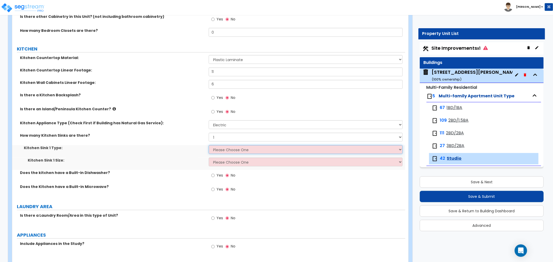
click at [222, 149] on select "Please Choose One Stainless Steel Porcelain Enamel Cast Iron Granite Composite" at bounding box center [306, 149] width 194 height 9
click at [209, 145] on select "Please Choose One Stainless Steel Porcelain Enamel Cast Iron Granite Composite" at bounding box center [306, 149] width 194 height 9
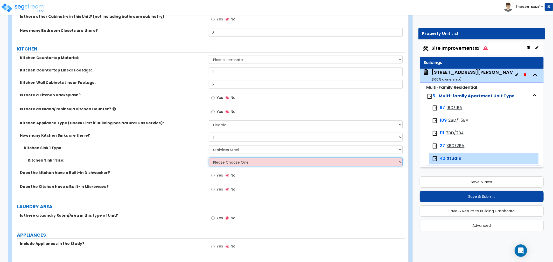
click at [225, 160] on select "Please Choose One Single Sink Double Sink" at bounding box center [306, 162] width 194 height 9
click at [209, 158] on select "Please Choose One Single Sink Double Sink" at bounding box center [306, 162] width 194 height 9
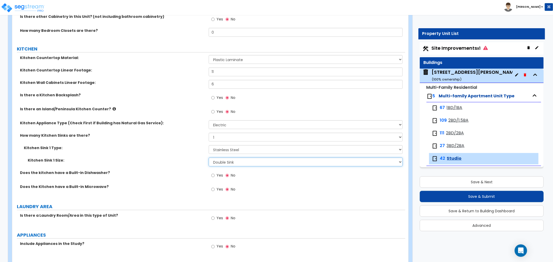
scroll to position [634, 0]
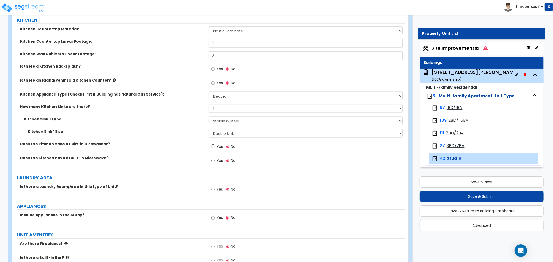
click at [213, 146] on input "Yes" at bounding box center [212, 147] width 3 height 6
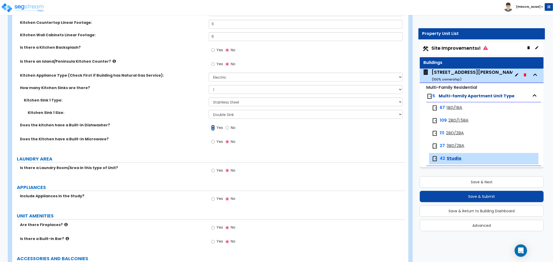
scroll to position [691, 0]
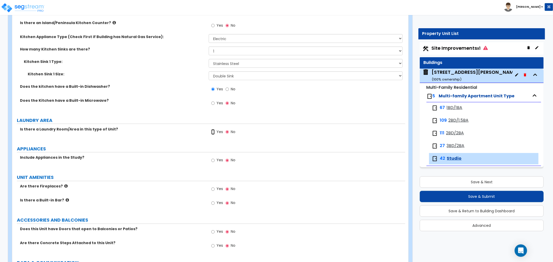
drag, startPoint x: 214, startPoint y: 132, endPoint x: 227, endPoint y: 142, distance: 16.5
click at [214, 161] on input "Yes" at bounding box center [212, 161] width 3 height 6
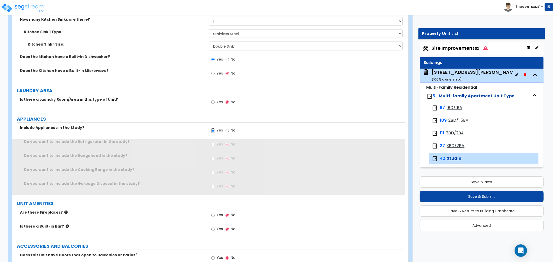
scroll to position [778, 0]
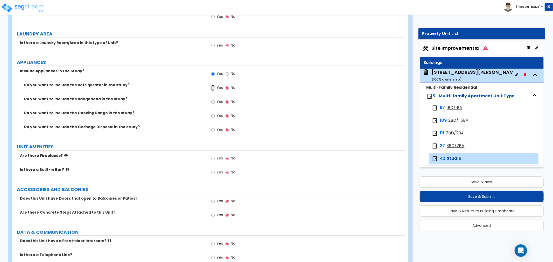
click at [212, 87] on input "Yes" at bounding box center [212, 88] width 3 height 6
drag, startPoint x: 212, startPoint y: 102, endPoint x: 211, endPoint y: 115, distance: 12.2
click at [212, 103] on input "Yes" at bounding box center [212, 102] width 3 height 6
click at [214, 117] on input "Yes" at bounding box center [212, 116] width 3 height 6
click at [213, 130] on input "Yes" at bounding box center [212, 130] width 3 height 6
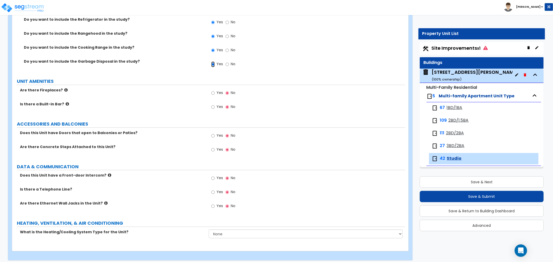
scroll to position [847, 0]
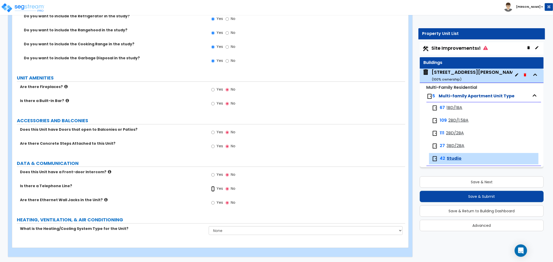
drag, startPoint x: 214, startPoint y: 188, endPoint x: 213, endPoint y: 196, distance: 8.9
click at [214, 188] on input "Yes" at bounding box center [212, 189] width 3 height 6
click at [213, 202] on input "Yes" at bounding box center [212, 203] width 3 height 6
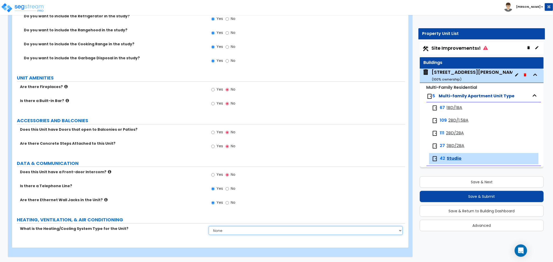
click at [224, 230] on select "None Heat Only Centralized Heating & Cooling Thru Wall Air Conditioners Mini Sp…" at bounding box center [306, 230] width 194 height 9
click at [209, 226] on select "None Heat Only Centralized Heating & Cooling Thru Wall Air Conditioners Mini Sp…" at bounding box center [306, 230] width 194 height 9
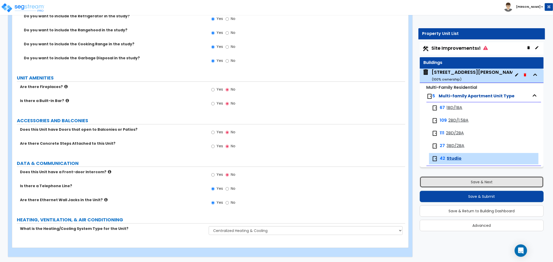
click at [469, 185] on button "Save & Next" at bounding box center [482, 182] width 124 height 11
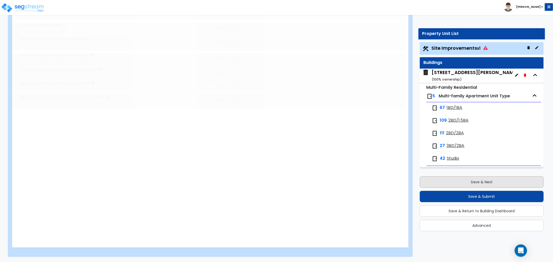
scroll to position [0, 0]
